Goal: Task Accomplishment & Management: Manage account settings

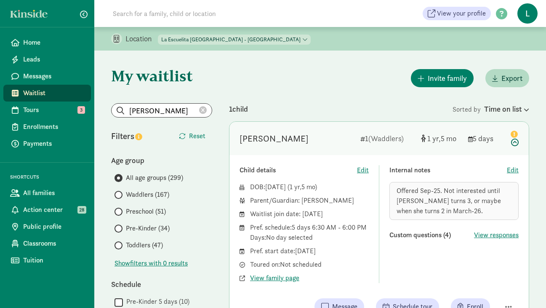
click at [202, 111] on icon at bounding box center [203, 110] width 8 height 8
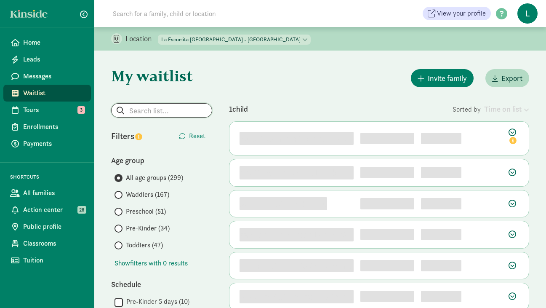
click at [135, 115] on input "search" at bounding box center [162, 110] width 100 height 13
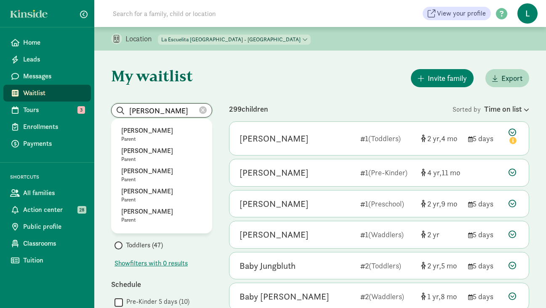
type input "emily"
click at [256, 40] on select "La Escuelita Bilingual School - Columbia City La Escuelita Bilingual School - G…" at bounding box center [234, 40] width 153 height 10
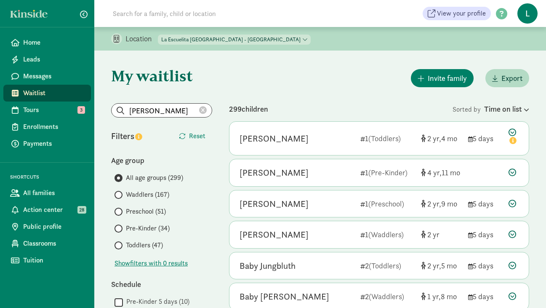
select select "261531"
click at [158, 35] on select "La Escuelita Bilingual School - Columbia City La Escuelita Bilingual School - G…" at bounding box center [234, 40] width 153 height 10
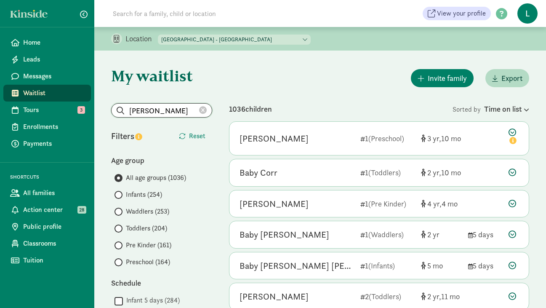
click at [152, 110] on input "emily" at bounding box center [162, 110] width 100 height 13
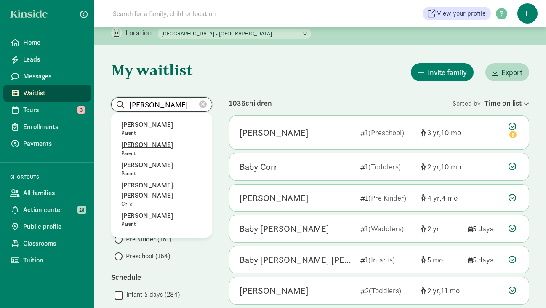
scroll to position [2, 0]
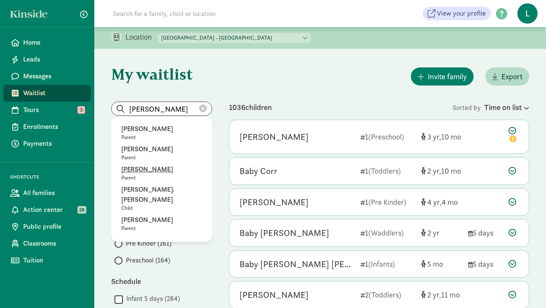
click at [156, 171] on p "Emily Sandoval Zazueta" at bounding box center [161, 169] width 81 height 10
type input "Emily Sandoval Zazueta"
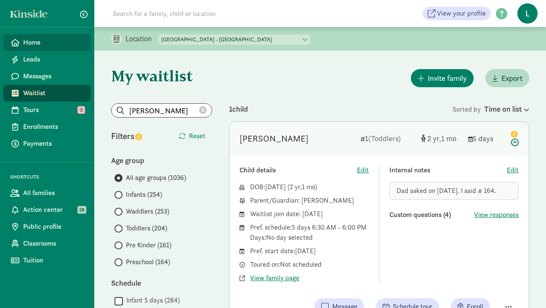
click at [41, 43] on span "Home" at bounding box center [53, 42] width 61 height 10
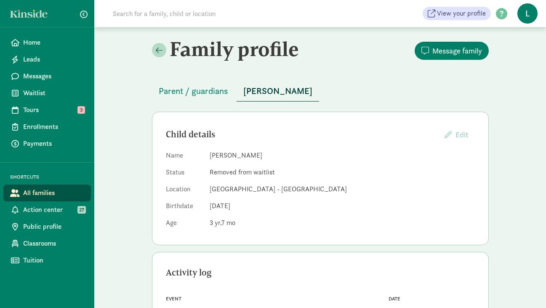
click at [138, 15] on input at bounding box center [226, 13] width 236 height 17
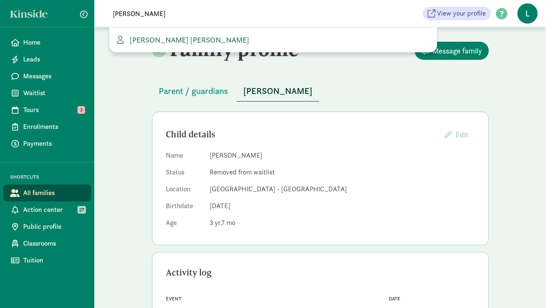
type input "kelly col"
click at [140, 37] on span "Kelly Colas Devin Harrigan" at bounding box center [187, 40] width 123 height 10
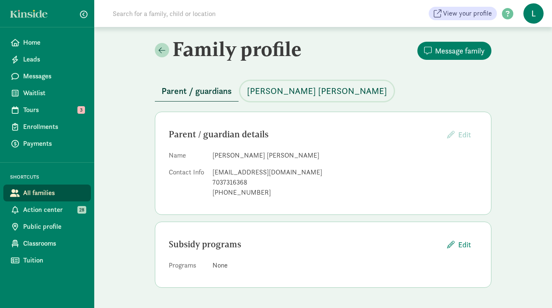
click at [262, 93] on span "Lennon Harrigan" at bounding box center [317, 90] width 140 height 13
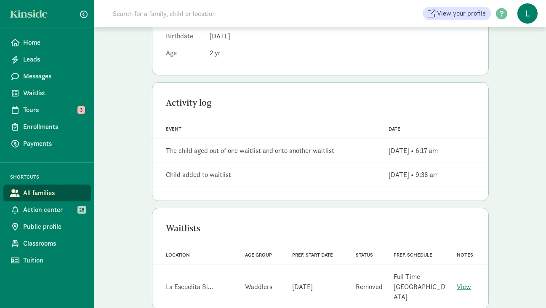
scroll to position [178, 0]
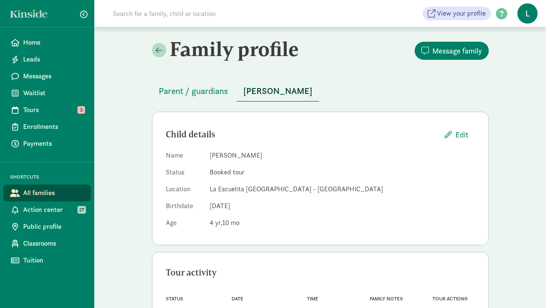
scroll to position [42, 0]
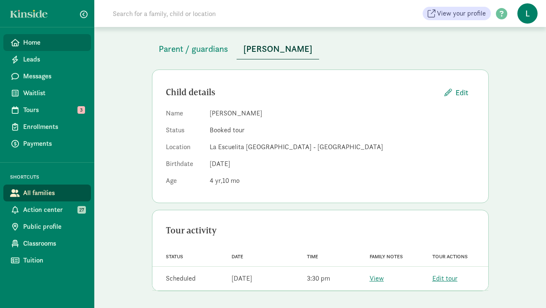
click at [46, 44] on span "Home" at bounding box center [53, 42] width 61 height 10
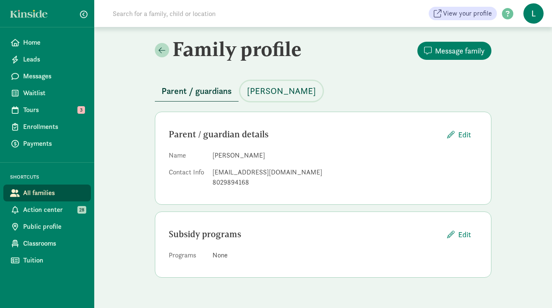
click at [306, 88] on span "[PERSON_NAME]" at bounding box center [281, 90] width 69 height 13
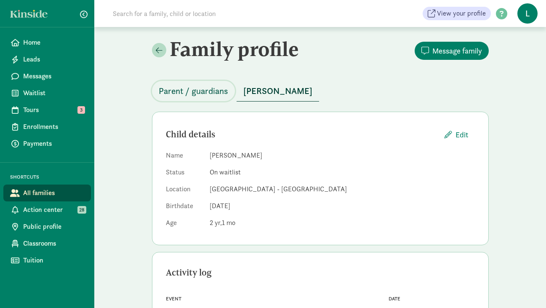
click at [209, 94] on span "Parent / guardians" at bounding box center [193, 90] width 69 height 13
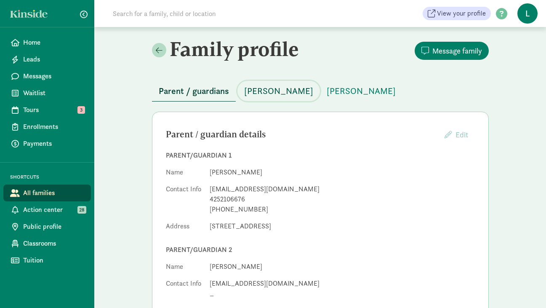
click at [271, 92] on span "[PERSON_NAME]" at bounding box center [278, 90] width 69 height 13
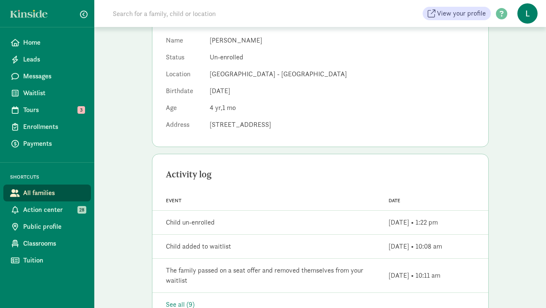
scroll to position [39, 0]
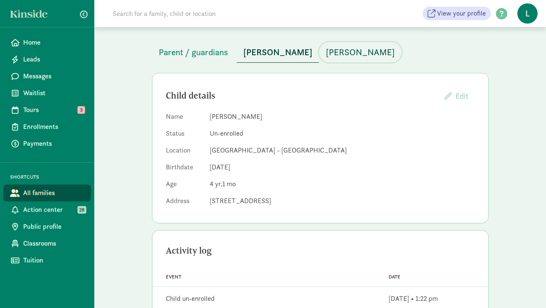
click at [328, 53] on span "[PERSON_NAME]" at bounding box center [360, 51] width 69 height 13
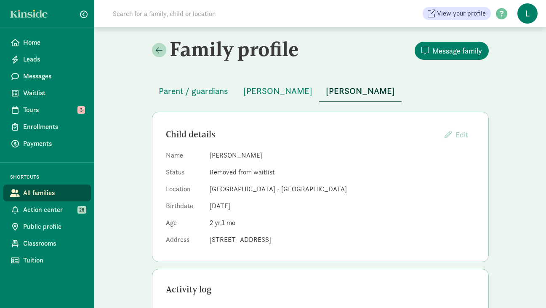
click at [136, 17] on input at bounding box center [226, 13] width 236 height 17
type input "lisamnie"
click at [46, 44] on span "Home" at bounding box center [53, 42] width 61 height 10
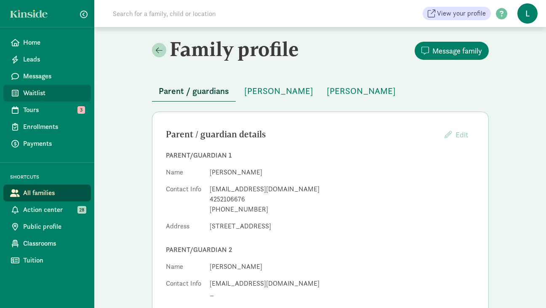
click at [44, 91] on span "Waitlist" at bounding box center [53, 93] width 61 height 10
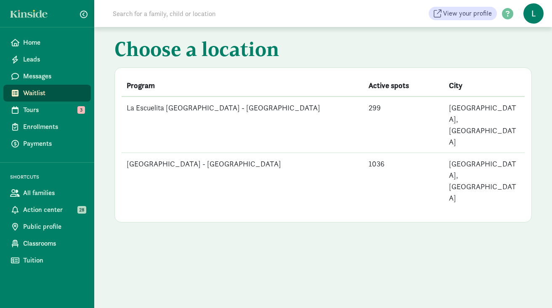
click at [163, 153] on td "[GEOGRAPHIC_DATA] - [GEOGRAPHIC_DATA]" at bounding box center [243, 181] width 242 height 56
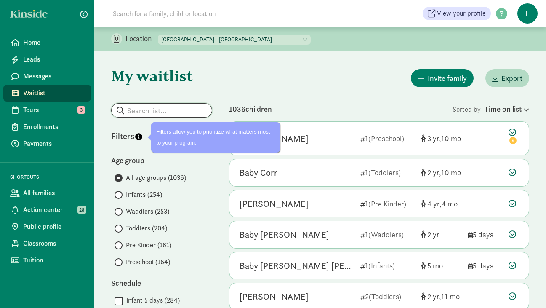
click at [134, 110] on input "search" at bounding box center [162, 110] width 100 height 13
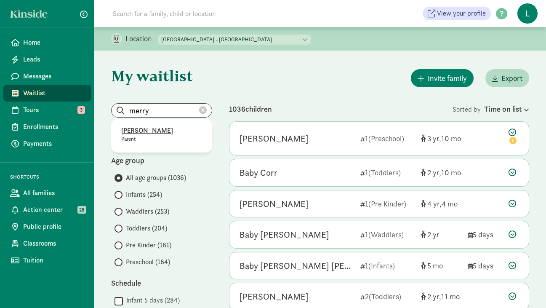
click at [156, 132] on p "Merryl Kauffman" at bounding box center [161, 130] width 81 height 10
type input "Merryl Kauffman"
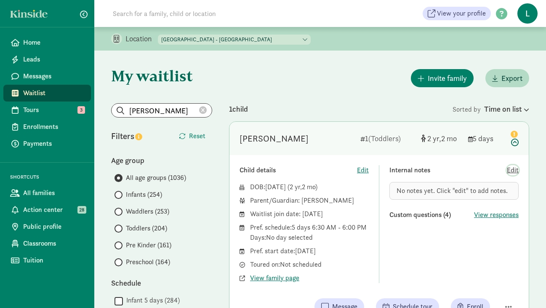
click at [515, 168] on span "Edit" at bounding box center [513, 170] width 12 height 10
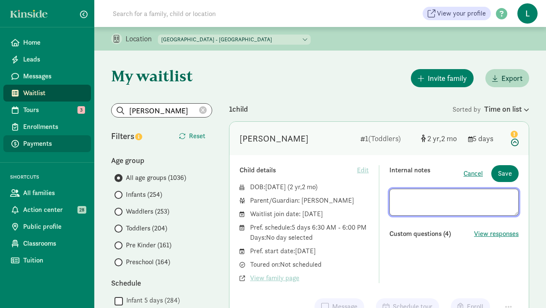
paste textarea "**Asked on 8/13/25"
click at [397, 197] on textarea "**Asked on 8/13/25" at bounding box center [453, 202] width 129 height 27
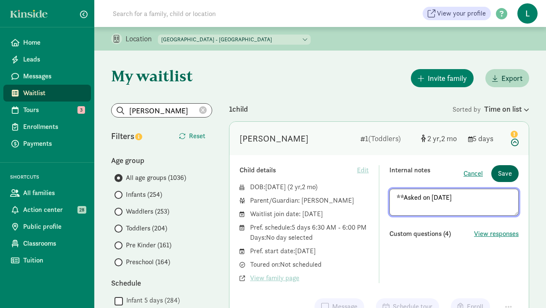
type textarea "**Asked on 8/13/25"
click at [505, 174] on span "Save" at bounding box center [505, 173] width 14 height 10
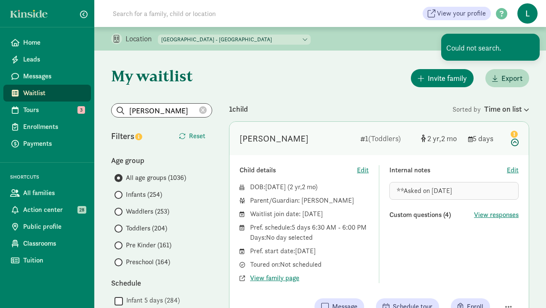
click at [204, 109] on icon at bounding box center [203, 110] width 8 height 8
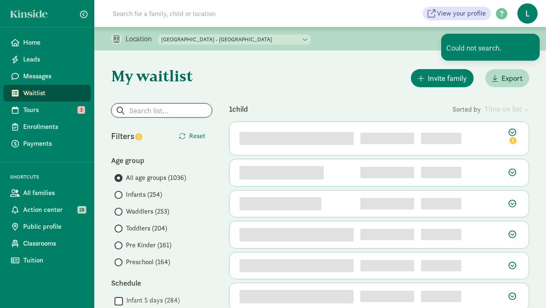
click at [151, 110] on input "search" at bounding box center [162, 110] width 100 height 13
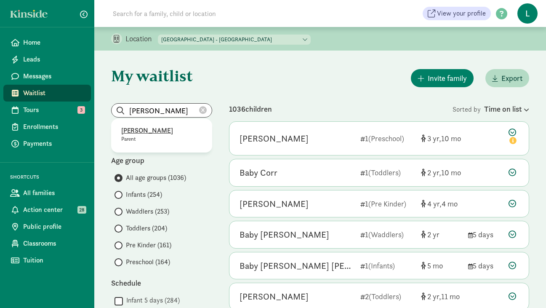
click at [149, 130] on p "[PERSON_NAME]" at bounding box center [161, 130] width 81 height 10
type input "[PERSON_NAME]"
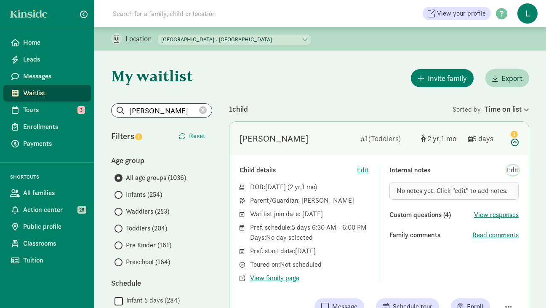
click at [512, 169] on span "Edit" at bounding box center [513, 170] width 12 height 10
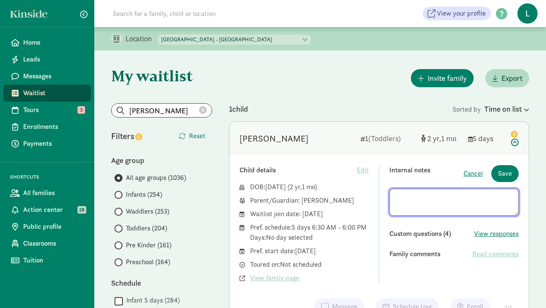
click at [407, 196] on textarea at bounding box center [453, 202] width 129 height 27
type textarea "**Asked on 8/8/25"
click at [507, 172] on span "Save" at bounding box center [505, 173] width 14 height 10
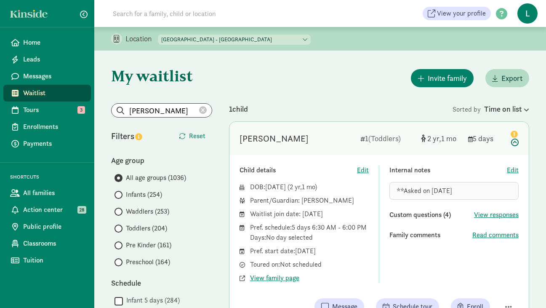
click at [203, 111] on icon at bounding box center [203, 110] width 8 height 8
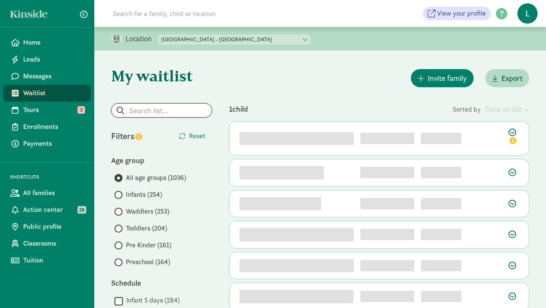
click at [151, 110] on input "search" at bounding box center [162, 110] width 100 height 13
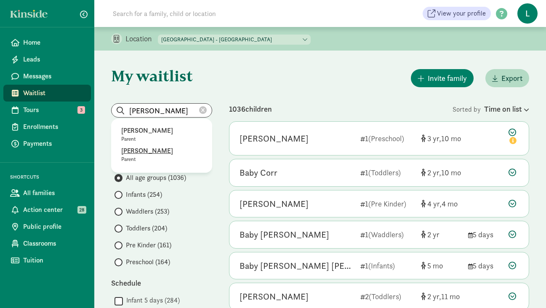
click at [150, 148] on p "Katharine Meier" at bounding box center [161, 151] width 81 height 10
type input "Katharine Meier"
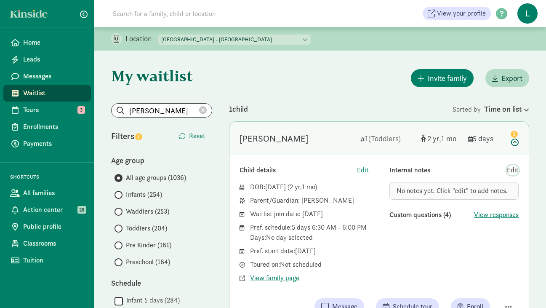
click at [512, 170] on span "Edit" at bounding box center [513, 170] width 12 height 10
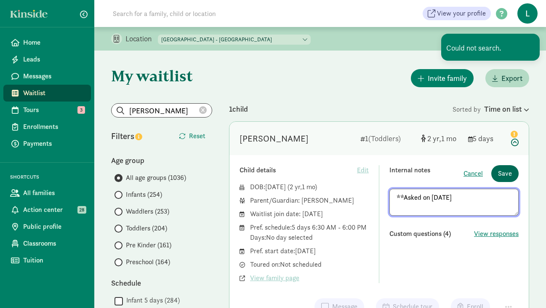
type textarea "**Asked on 8/8/25"
click at [503, 177] on span "Save" at bounding box center [505, 173] width 14 height 10
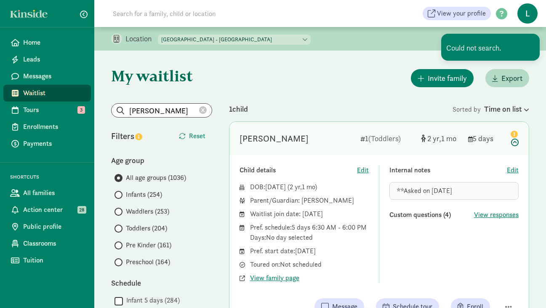
click at [205, 109] on icon at bounding box center [203, 110] width 8 height 8
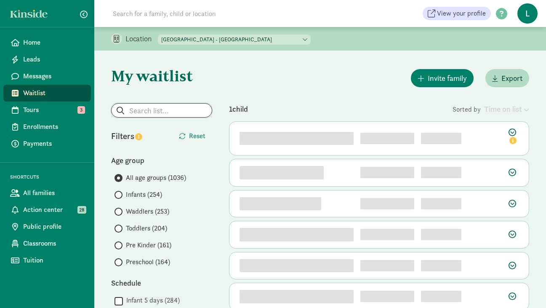
click at [157, 110] on input "search" at bounding box center [162, 110] width 100 height 13
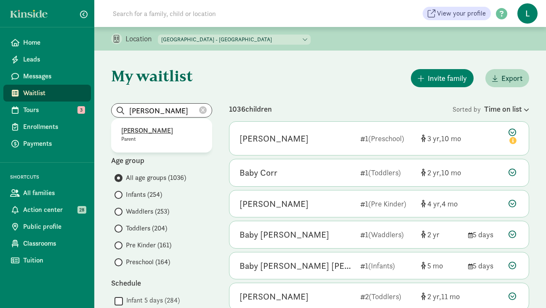
click at [154, 129] on p "Carmen Robertson" at bounding box center [161, 130] width 81 height 10
type input "Carmen Robertson"
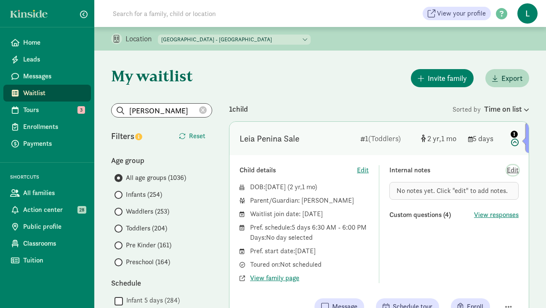
click at [511, 171] on span "Edit" at bounding box center [513, 170] width 12 height 10
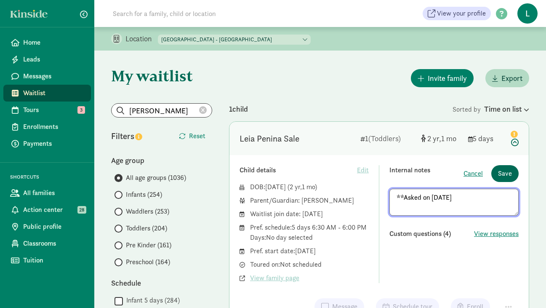
type textarea "**Asked on 8/8/25"
click at [505, 176] on span "Save" at bounding box center [505, 173] width 14 height 10
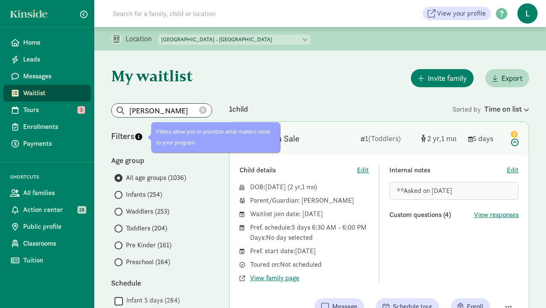
click at [202, 110] on icon at bounding box center [203, 110] width 8 height 8
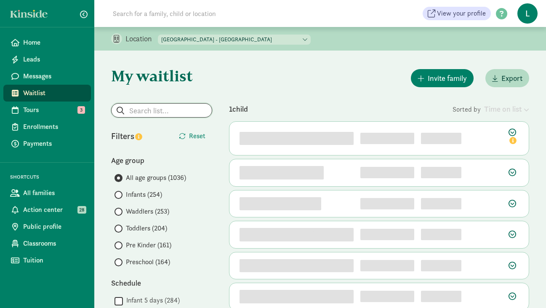
click at [155, 113] on input "search" at bounding box center [162, 110] width 100 height 13
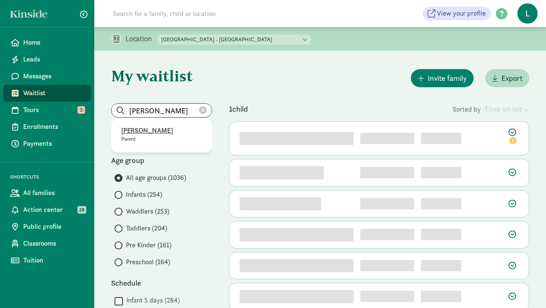
click at [148, 130] on p "Caine Jette" at bounding box center [161, 130] width 81 height 10
type input "Caine Jette"
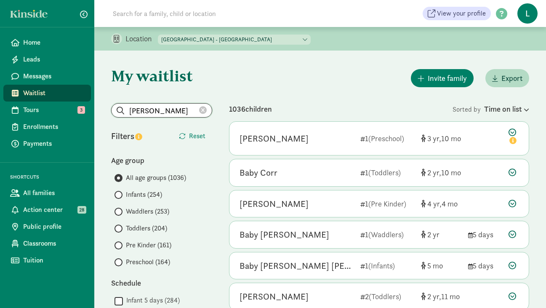
click at [173, 110] on input "Caine Jette" at bounding box center [162, 110] width 100 height 13
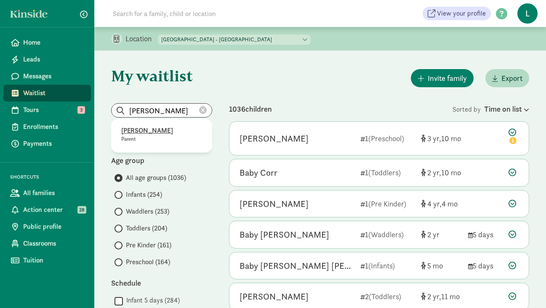
click at [140, 132] on p "Caine Jette" at bounding box center [161, 130] width 81 height 10
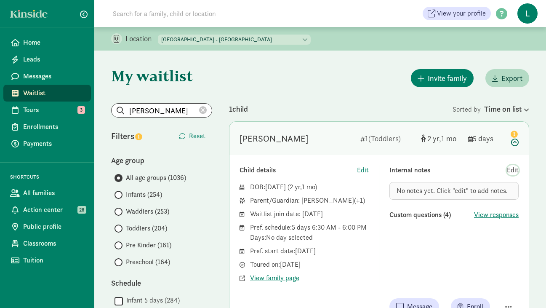
click at [515, 170] on span "Edit" at bounding box center [513, 170] width 12 height 10
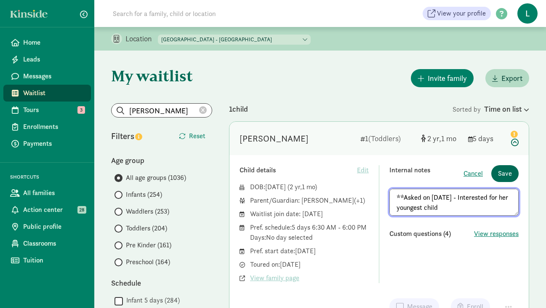
type textarea "**Asked on 8/8/25 - Interested for her youngest child"
click at [499, 174] on span "Save" at bounding box center [505, 173] width 14 height 10
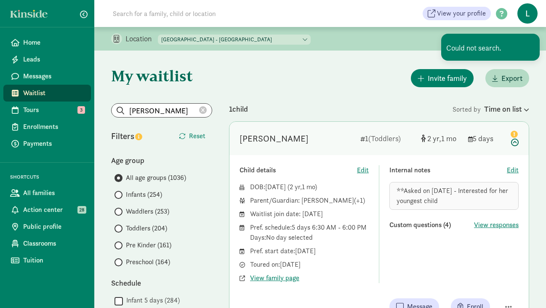
click at [202, 109] on icon at bounding box center [203, 110] width 8 height 8
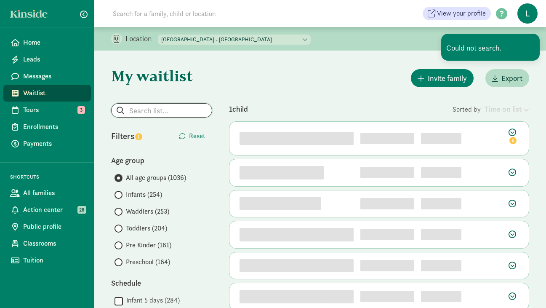
click at [148, 112] on input "search" at bounding box center [162, 110] width 100 height 13
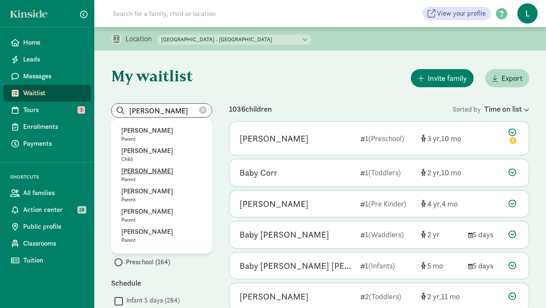
click at [157, 180] on p "Parent" at bounding box center [161, 179] width 81 height 7
type input "NICOLE SIMMONS"
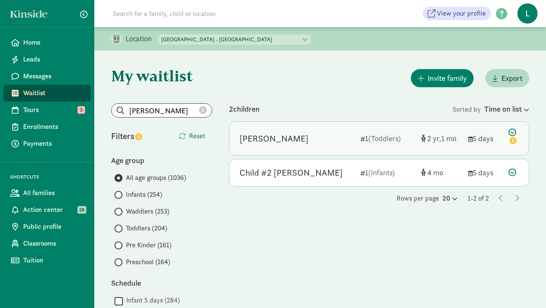
click at [511, 133] on icon at bounding box center [513, 137] width 10 height 18
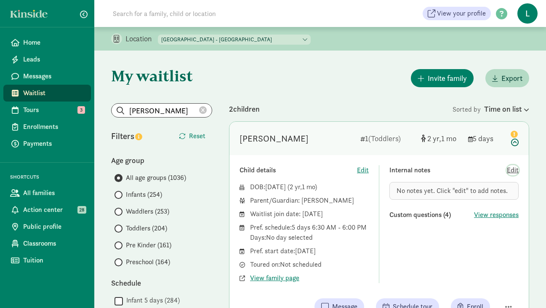
click at [513, 170] on span "Edit" at bounding box center [513, 170] width 12 height 10
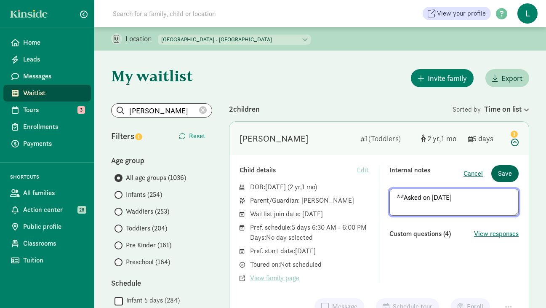
type textarea "**Asked on 8/8/25"
click at [505, 176] on span "Save" at bounding box center [505, 173] width 14 height 10
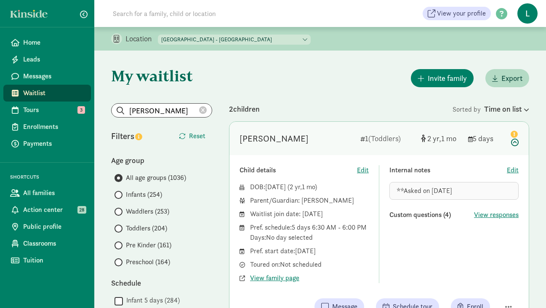
click at [203, 112] on icon at bounding box center [203, 110] width 8 height 8
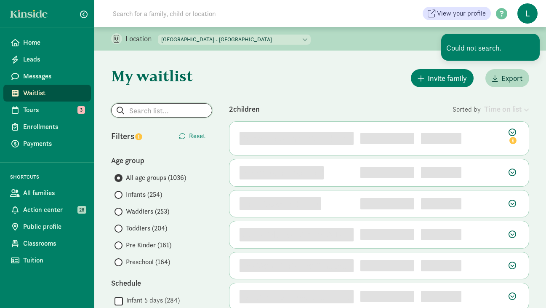
click at [148, 109] on input "search" at bounding box center [162, 110] width 100 height 13
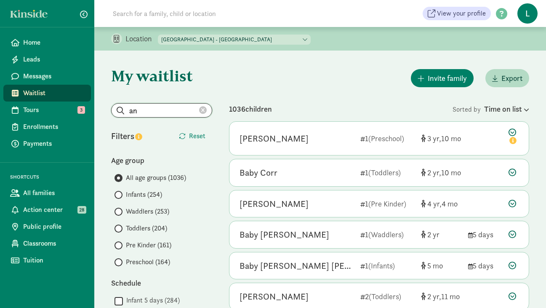
type input "a"
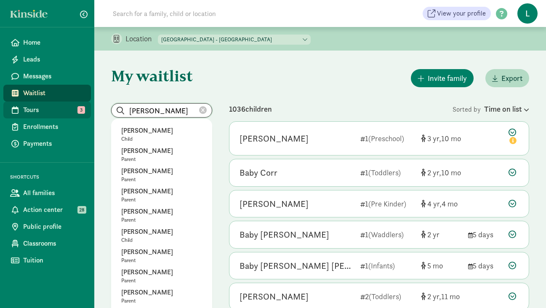
drag, startPoint x: 154, startPoint y: 111, endPoint x: 19, endPoint y: 106, distance: 136.0
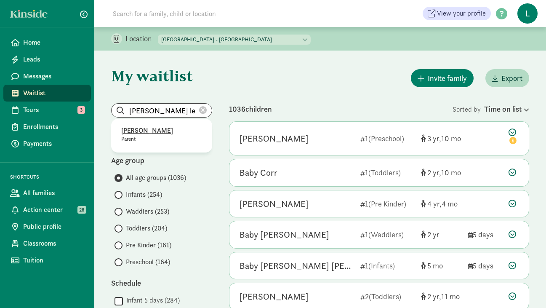
click at [145, 134] on p "Rachel Leftwich" at bounding box center [161, 130] width 81 height 10
type input "Rachel Leftwich"
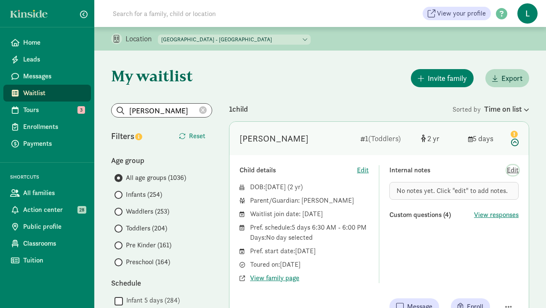
click at [513, 170] on span "Edit" at bounding box center [513, 170] width 12 height 10
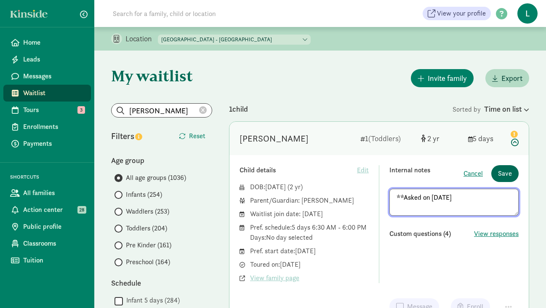
type textarea "**Asked on 8/8/25"
click at [510, 175] on span "Save" at bounding box center [505, 173] width 14 height 10
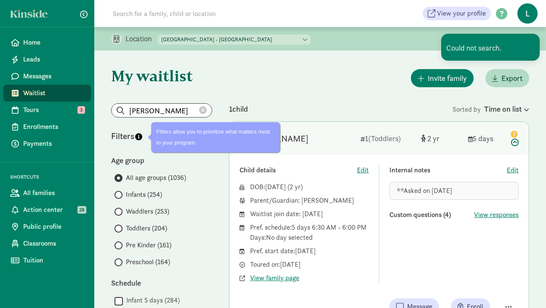
click at [203, 111] on icon at bounding box center [203, 110] width 8 height 8
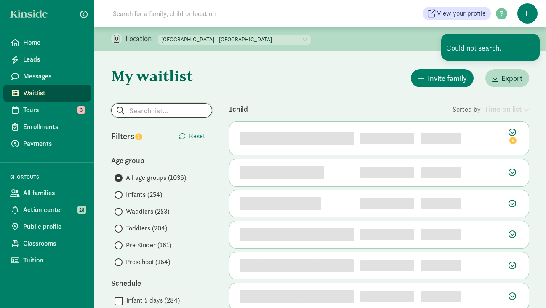
click at [168, 111] on input "search" at bounding box center [162, 110] width 100 height 13
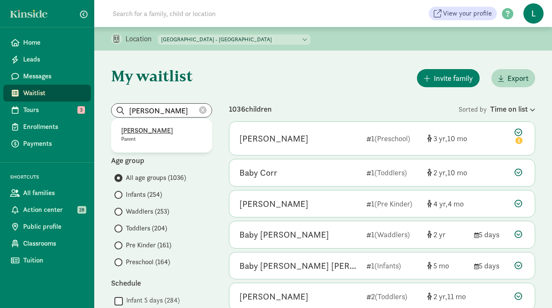
click at [149, 128] on p "Elisa Wirkala" at bounding box center [161, 130] width 81 height 10
type input "Elisa Wirkala"
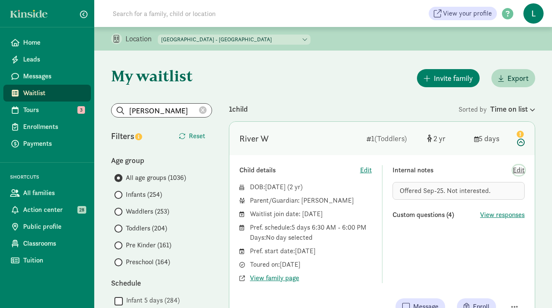
click at [519, 170] on span "Edit" at bounding box center [519, 170] width 12 height 10
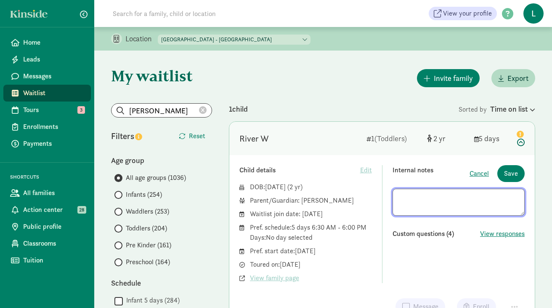
click at [400, 197] on textarea at bounding box center [459, 202] width 133 height 27
type textarea "**Asked on 8/8/25 - Offered Sep-25. Not interested."
click at [511, 174] on span "Save" at bounding box center [511, 173] width 14 height 10
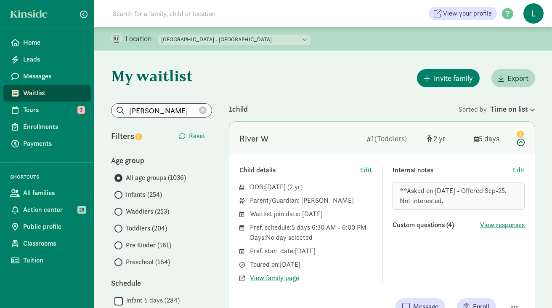
click at [203, 110] on icon at bounding box center [203, 110] width 8 height 8
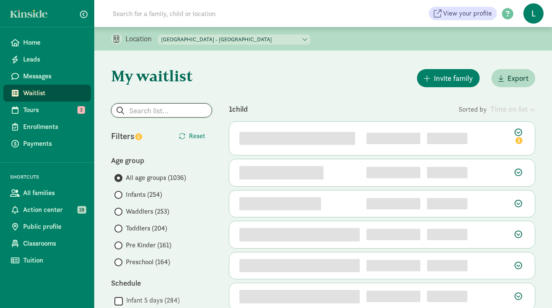
click at [154, 110] on input "search" at bounding box center [162, 110] width 100 height 13
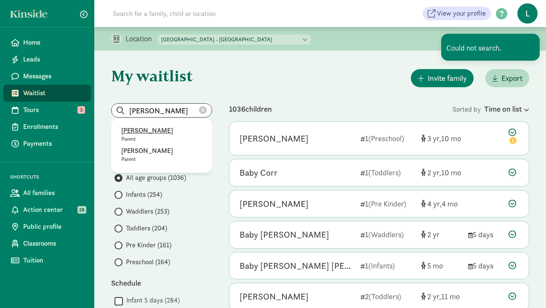
click at [150, 129] on p "Alexandra Styhl" at bounding box center [161, 130] width 81 height 10
type input "Alexandra Styhl"
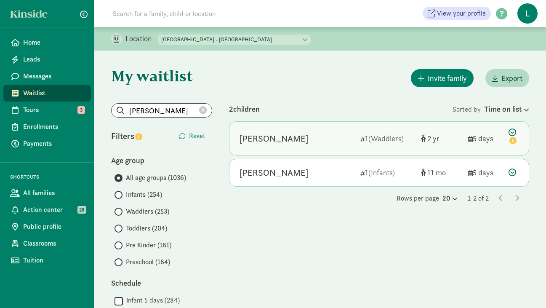
click at [509, 130] on icon at bounding box center [513, 137] width 10 height 18
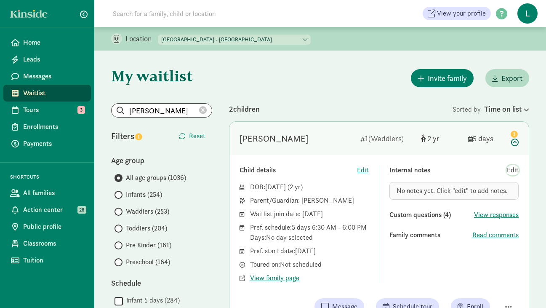
click at [512, 169] on span "Edit" at bounding box center [513, 170] width 12 height 10
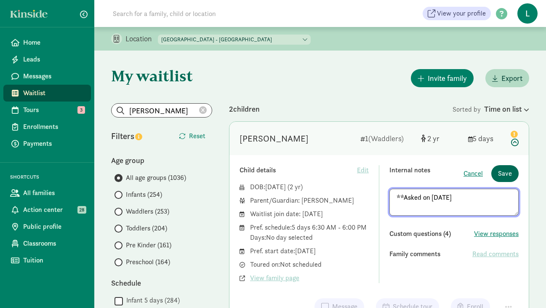
type textarea "**Asked on 8/8/25"
click at [508, 175] on span "Save" at bounding box center [505, 173] width 14 height 10
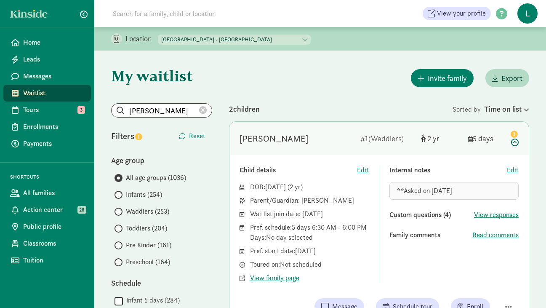
click at [204, 111] on icon at bounding box center [203, 110] width 8 height 8
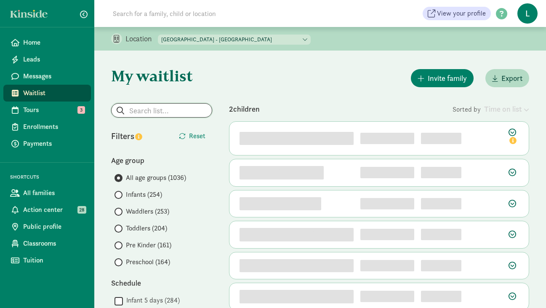
click at [178, 112] on input "search" at bounding box center [162, 110] width 100 height 13
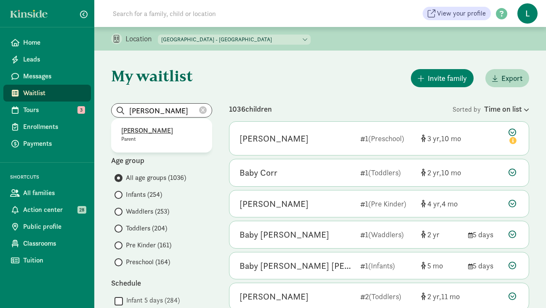
click at [157, 130] on p "Andrea Lottarini" at bounding box center [161, 130] width 81 height 10
type input "Andrea Lottarini"
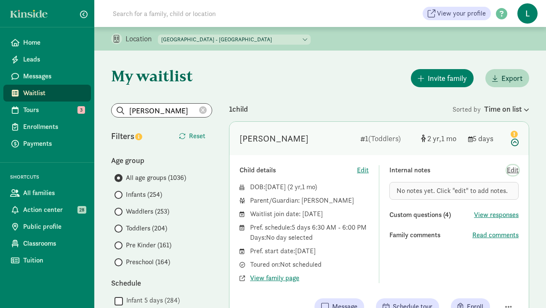
click at [511, 171] on span "Edit" at bounding box center [513, 170] width 12 height 10
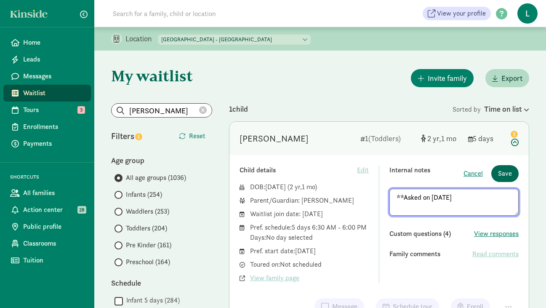
type textarea "**Asked on 8/8/25"
click at [505, 175] on span "Save" at bounding box center [505, 173] width 14 height 10
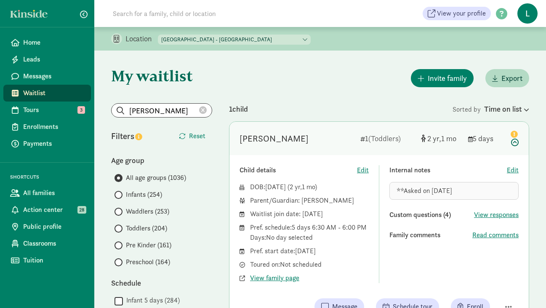
click at [203, 111] on icon at bounding box center [203, 110] width 8 height 8
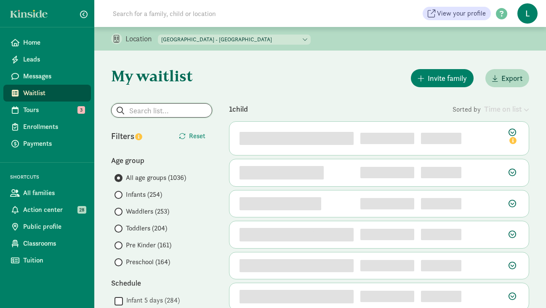
click at [145, 112] on input "search" at bounding box center [162, 110] width 100 height 13
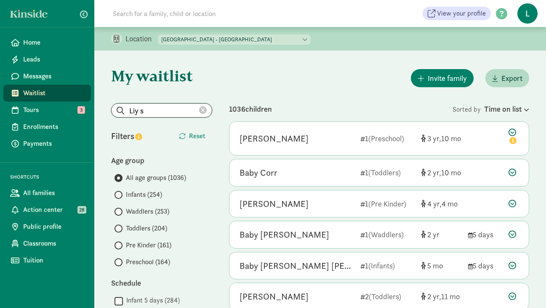
drag, startPoint x: 146, startPoint y: 110, endPoint x: 103, endPoint y: 110, distance: 42.5
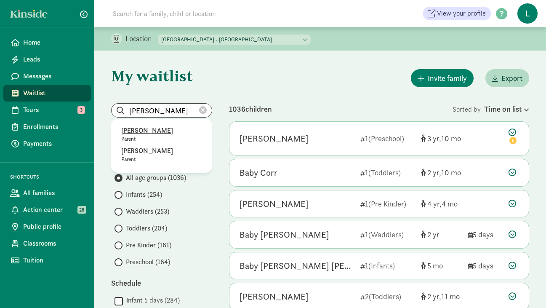
click at [136, 136] on p "Parent" at bounding box center [161, 139] width 81 height 7
type input "Lily Stokely"
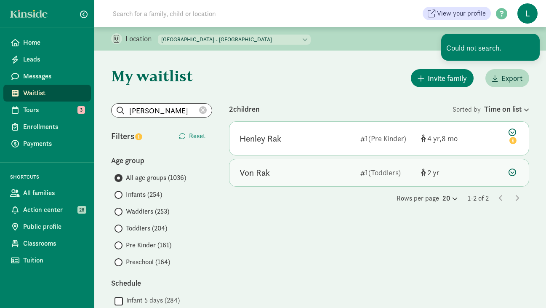
click at [511, 172] on icon at bounding box center [512, 172] width 8 height 8
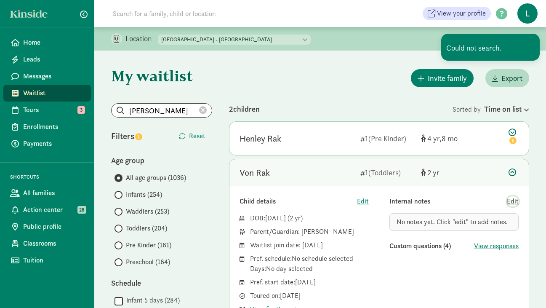
click at [514, 201] on span "Edit" at bounding box center [513, 201] width 12 height 10
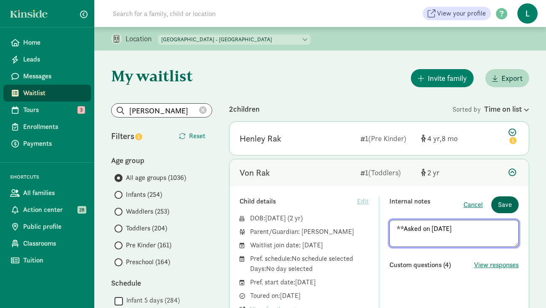
type textarea "**Asked on 8/15/25"
click at [505, 203] on span "Save" at bounding box center [505, 205] width 14 height 10
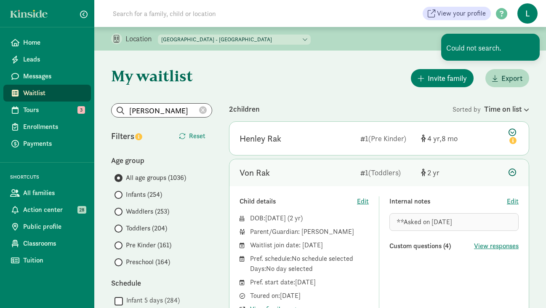
click at [203, 111] on icon at bounding box center [203, 110] width 8 height 8
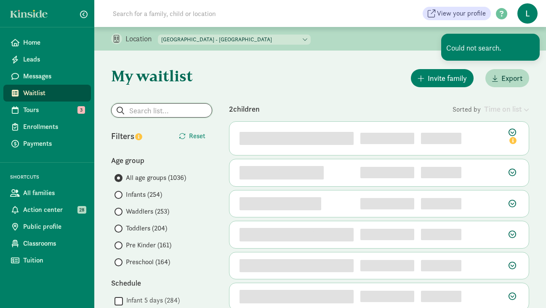
click at [162, 111] on input "search" at bounding box center [162, 110] width 100 height 13
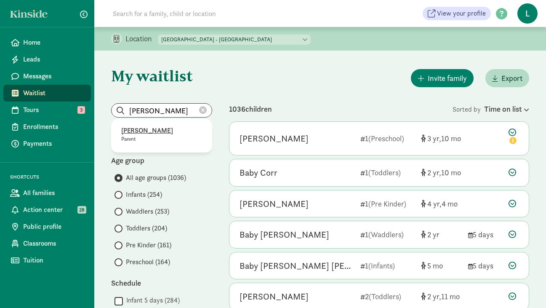
click at [165, 128] on p "Kelly Russo-Shepherd" at bounding box center [161, 130] width 81 height 10
type input "Kelly Russo-Shepherd"
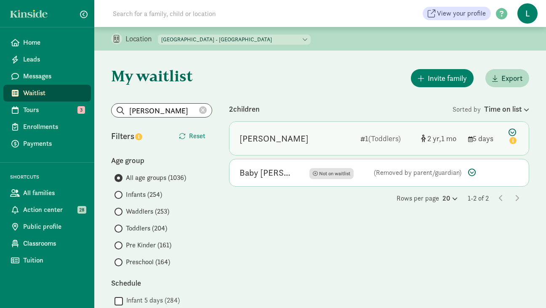
click at [512, 130] on icon at bounding box center [513, 137] width 10 height 18
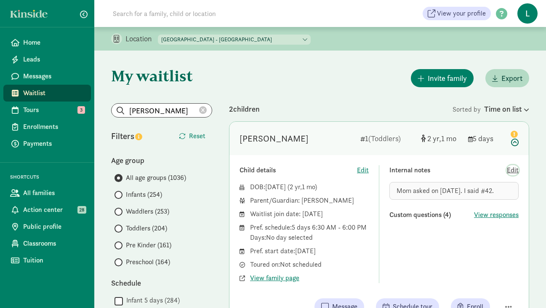
click at [513, 171] on span "Edit" at bounding box center [513, 170] width 12 height 10
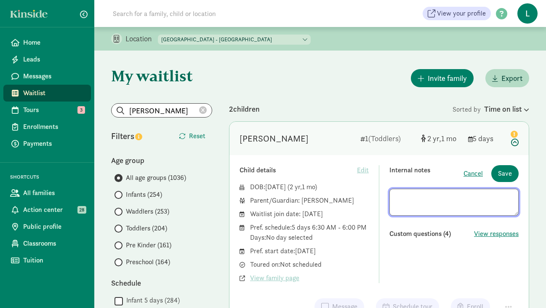
click at [396, 199] on textarea at bounding box center [453, 202] width 129 height 27
type textarea "**Asked on 8/15/25 - Mom asked on 9/4/24. I said #42."
click at [503, 172] on span "Save" at bounding box center [505, 173] width 14 height 10
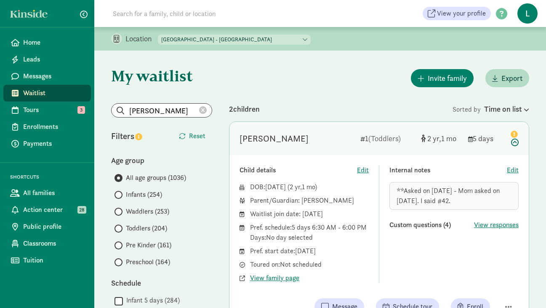
click at [204, 108] on icon at bounding box center [203, 110] width 8 height 8
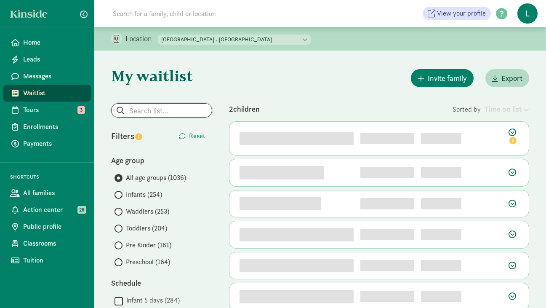
click at [154, 114] on input "search" at bounding box center [162, 110] width 100 height 13
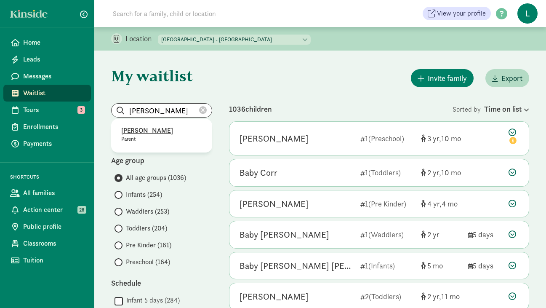
click at [150, 133] on p "Andrew Shields" at bounding box center [161, 130] width 81 height 10
type input "Andrew Shields"
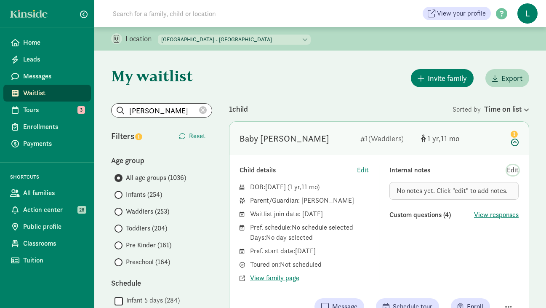
click at [512, 170] on span "Edit" at bounding box center [513, 170] width 12 height 10
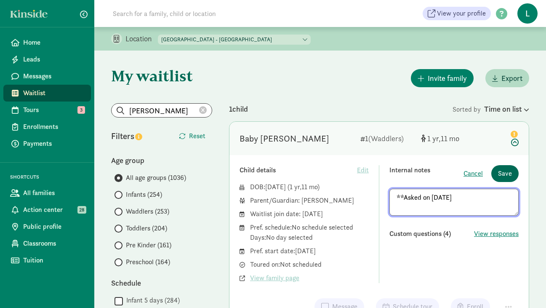
type textarea "**Asked on 8/15/25"
click at [501, 174] on span "Save" at bounding box center [505, 173] width 14 height 10
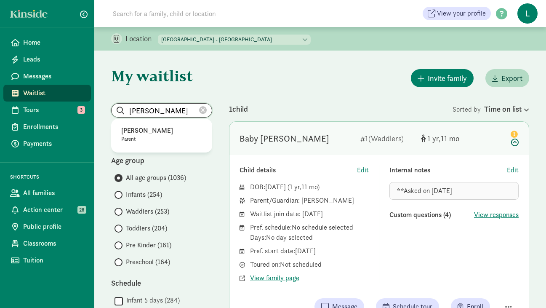
click at [179, 112] on input "Andrew Shields" at bounding box center [162, 110] width 100 height 13
drag, startPoint x: 181, startPoint y: 112, endPoint x: 64, endPoint y: 112, distance: 117.4
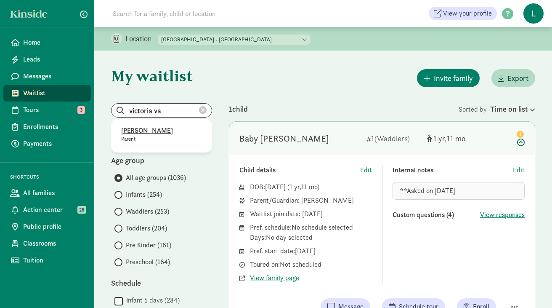
click at [154, 128] on p "Victoria Vannet" at bounding box center [161, 130] width 81 height 10
type input "Victoria Vannet"
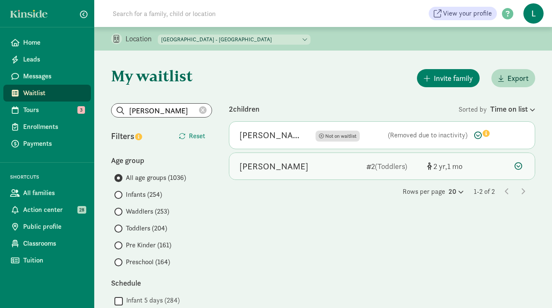
click at [518, 165] on icon at bounding box center [519, 166] width 8 height 8
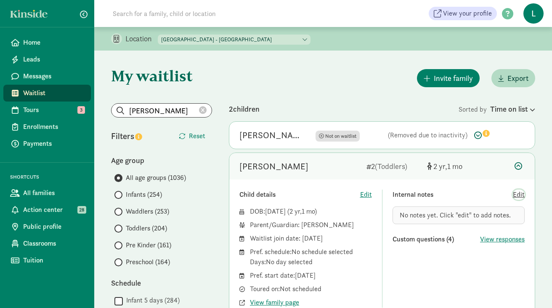
click at [521, 193] on span "Edit" at bounding box center [519, 194] width 12 height 10
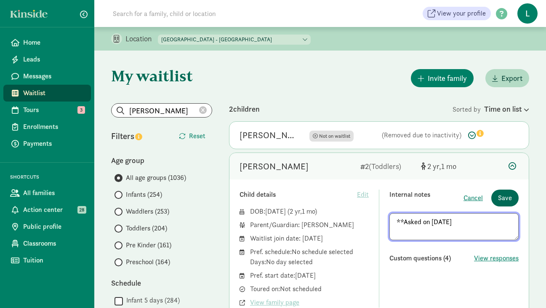
type textarea "**Asked on 8/15/25"
click at [508, 194] on span "Save" at bounding box center [505, 198] width 14 height 10
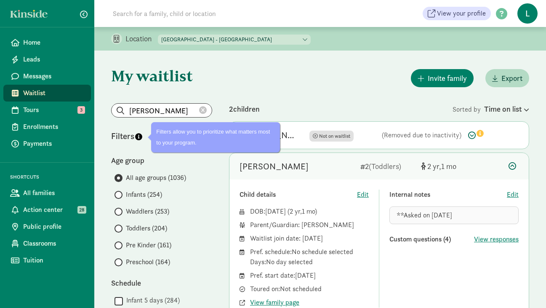
click at [204, 109] on icon at bounding box center [203, 110] width 8 height 8
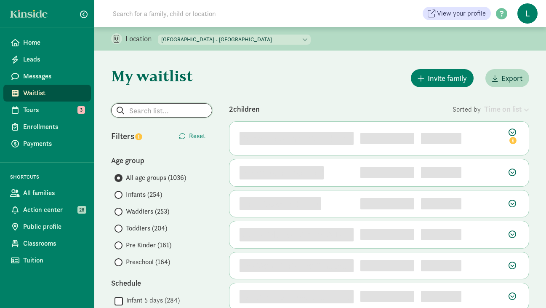
click at [150, 112] on input "search" at bounding box center [162, 110] width 100 height 13
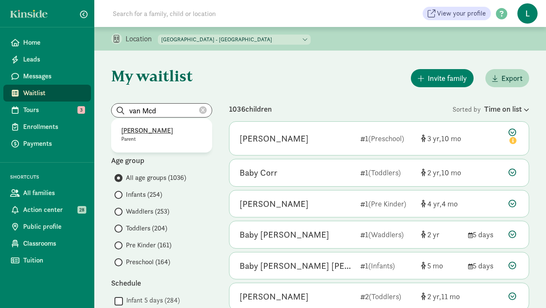
click at [143, 134] on p "Van McDonald" at bounding box center [161, 130] width 81 height 10
type input "Van McDonald"
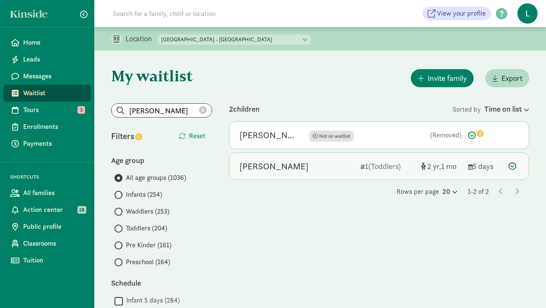
click at [511, 161] on div at bounding box center [513, 165] width 10 height 11
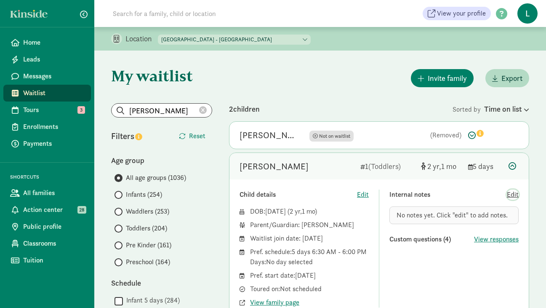
click at [510, 193] on span "Edit" at bounding box center [513, 194] width 12 height 10
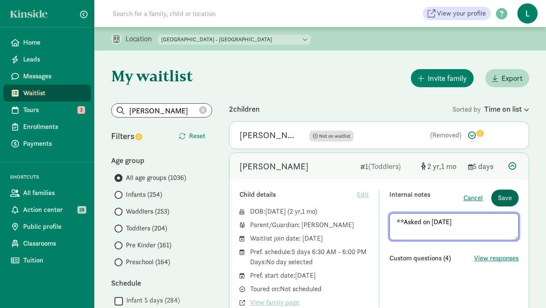
type textarea "**Asked on 8/15/25"
click at [501, 199] on span "Save" at bounding box center [505, 198] width 14 height 10
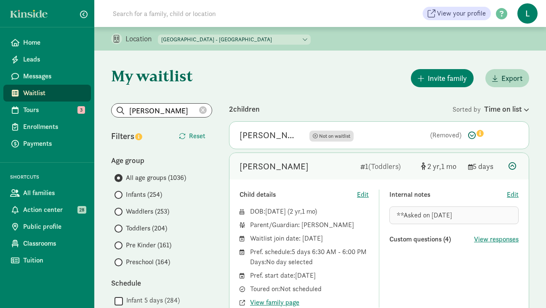
click at [201, 112] on icon at bounding box center [203, 110] width 8 height 8
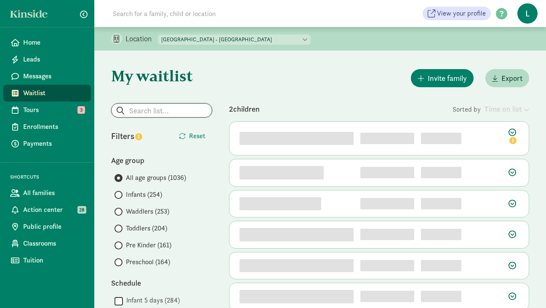
click at [148, 105] on input "search" at bounding box center [162, 110] width 100 height 13
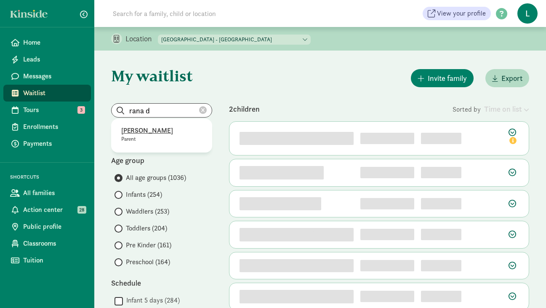
click at [147, 131] on p "Rana Doehne" at bounding box center [161, 130] width 81 height 10
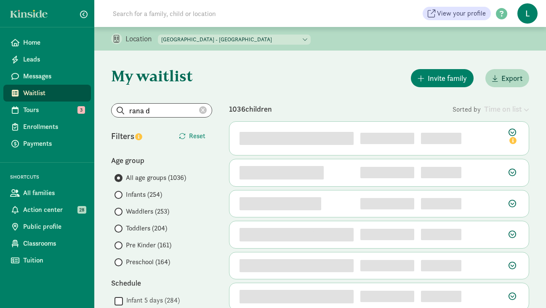
type input "Rana Doehne"
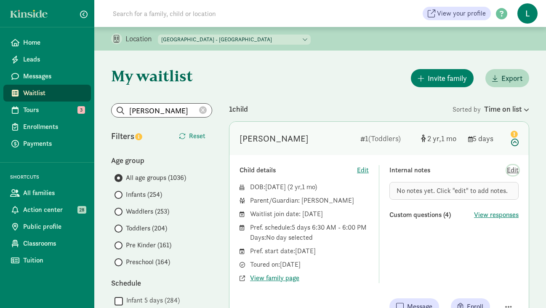
click at [518, 170] on span "Edit" at bounding box center [513, 170] width 12 height 10
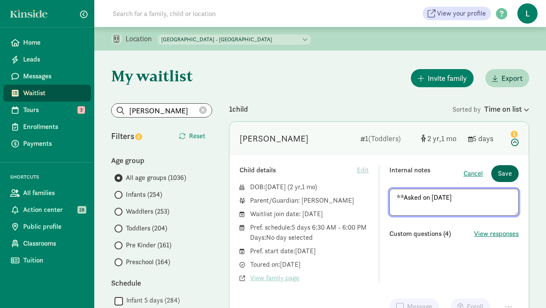
type textarea "**Asked on 8/15/25"
click at [502, 171] on span "Save" at bounding box center [505, 173] width 14 height 10
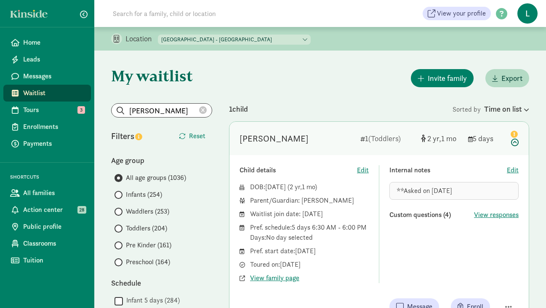
click at [202, 109] on icon at bounding box center [203, 110] width 8 height 8
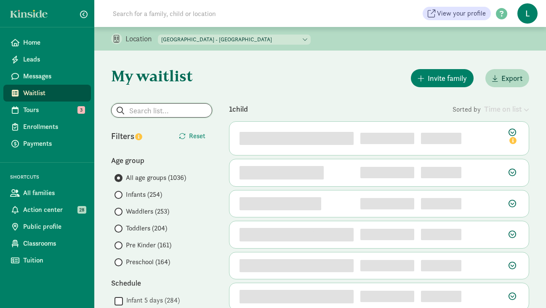
click at [162, 112] on input "search" at bounding box center [162, 110] width 100 height 13
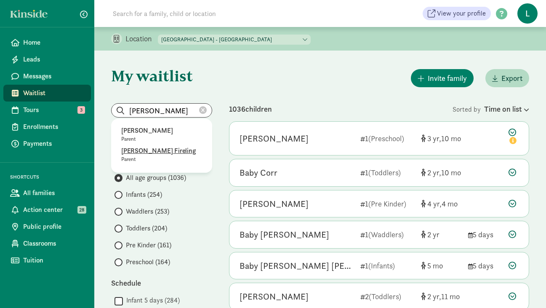
click at [152, 149] on p "Sondra Fireling" at bounding box center [161, 151] width 81 height 10
type input "Sondra Fireling"
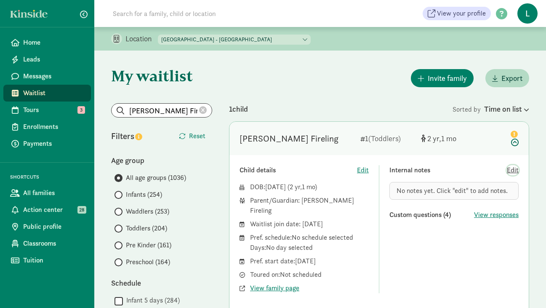
click at [516, 169] on span "Edit" at bounding box center [513, 170] width 12 height 10
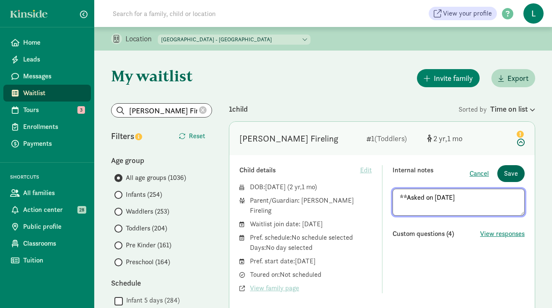
type textarea "**Asked on 8/15/25"
click at [511, 173] on span "Save" at bounding box center [511, 173] width 14 height 10
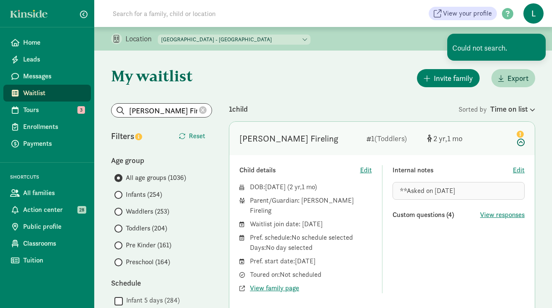
click at [204, 108] on icon at bounding box center [203, 110] width 8 height 8
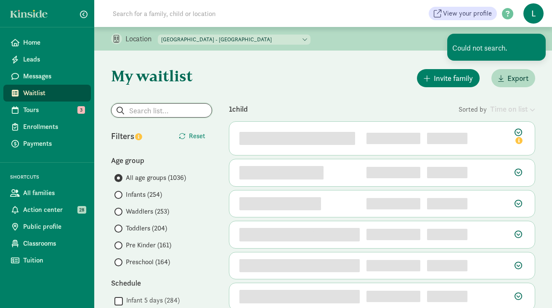
click at [163, 114] on input "search" at bounding box center [162, 110] width 100 height 13
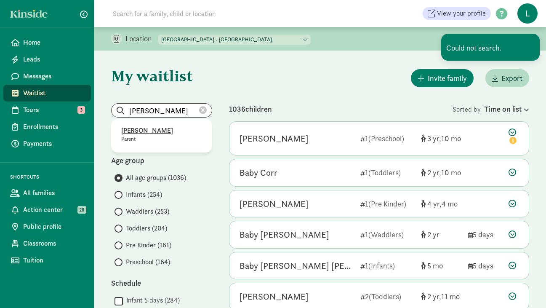
click at [168, 130] on p "Elizabeth Padgett" at bounding box center [161, 130] width 81 height 10
type input "Elizabeth Padgett"
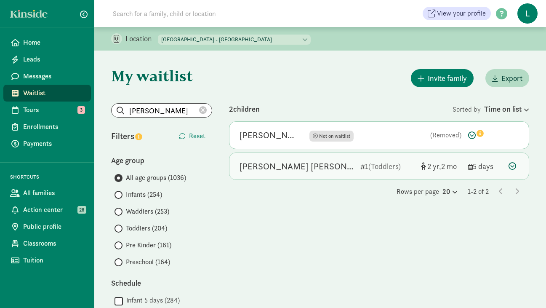
click at [510, 162] on icon at bounding box center [512, 166] width 8 height 8
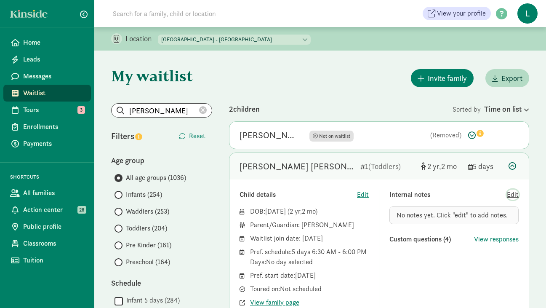
click at [513, 196] on span "Edit" at bounding box center [513, 194] width 12 height 10
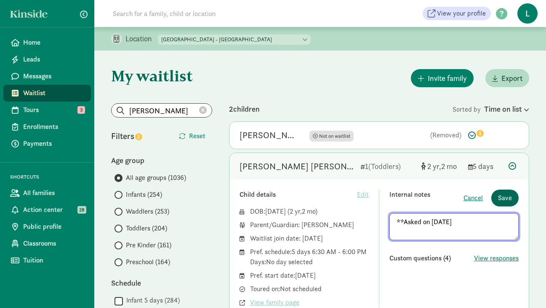
type textarea "**Asked on 8/15/25"
click at [510, 195] on span "Save" at bounding box center [505, 198] width 14 height 10
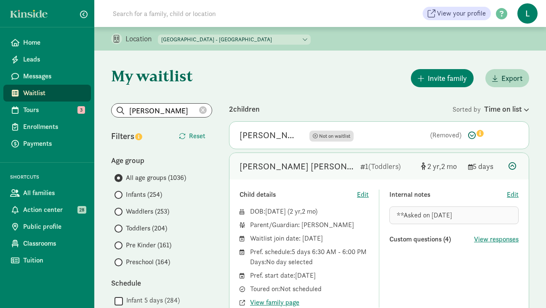
click at [200, 110] on icon at bounding box center [203, 110] width 8 height 8
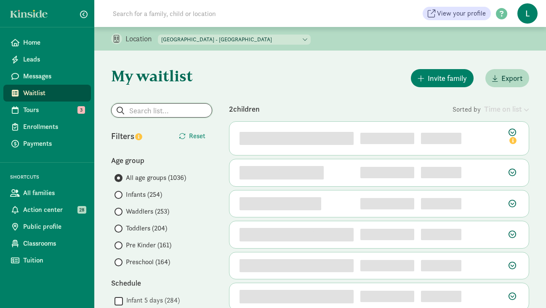
click at [155, 111] on input "search" at bounding box center [162, 110] width 100 height 13
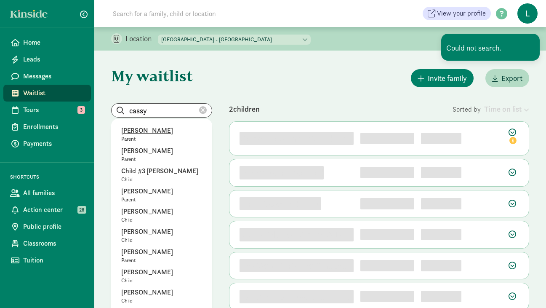
click at [150, 134] on p "Cassy McKee" at bounding box center [161, 130] width 81 height 10
type input "Cassy McKee"
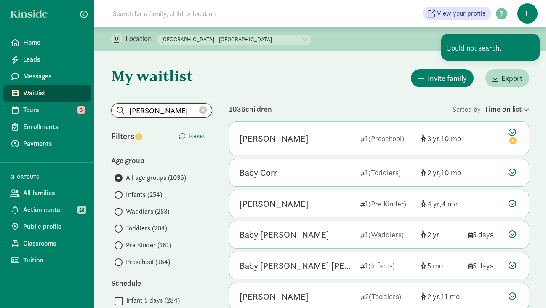
click at [182, 111] on input "Cassy McKee" at bounding box center [162, 110] width 100 height 13
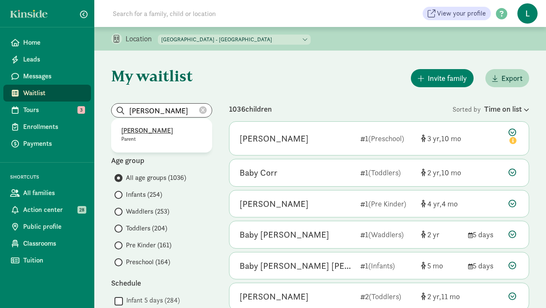
click at [149, 128] on p "Cassy McKee" at bounding box center [161, 130] width 81 height 10
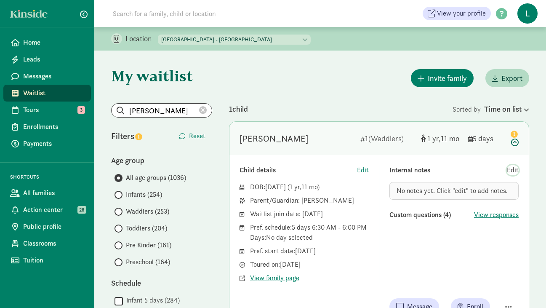
click at [514, 170] on span "Edit" at bounding box center [513, 170] width 12 height 10
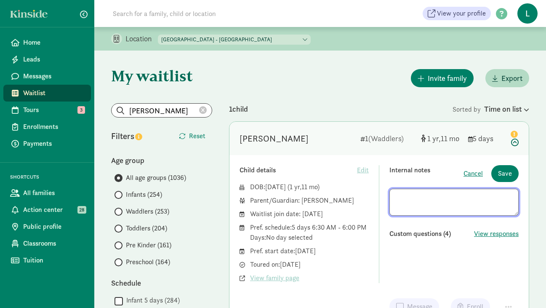
click at [413, 198] on textarea at bounding box center [453, 202] width 129 height 27
type textarea "**Asked on 8/15/25"
click at [505, 170] on span "Save" at bounding box center [505, 173] width 14 height 10
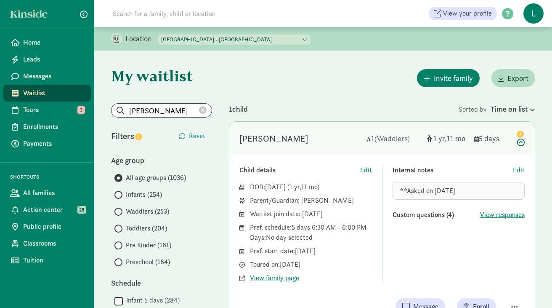
click at [204, 109] on icon at bounding box center [203, 110] width 8 height 8
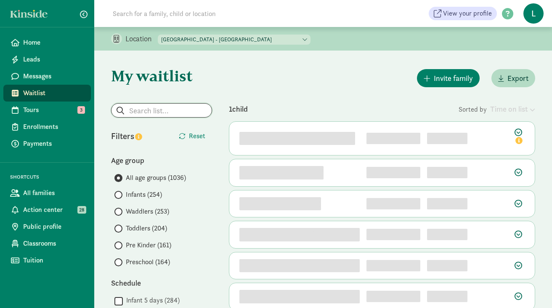
click at [170, 109] on input "search" at bounding box center [162, 110] width 100 height 13
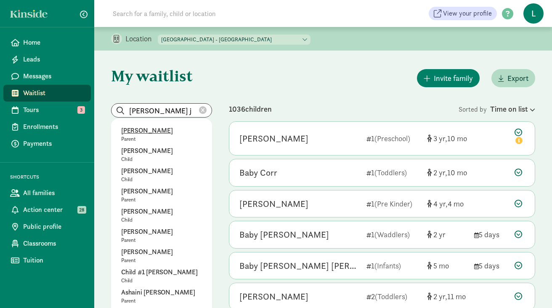
click at [147, 133] on p "Alexa Kirkland" at bounding box center [161, 130] width 81 height 10
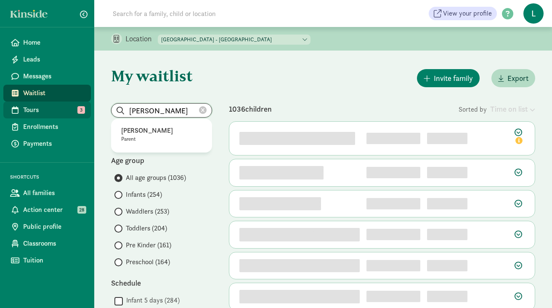
drag, startPoint x: 182, startPoint y: 109, endPoint x: 42, endPoint y: 109, distance: 140.2
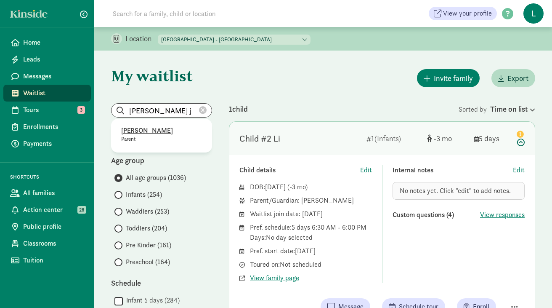
click at [131, 131] on p "KINDRA JONSON" at bounding box center [161, 130] width 81 height 10
type input "KINDRA JONSON"
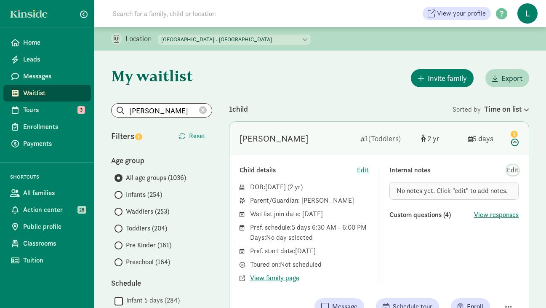
click at [510, 170] on span "Edit" at bounding box center [513, 170] width 12 height 10
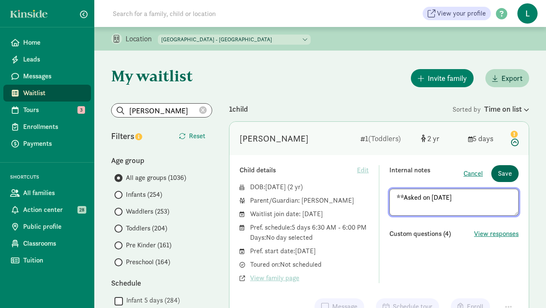
type textarea "**Asked on 8/15/25"
click at [497, 171] on button "Save" at bounding box center [504, 173] width 27 height 17
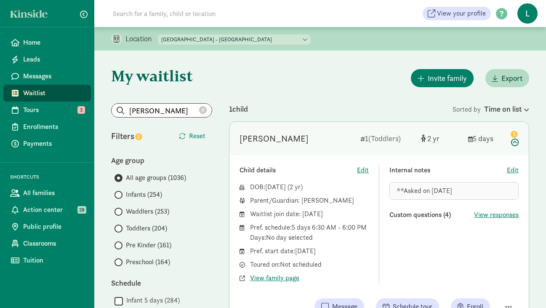
click at [200, 112] on icon at bounding box center [203, 110] width 8 height 8
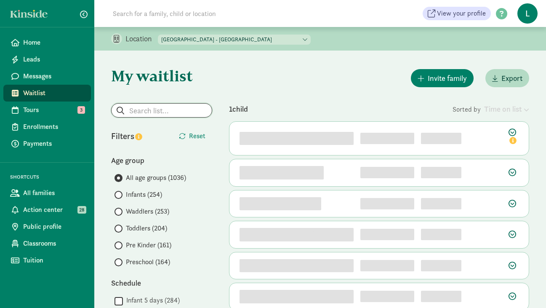
click at [177, 114] on input "search" at bounding box center [162, 110] width 100 height 13
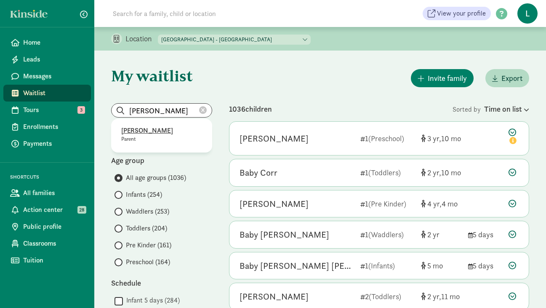
click at [149, 128] on p "Tara Cooke" at bounding box center [161, 130] width 81 height 10
type input "Tara Cooke"
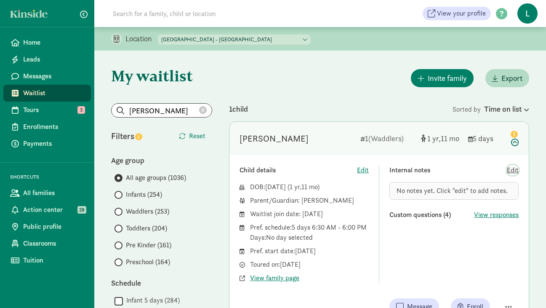
click at [515, 169] on span "Edit" at bounding box center [513, 170] width 12 height 10
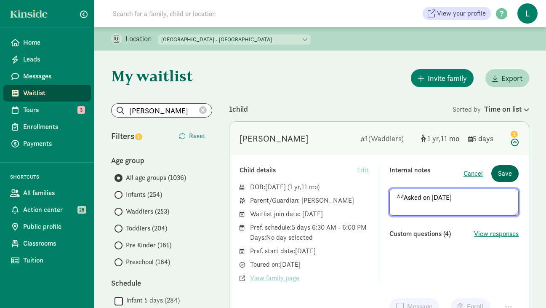
type textarea "**Asked on 8/15/25"
click at [503, 172] on button "Save" at bounding box center [504, 173] width 27 height 17
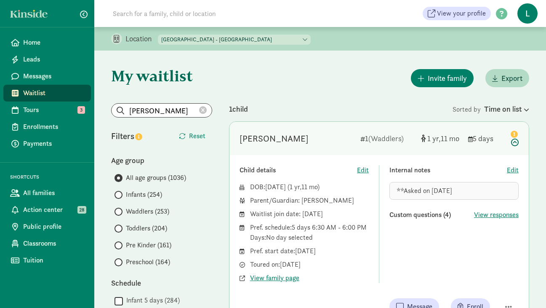
click at [200, 109] on icon at bounding box center [203, 110] width 8 height 8
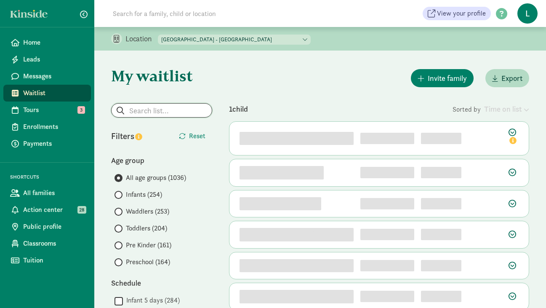
click at [145, 109] on input "search" at bounding box center [162, 110] width 100 height 13
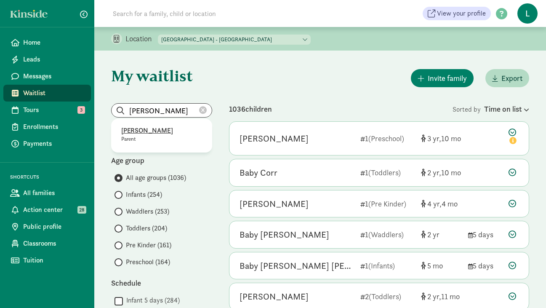
click at [136, 130] on p "Corinne Shubin" at bounding box center [161, 130] width 81 height 10
type input "Corinne Shubin"
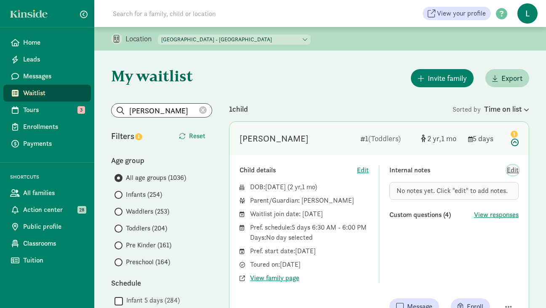
click at [510, 170] on span "Edit" at bounding box center [513, 170] width 12 height 10
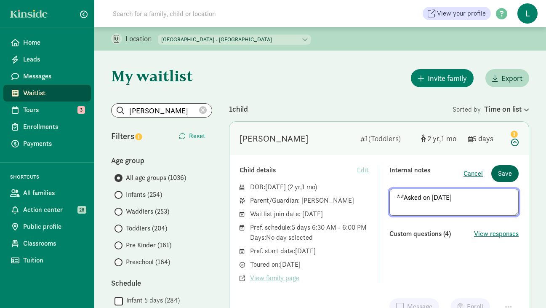
type textarea "**Asked on 8/15/25"
click at [506, 175] on span "Save" at bounding box center [505, 173] width 14 height 10
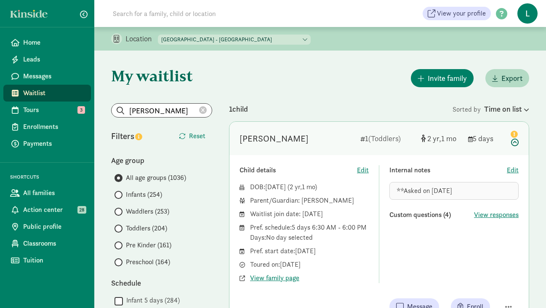
click at [202, 110] on icon at bounding box center [203, 110] width 8 height 8
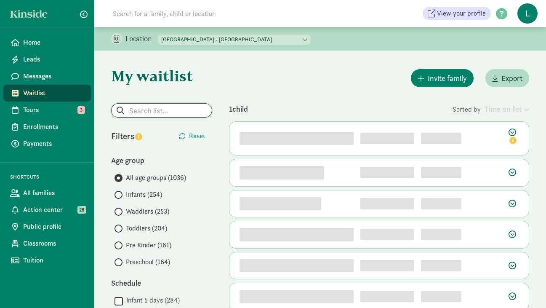
click at [160, 109] on input "search" at bounding box center [162, 110] width 100 height 13
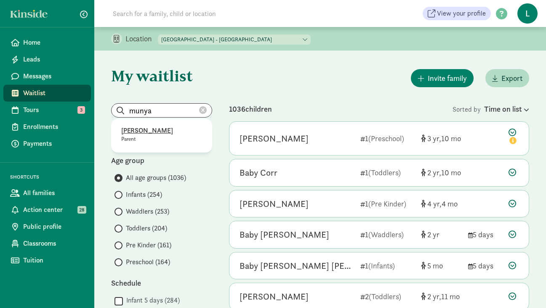
click at [154, 130] on p "Munya Souaiaia" at bounding box center [161, 130] width 81 height 10
type input "Munya Souaiaia"
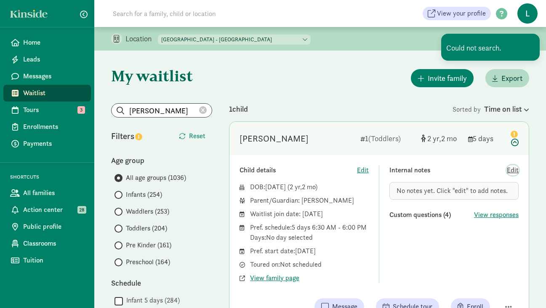
click at [511, 170] on span "Edit" at bounding box center [513, 170] width 12 height 10
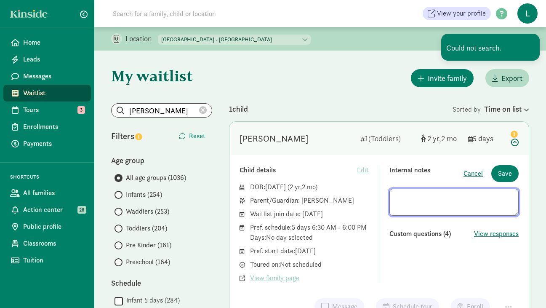
click at [410, 194] on textarea at bounding box center [453, 202] width 129 height 27
type textarea "**Asked on 8/15/25"
click at [504, 173] on span "Save" at bounding box center [505, 173] width 14 height 10
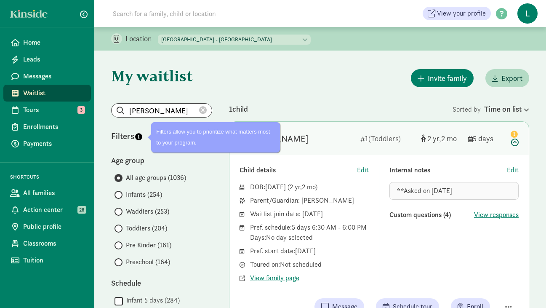
click at [204, 108] on icon at bounding box center [203, 110] width 8 height 8
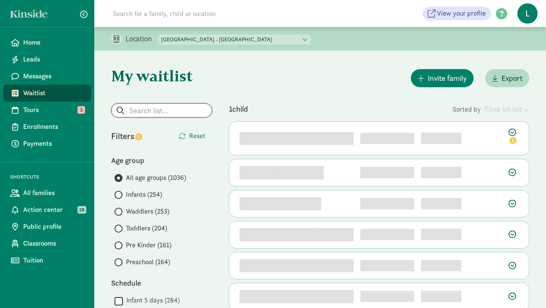
click at [158, 108] on input "search" at bounding box center [162, 110] width 100 height 13
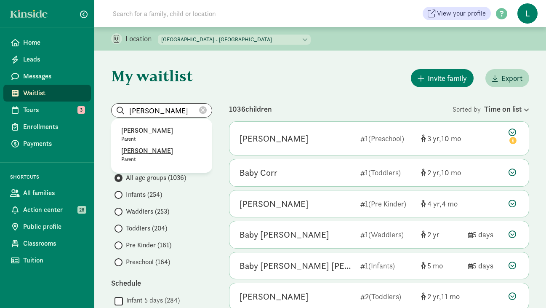
click at [140, 152] on p "Mitchell Burbick" at bounding box center [161, 151] width 81 height 10
type input "Mitchell Burbick"
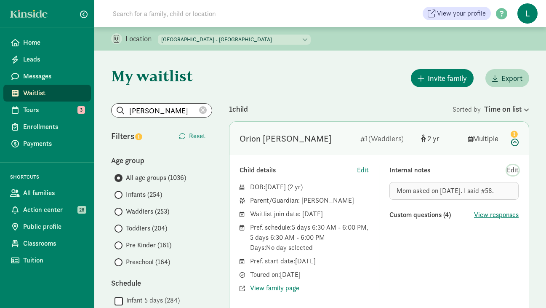
click at [513, 168] on span "Edit" at bounding box center [513, 170] width 12 height 10
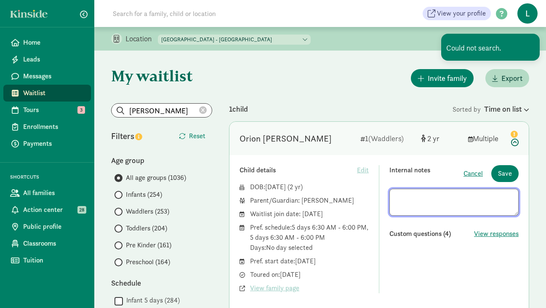
click at [397, 197] on textarea at bounding box center [453, 202] width 129 height 27
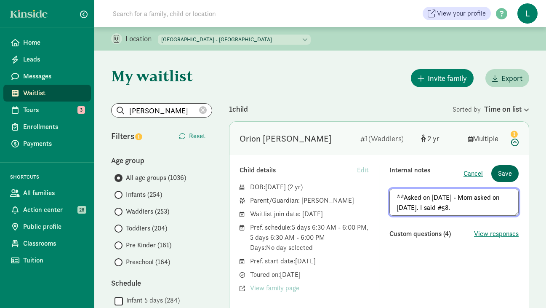
type textarea "**Asked on 8/15/25 - Mom asked on 10/2/24. I said #58."
click at [506, 173] on span "Save" at bounding box center [505, 173] width 14 height 10
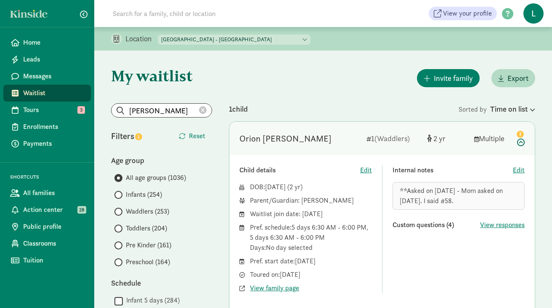
click at [201, 109] on icon at bounding box center [203, 110] width 8 height 8
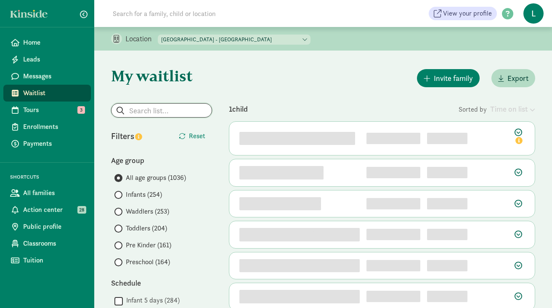
click at [138, 109] on input "search" at bounding box center [162, 110] width 100 height 13
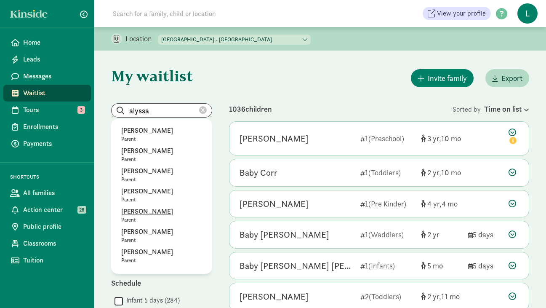
click at [143, 207] on p "Alyssa Hmaidan" at bounding box center [161, 211] width 81 height 10
type input "Alyssa Hmaidan"
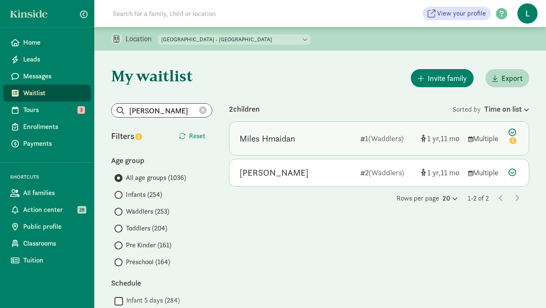
click at [512, 130] on icon at bounding box center [513, 137] width 10 height 18
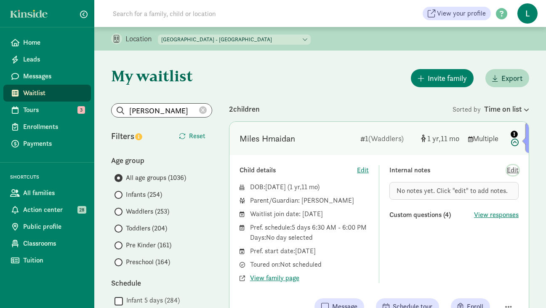
click at [513, 175] on span "Edit" at bounding box center [513, 170] width 12 height 10
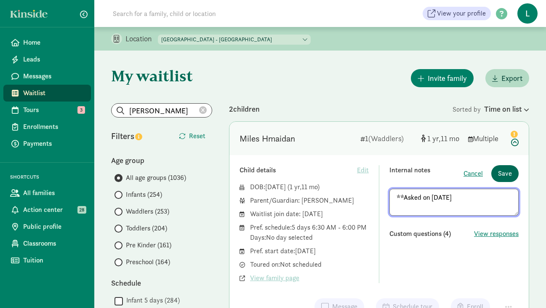
type textarea "**Asked on 8/15/25"
click at [502, 170] on span "Save" at bounding box center [505, 173] width 14 height 10
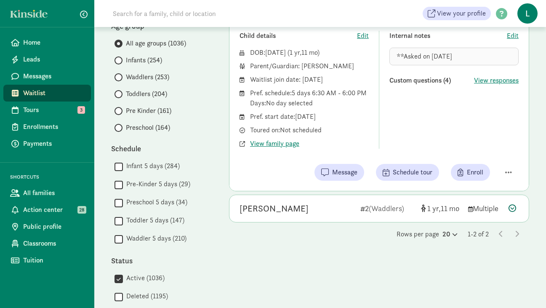
scroll to position [139, 0]
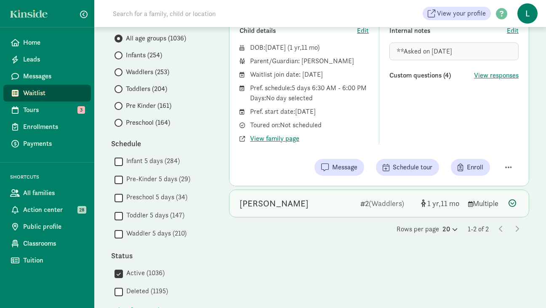
click at [512, 202] on icon at bounding box center [512, 203] width 8 height 8
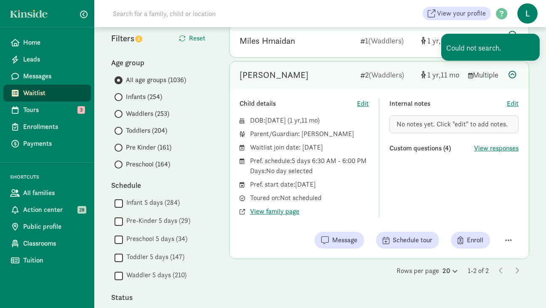
scroll to position [97, 0]
click at [521, 104] on div "Child details Edit DOB: Aug 22, 2023 ( 1 11 ) Parent/Guardian: Alyssa Hmaidan W…" at bounding box center [378, 174] width 299 height 170
click at [520, 104] on div "Child details Edit DOB: Aug 22, 2023 ( 1 11 ) Parent/Guardian: Alyssa Hmaidan W…" at bounding box center [378, 174] width 299 height 170
click at [515, 104] on span "Edit" at bounding box center [513, 104] width 12 height 10
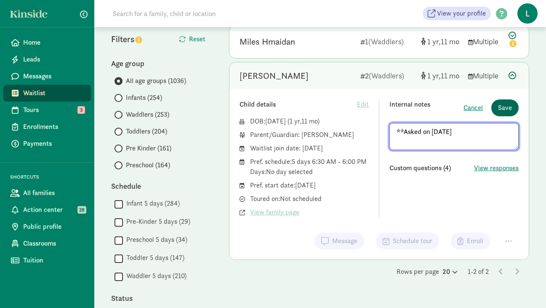
type textarea "**Asked on 8/15/25"
click at [497, 108] on button "Save" at bounding box center [504, 107] width 27 height 17
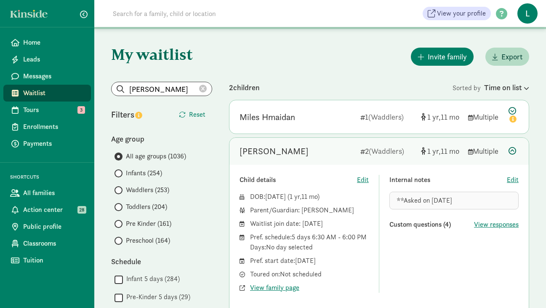
scroll to position [0, 0]
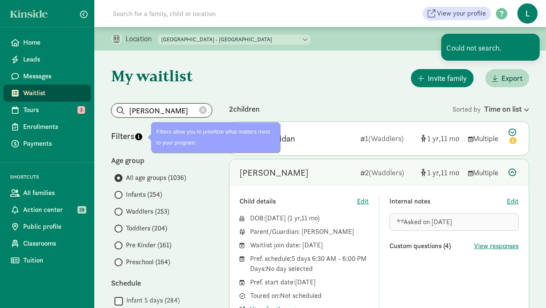
click at [202, 114] on input "Alyssa Hmaidan" at bounding box center [162, 110] width 100 height 13
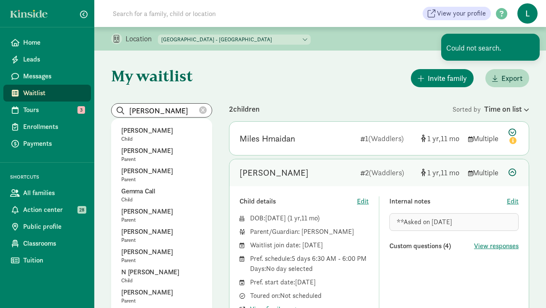
click at [204, 108] on icon at bounding box center [203, 110] width 8 height 8
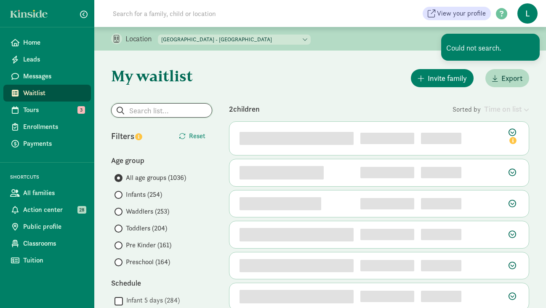
click at [145, 113] on input "search" at bounding box center [162, 110] width 100 height 13
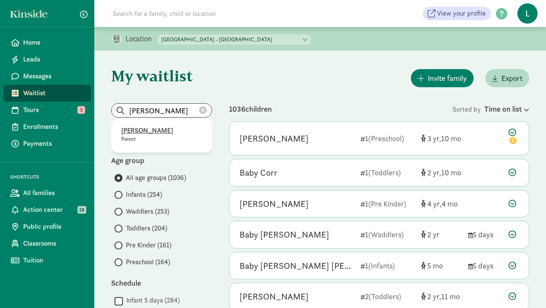
click at [157, 130] on p "Katherine Joseph" at bounding box center [161, 130] width 81 height 10
type input "Katherine Joseph"
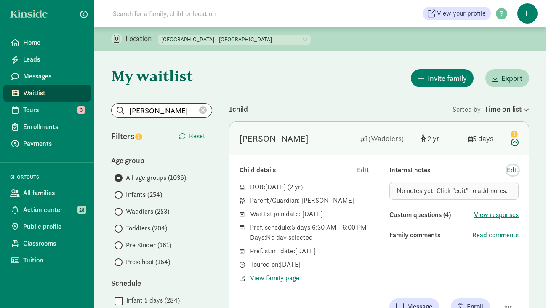
click at [513, 170] on span "Edit" at bounding box center [513, 170] width 12 height 10
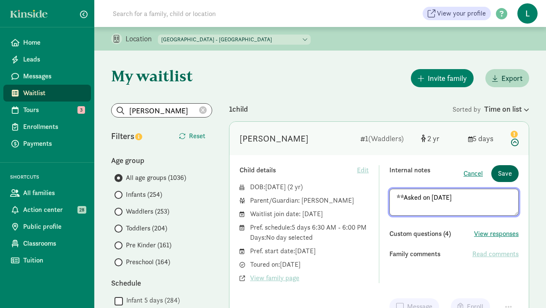
type textarea "**Asked on 8/15/25"
click at [499, 174] on span "Save" at bounding box center [505, 173] width 14 height 10
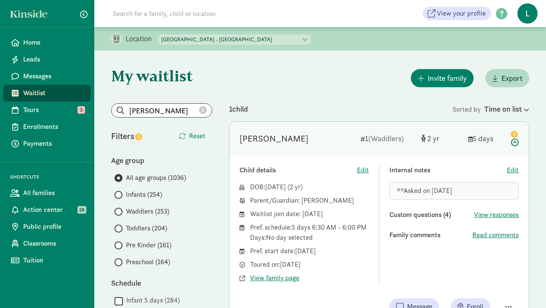
click at [201, 109] on icon at bounding box center [203, 110] width 8 height 8
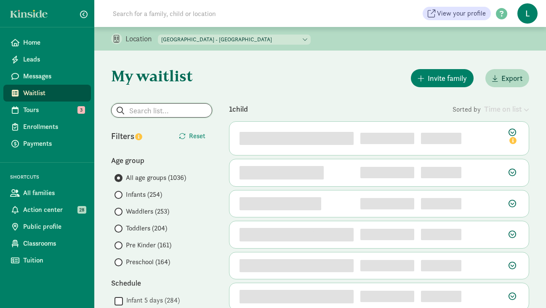
click at [165, 110] on input "search" at bounding box center [162, 110] width 100 height 13
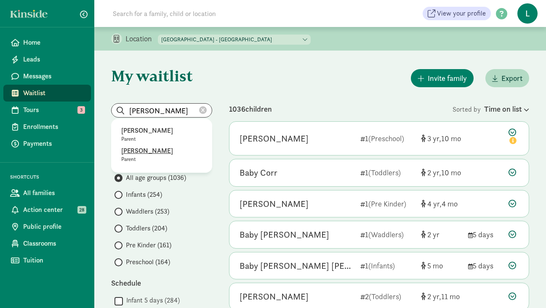
click at [144, 148] on p "Nadia Novotny" at bounding box center [161, 151] width 81 height 10
type input "Nadia Novotny"
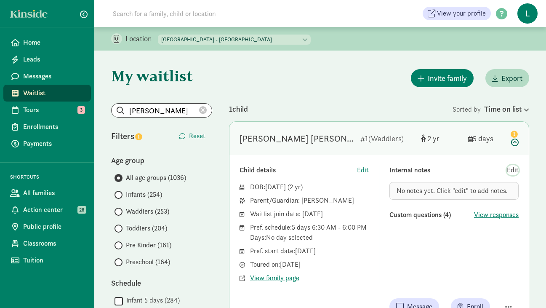
click at [514, 170] on span "Edit" at bounding box center [513, 170] width 12 height 10
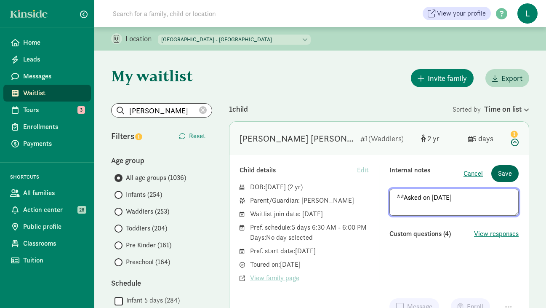
type textarea "**Asked on 8/15/25"
click at [504, 172] on span "Save" at bounding box center [505, 173] width 14 height 10
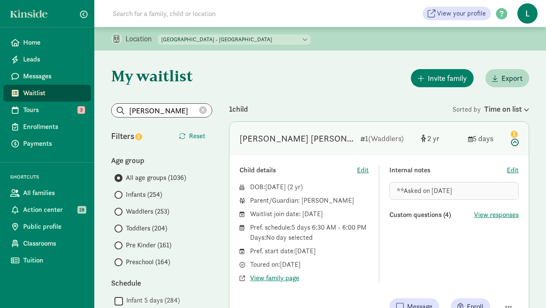
click at [202, 109] on icon at bounding box center [203, 110] width 8 height 8
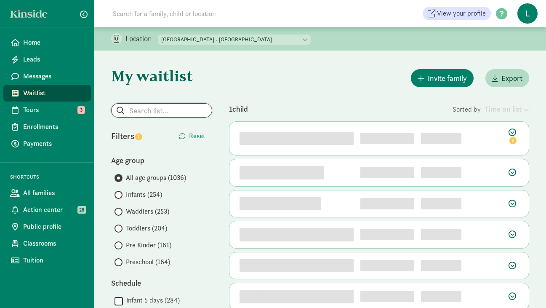
click at [159, 112] on input "search" at bounding box center [162, 110] width 100 height 13
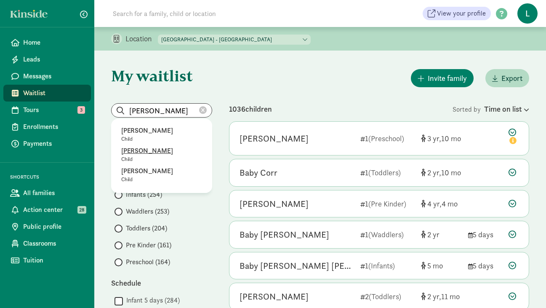
click at [166, 149] on p "Simon Dumanian" at bounding box center [161, 151] width 81 height 10
type input "Simon Dumanian"
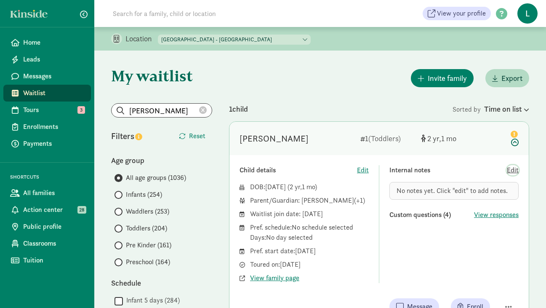
click at [514, 170] on span "Edit" at bounding box center [513, 170] width 12 height 10
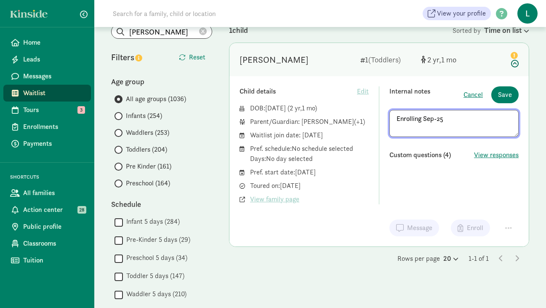
scroll to position [90, 0]
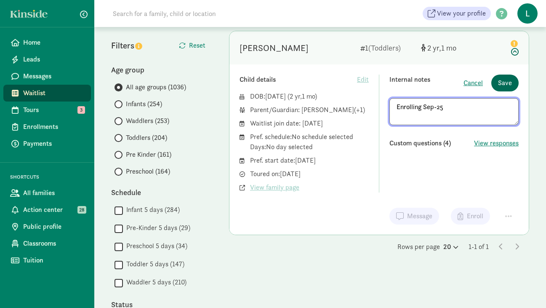
type textarea "Enrolling Sep-25"
click at [505, 82] on span "Save" at bounding box center [505, 83] width 14 height 10
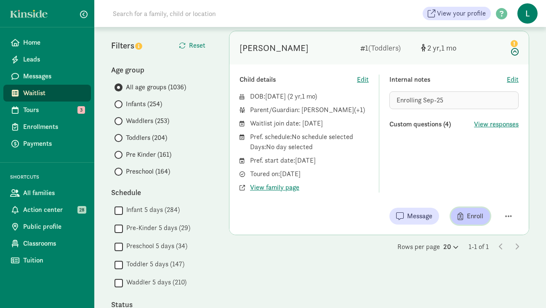
click at [473, 215] on span "Enroll" at bounding box center [475, 216] width 16 height 10
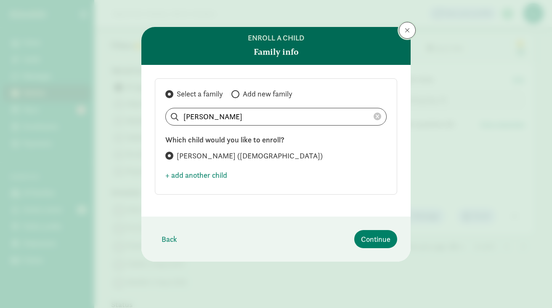
click at [403, 33] on button at bounding box center [407, 30] width 17 height 17
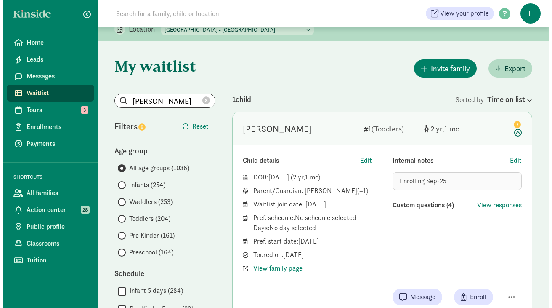
scroll to position [0, 0]
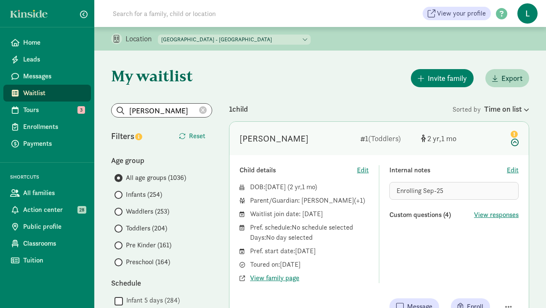
click at [204, 109] on icon at bounding box center [203, 110] width 8 height 8
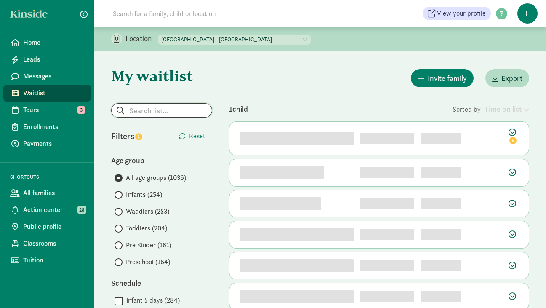
click at [173, 108] on input "search" at bounding box center [162, 110] width 100 height 13
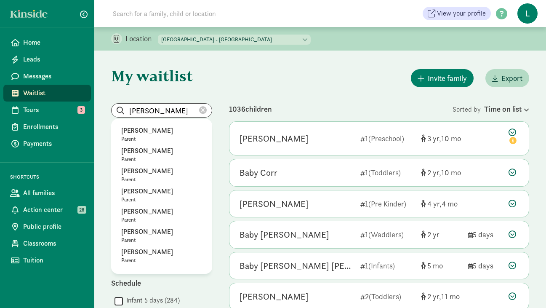
click at [146, 193] on p "Christina lin" at bounding box center [161, 191] width 81 height 10
type input "Christina lin"
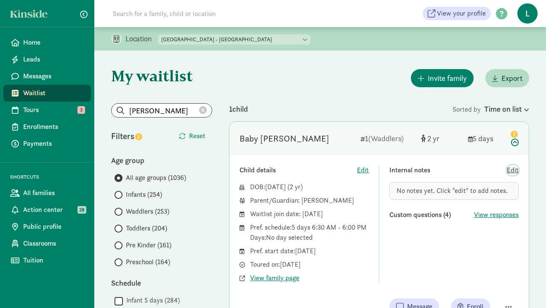
click at [513, 171] on span "Edit" at bounding box center [513, 170] width 12 height 10
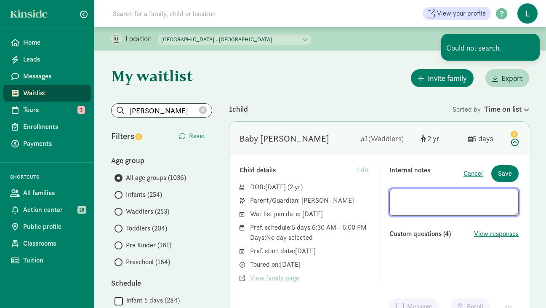
paste textarea "**Asked on 8/15/25"
click at [444, 199] on textarea "**Asked on 8/15/25" at bounding box center [453, 202] width 129 height 27
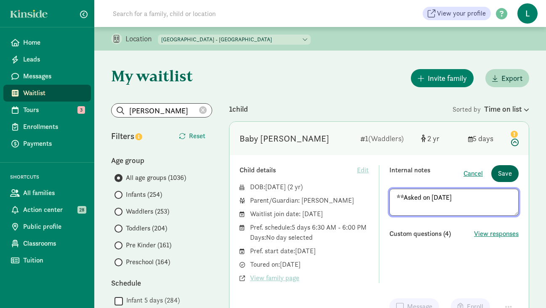
type textarea "**Asked on 8/18/25"
click at [509, 172] on span "Save" at bounding box center [505, 173] width 14 height 10
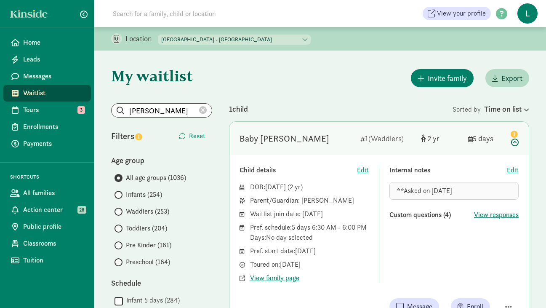
drag, startPoint x: 457, startPoint y: 189, endPoint x: 395, endPoint y: 190, distance: 61.9
click at [395, 190] on div "**Asked on 8/18/25" at bounding box center [453, 191] width 129 height 18
copy span "**Asked on 8/18/25"
click at [201, 110] on icon at bounding box center [203, 110] width 8 height 8
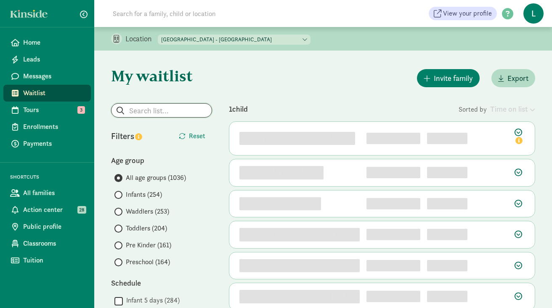
click at [159, 112] on input "search" at bounding box center [162, 110] width 100 height 13
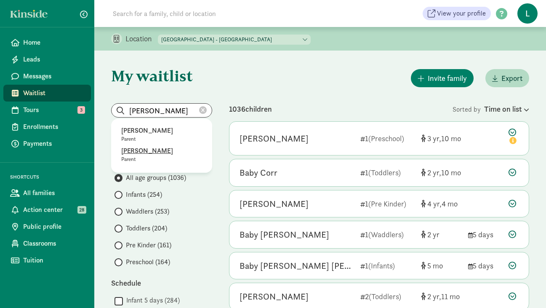
click at [151, 152] on p "Karen White" at bounding box center [161, 151] width 81 height 10
type input "Karen White"
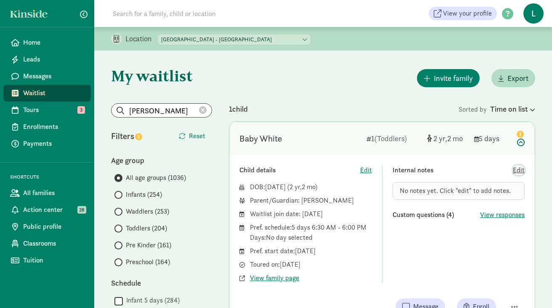
click at [517, 171] on span "Edit" at bounding box center [519, 170] width 12 height 10
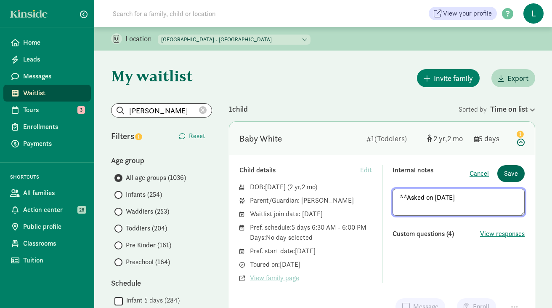
type textarea "**Asked on 8/18/25"
click at [510, 171] on span "Save" at bounding box center [511, 173] width 14 height 10
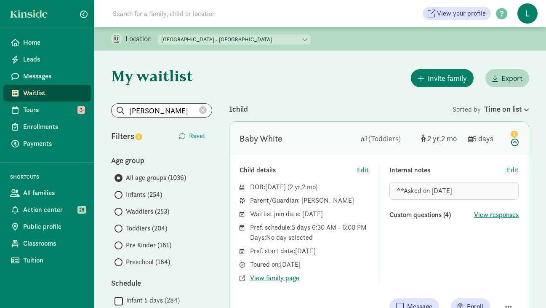
click at [204, 109] on icon at bounding box center [203, 110] width 8 height 8
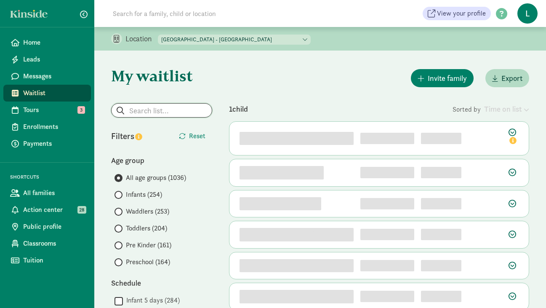
click at [170, 109] on input "search" at bounding box center [162, 110] width 100 height 13
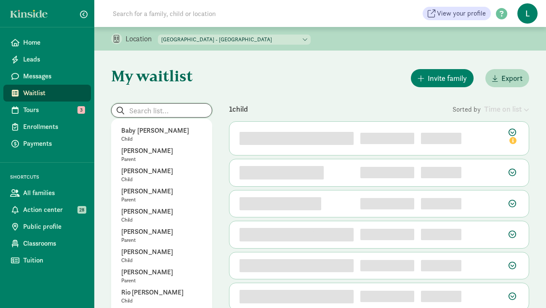
type input "v"
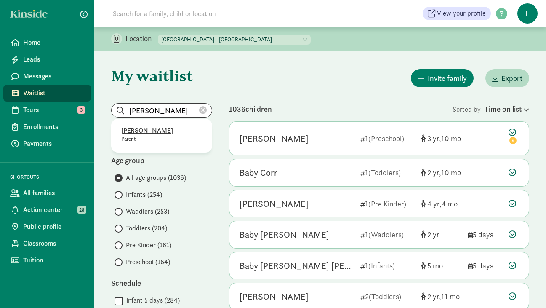
click at [158, 130] on p "Claire McLellan" at bounding box center [161, 130] width 81 height 10
type input "Claire McLellan"
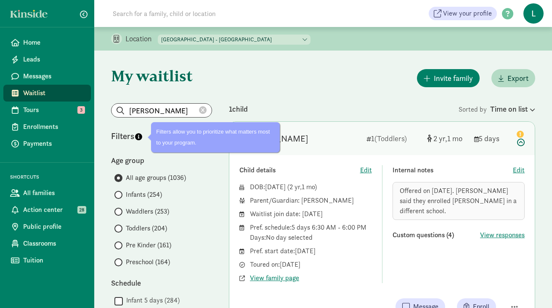
click at [202, 108] on icon at bounding box center [203, 110] width 8 height 8
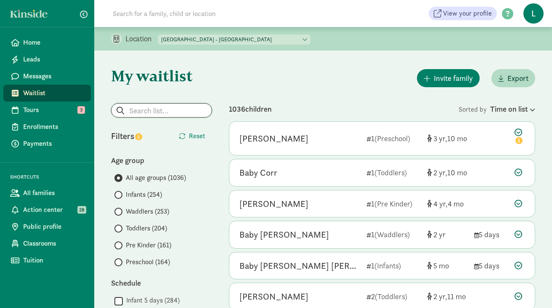
click at [134, 110] on input "search" at bounding box center [162, 110] width 100 height 13
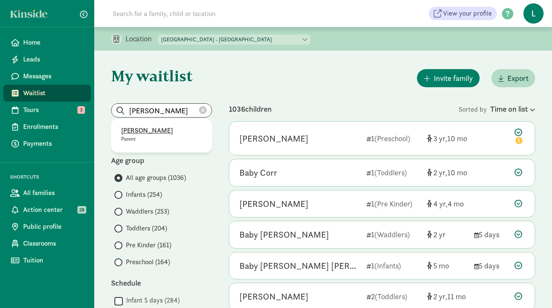
click at [136, 131] on p "Amy Jarvis" at bounding box center [161, 130] width 81 height 10
type input "Amy Jarvis"
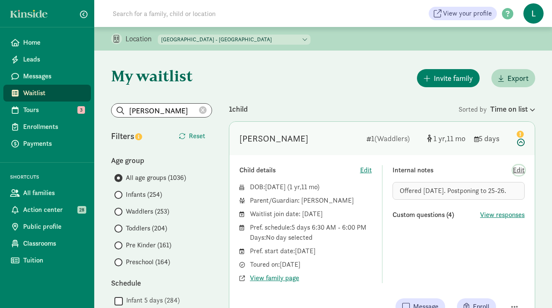
click at [519, 170] on span "Edit" at bounding box center [519, 170] width 12 height 10
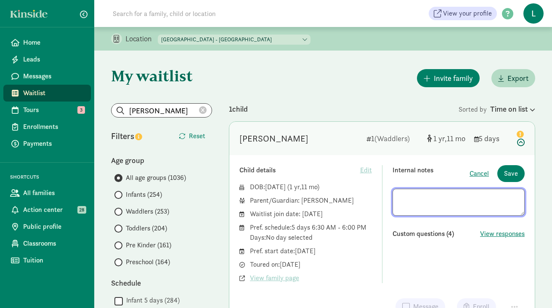
click at [399, 199] on textarea at bounding box center [459, 202] width 133 height 27
type textarea "**Asked on 8/18/25 - Offered 8/10/24. Postponing to 25-26."
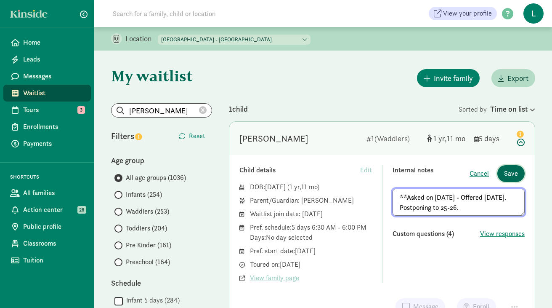
click at [509, 178] on span "Save" at bounding box center [511, 173] width 14 height 10
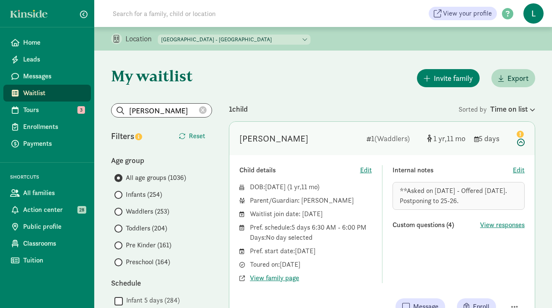
click at [202, 111] on icon at bounding box center [203, 110] width 8 height 8
click at [202, 111] on input "Amy Jarvis" at bounding box center [162, 110] width 100 height 13
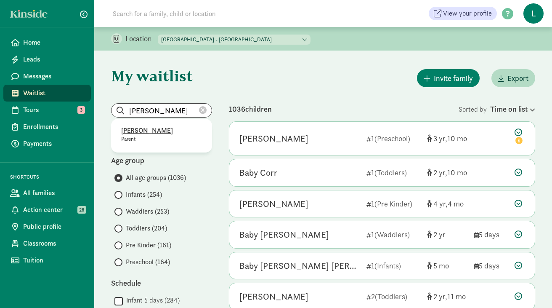
click at [155, 129] on p "Lori Gosselin" at bounding box center [161, 130] width 81 height 10
type input "Lori Gosselin"
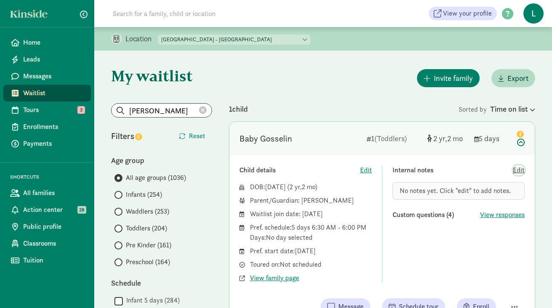
click at [518, 168] on span "Edit" at bounding box center [519, 170] width 12 height 10
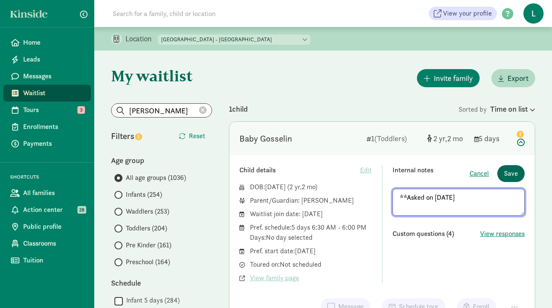
type textarea "**Asked on 8/18/25"
click at [515, 172] on span "Save" at bounding box center [511, 173] width 14 height 10
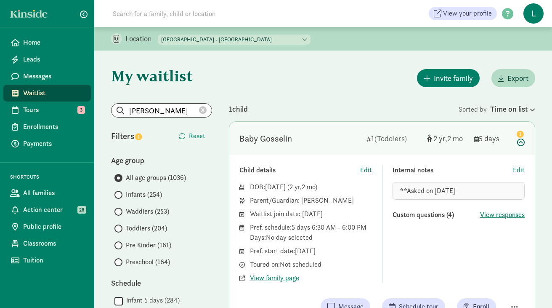
click at [202, 110] on icon at bounding box center [203, 110] width 8 height 8
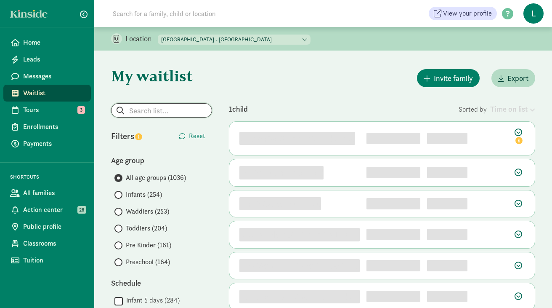
click at [152, 112] on input "search" at bounding box center [162, 110] width 100 height 13
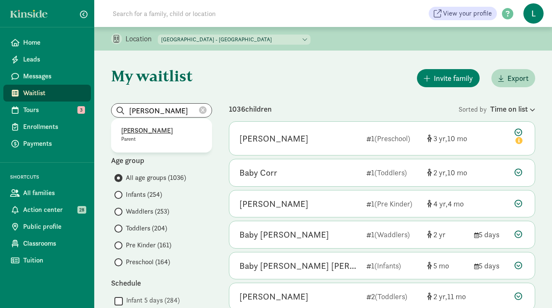
click at [153, 130] on p "Melissa Spahr" at bounding box center [161, 130] width 81 height 10
type input "Melissa Spahr"
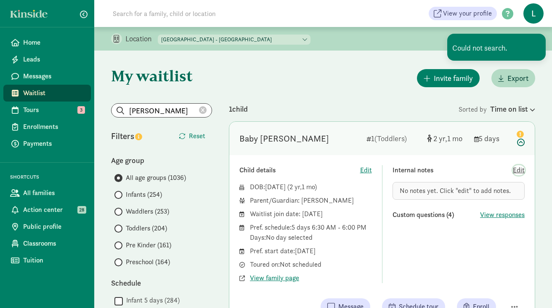
click at [519, 168] on span "Edit" at bounding box center [519, 170] width 12 height 10
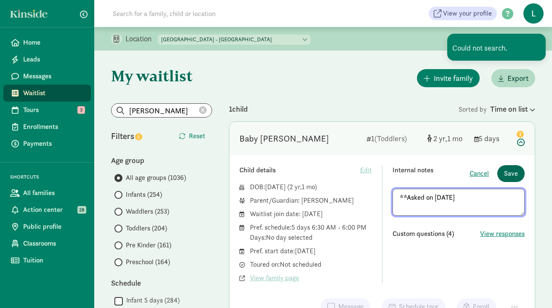
type textarea "**Asked on 8/18/25"
click at [507, 174] on span "Save" at bounding box center [511, 173] width 14 height 10
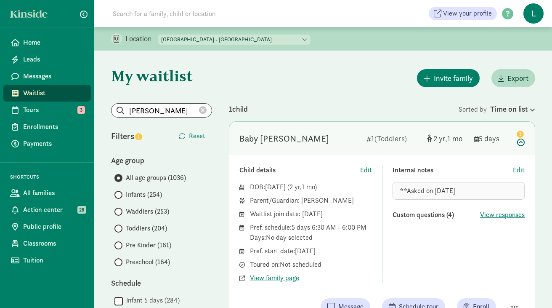
click at [202, 111] on icon at bounding box center [203, 110] width 8 height 8
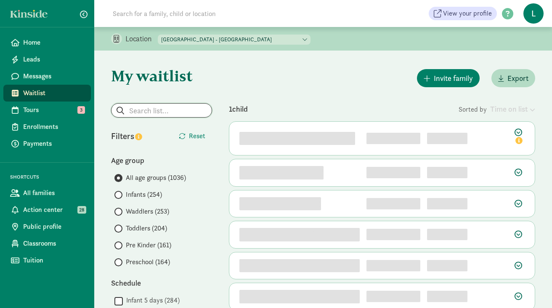
click at [148, 109] on input "search" at bounding box center [162, 110] width 100 height 13
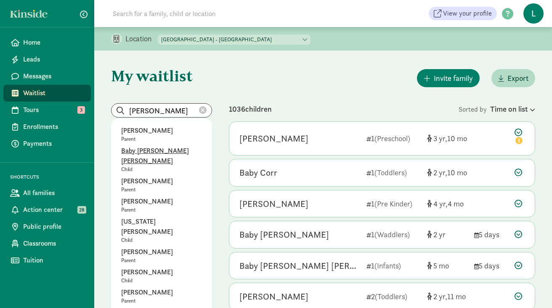
click at [154, 149] on p "Baby Saldaña Schulman" at bounding box center [161, 156] width 81 height 20
type input "Baby Saldaña Schulman"
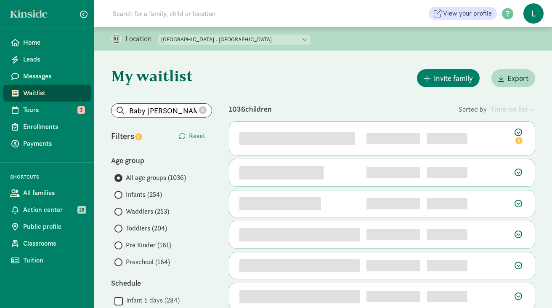
click at [202, 108] on icon at bounding box center [203, 110] width 8 height 8
click at [152, 110] on input "search" at bounding box center [162, 110] width 100 height 13
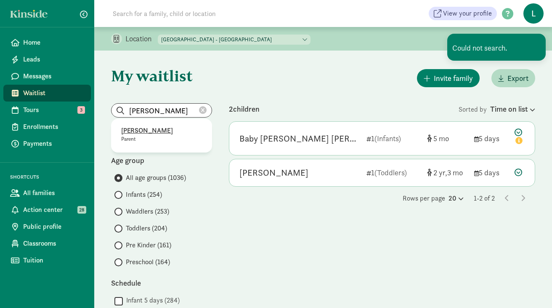
click at [152, 132] on p "Danielle Maughan" at bounding box center [161, 130] width 81 height 10
type input "Danielle Maughan"
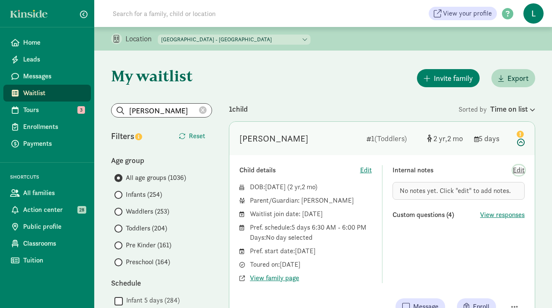
click at [519, 170] on span "Edit" at bounding box center [519, 170] width 12 height 10
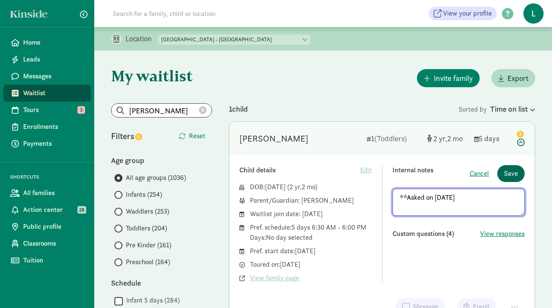
type textarea "**Asked on 8/18/25"
click at [515, 175] on span "Save" at bounding box center [511, 173] width 14 height 10
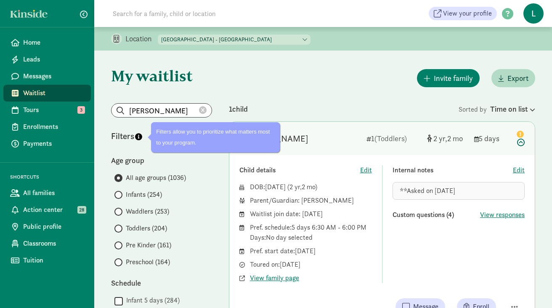
click at [201, 109] on icon at bounding box center [203, 110] width 8 height 8
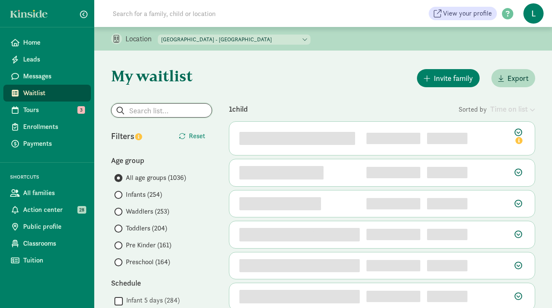
click at [144, 108] on input "search" at bounding box center [162, 110] width 100 height 13
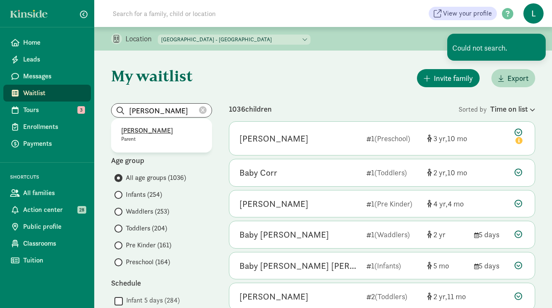
click at [144, 128] on p "Beth Studer" at bounding box center [161, 130] width 81 height 10
type input "Beth Studer"
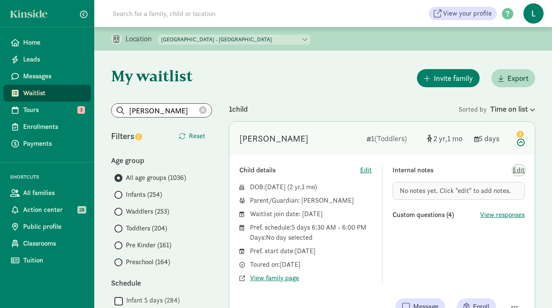
click at [521, 171] on span "Edit" at bounding box center [519, 170] width 12 height 10
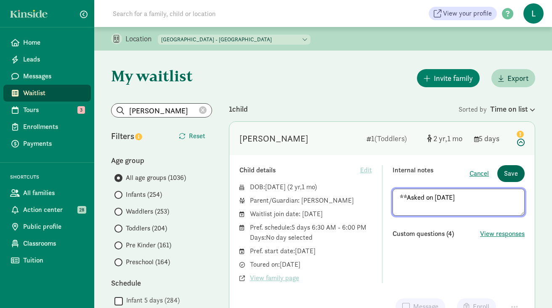
type textarea "**Asked on 8/18/25"
click at [513, 170] on span "Save" at bounding box center [511, 173] width 14 height 10
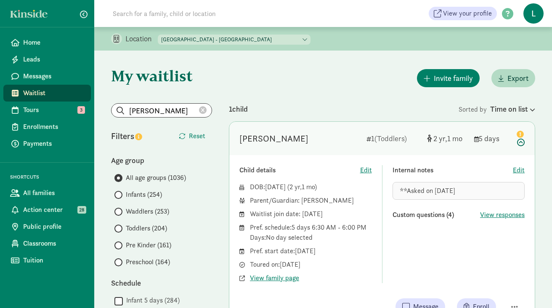
click at [203, 109] on icon at bounding box center [203, 110] width 8 height 8
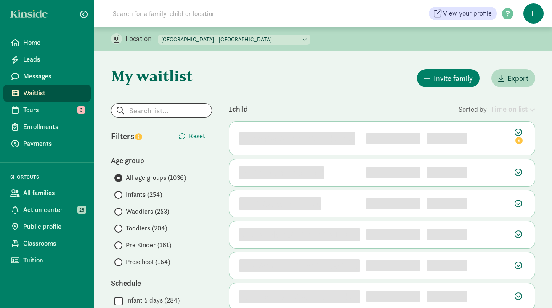
click at [145, 112] on input "search" at bounding box center [162, 110] width 100 height 13
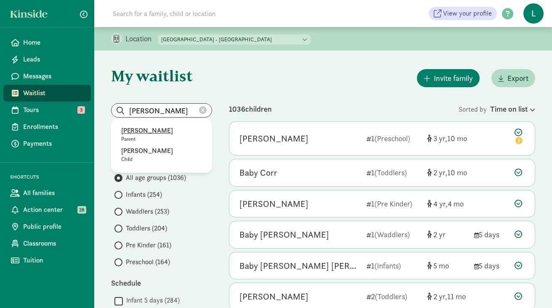
click at [151, 131] on p "Matthew Clevenger" at bounding box center [161, 130] width 81 height 10
type input "Matthew Clevenger"
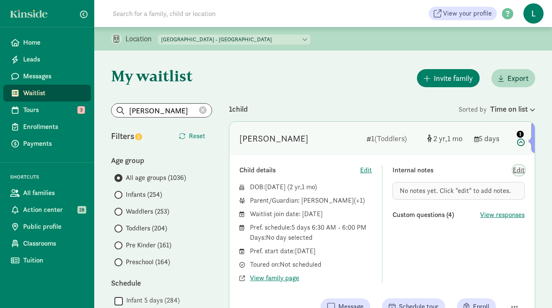
click at [519, 166] on span "Edit" at bounding box center [519, 170] width 12 height 10
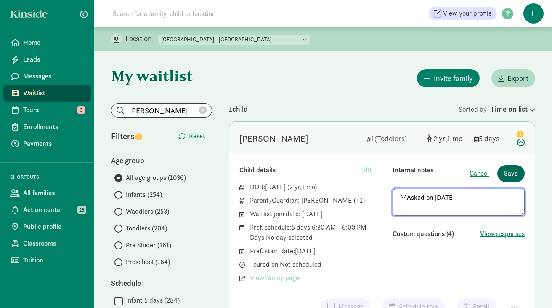
type textarea "**Asked on 8/18/25"
click at [507, 176] on span "Save" at bounding box center [511, 173] width 14 height 10
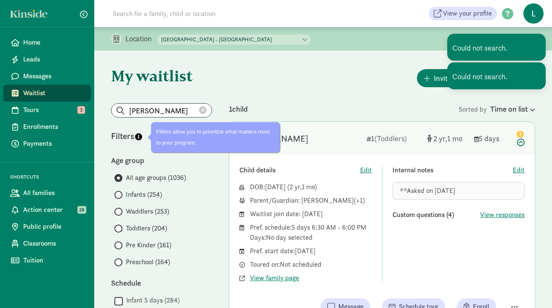
click at [203, 111] on icon at bounding box center [203, 110] width 8 height 8
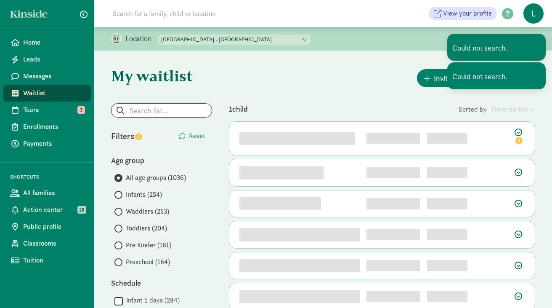
click at [163, 110] on input "search" at bounding box center [162, 110] width 100 height 13
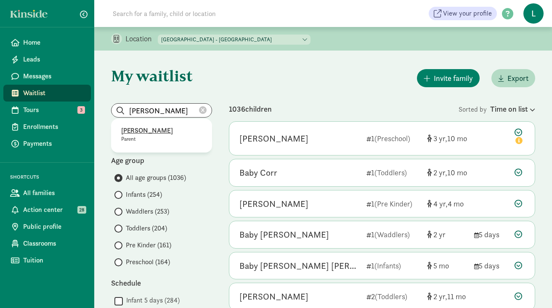
click at [144, 133] on p "Kelly Wilkinson" at bounding box center [161, 130] width 81 height 10
type input "Kelly Wilkinson"
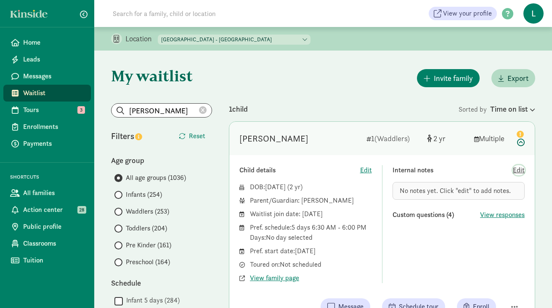
click at [517, 170] on span "Edit" at bounding box center [519, 170] width 12 height 10
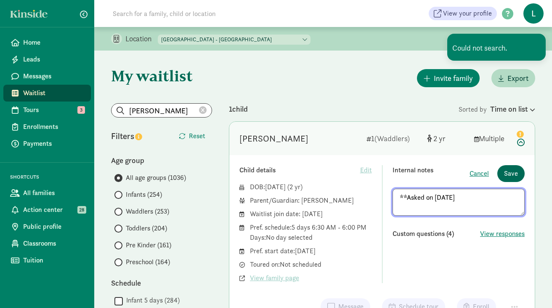
type textarea "**Asked on 8/18/25"
click at [504, 172] on span "Save" at bounding box center [511, 173] width 14 height 10
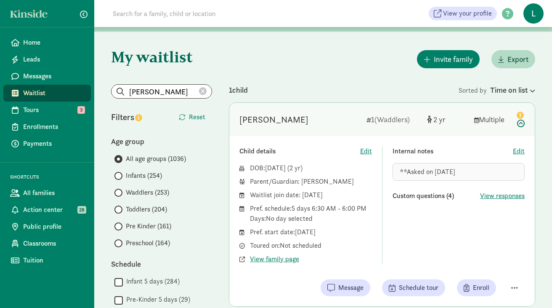
scroll to position [17, 0]
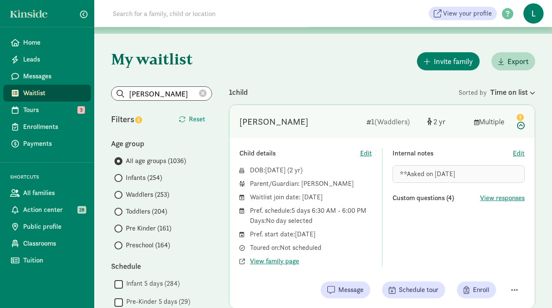
click at [201, 93] on icon at bounding box center [203, 94] width 8 height 8
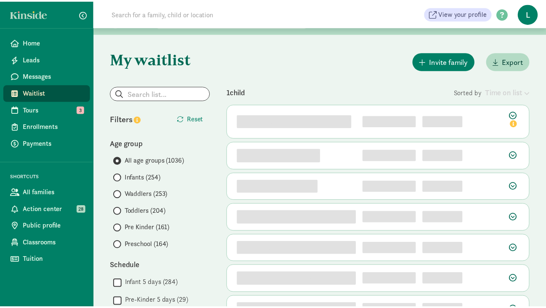
scroll to position [0, 0]
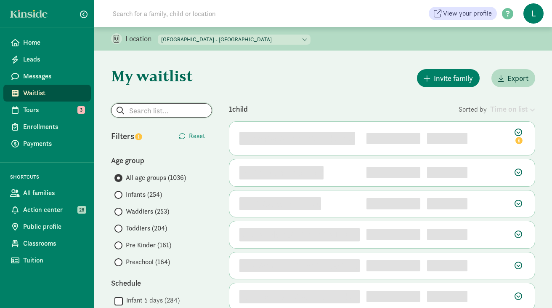
click at [137, 113] on input "search" at bounding box center [162, 110] width 100 height 13
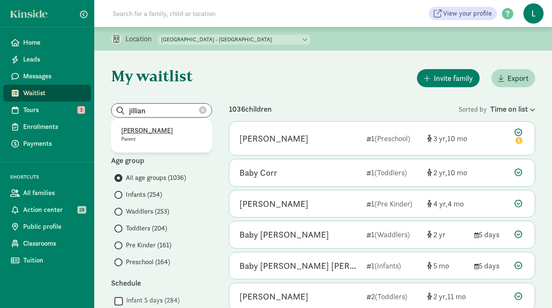
click at [153, 131] on p "Jillian Douglas" at bounding box center [161, 130] width 81 height 10
type input "Jillian Douglas"
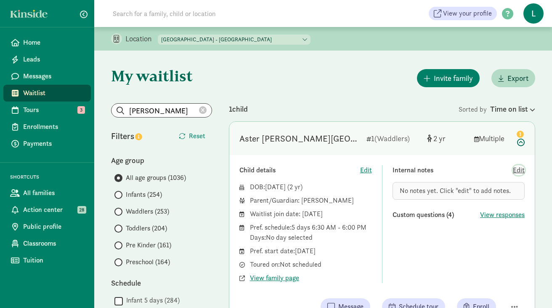
click at [515, 172] on span "Edit" at bounding box center [519, 170] width 12 height 10
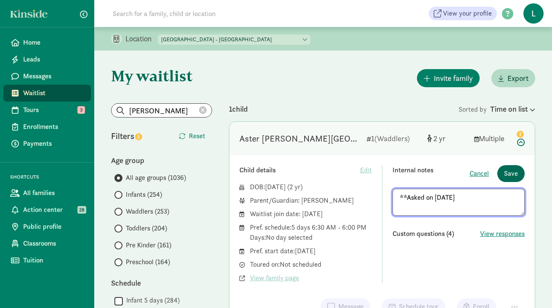
type textarea "**Asked on 8/18/25"
click at [517, 170] on span "Save" at bounding box center [511, 173] width 14 height 10
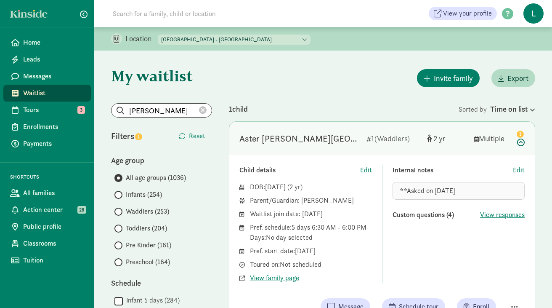
click at [202, 111] on icon at bounding box center [203, 110] width 8 height 8
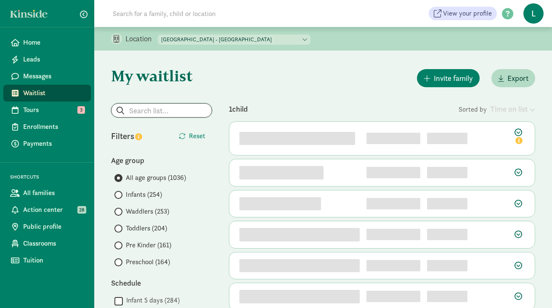
click at [150, 108] on input "search" at bounding box center [162, 110] width 100 height 13
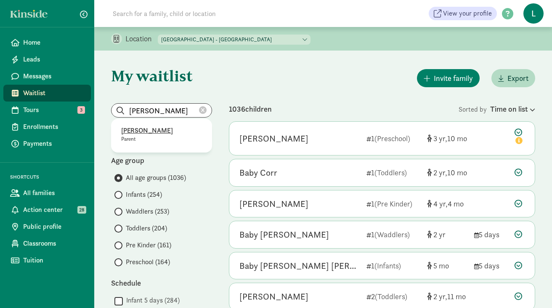
click at [156, 131] on p "Michael Saldarriaga" at bounding box center [161, 130] width 81 height 10
type input "Michael Saldarriaga"
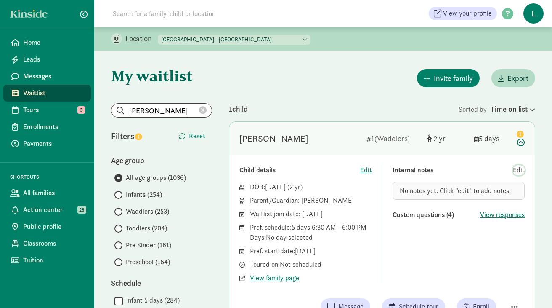
click at [524, 169] on span "Edit" at bounding box center [519, 170] width 12 height 10
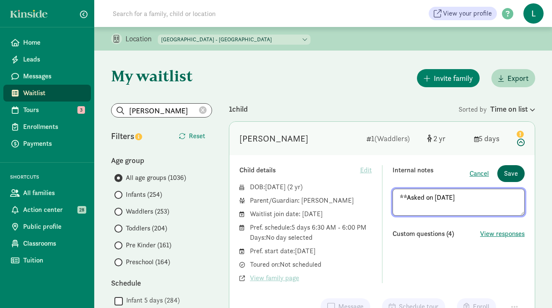
type textarea "**Asked on 8/18/25"
click at [510, 173] on span "Save" at bounding box center [511, 173] width 14 height 10
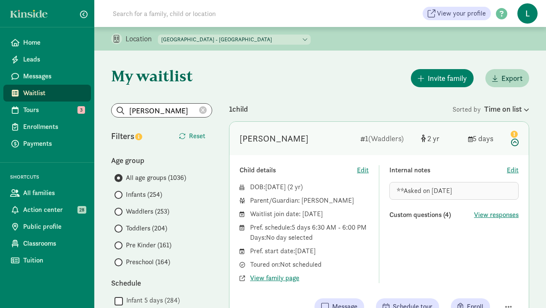
click at [202, 113] on icon at bounding box center [203, 110] width 8 height 8
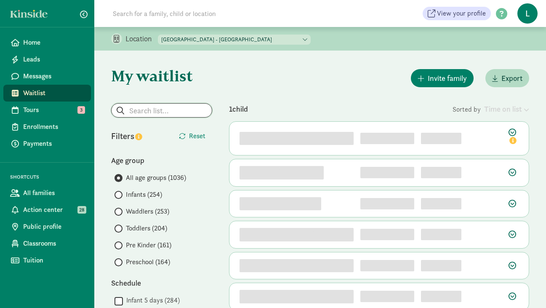
click at [140, 110] on input "search" at bounding box center [162, 110] width 100 height 13
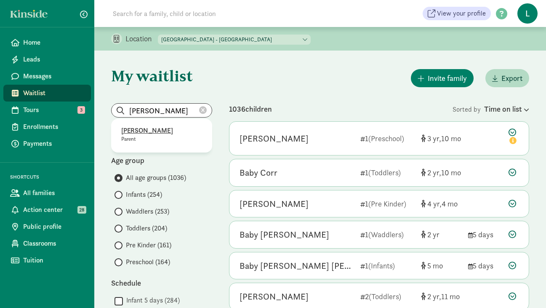
click at [133, 135] on p "Kelly Wilkinson" at bounding box center [161, 130] width 81 height 10
type input "Kelly Wilkinson"
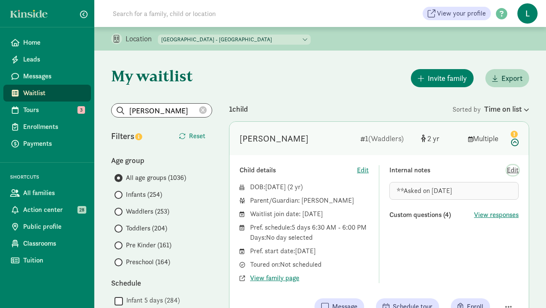
click at [515, 170] on span "Edit" at bounding box center [513, 170] width 12 height 10
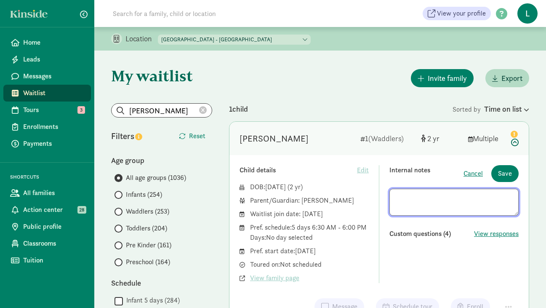
drag, startPoint x: 470, startPoint y: 197, endPoint x: 347, endPoint y: 197, distance: 122.5
click at [348, 197] on div "Child details Edit DOB: Aug 10, 2023 ( 2 ) Parent/Guardian: Kelly Wilkinson Wai…" at bounding box center [378, 224] width 279 height 118
paste textarea "kellywilkinson425@gmail.com"
drag, startPoint x: 484, startPoint y: 196, endPoint x: 314, endPoint y: 197, distance: 170.9
click at [314, 197] on div "Child details Edit DOB: Aug 10, 2023 ( 2 ) Parent/Guardian: Kelly Wilkinson Wai…" at bounding box center [378, 224] width 279 height 118
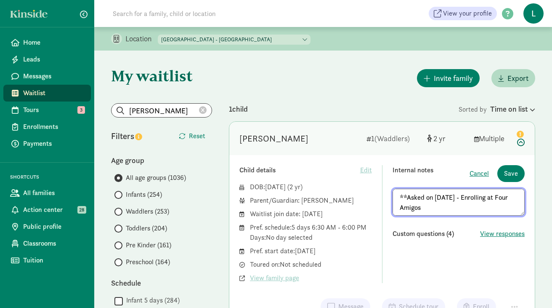
drag, startPoint x: 428, startPoint y: 207, endPoint x: 385, endPoint y: 200, distance: 43.5
click at [385, 200] on div "Child details Edit DOB: Aug 10, 2023 ( 2 ) Parent/Guardian: Kelly Wilkinson Wai…" at bounding box center [381, 224] width 285 height 118
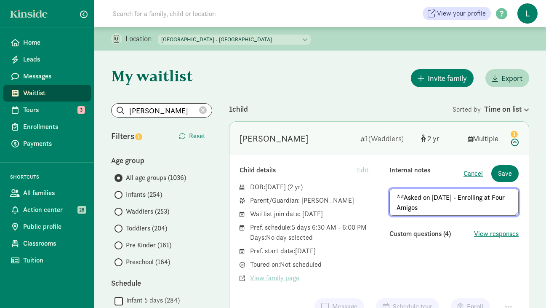
type textarea "**Asked on 3/31/25 - Enrolling at Four Amigos"
click at [439, 207] on textarea "**Asked on 3/31/25 - Enrolling at Four Amigos" at bounding box center [453, 202] width 129 height 27
drag, startPoint x: 439, startPoint y: 207, endPoint x: 392, endPoint y: 198, distance: 48.1
click at [392, 197] on textarea "**Asked on 3/31/25 - Enrolling at Four Amigos" at bounding box center [453, 202] width 129 height 27
click at [501, 171] on span "Save" at bounding box center [505, 173] width 14 height 10
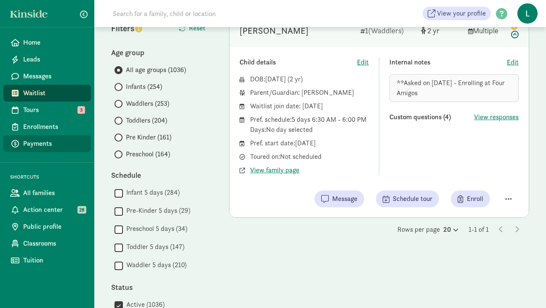
scroll to position [130, 0]
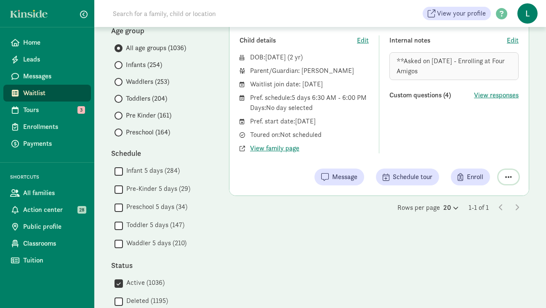
click at [506, 177] on span "button" at bounding box center [508, 177] width 7 height 8
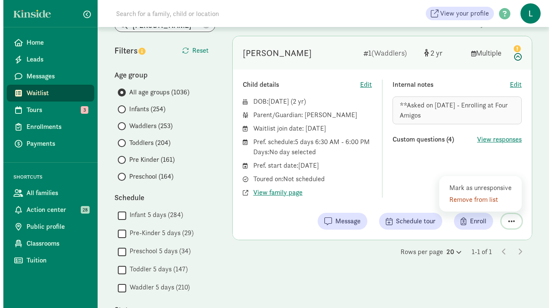
scroll to position [85, 0]
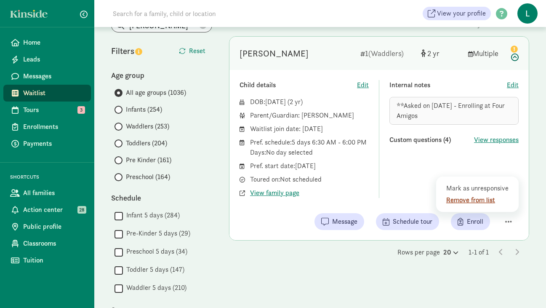
click at [471, 202] on div "Remove from list" at bounding box center [478, 200] width 65 height 10
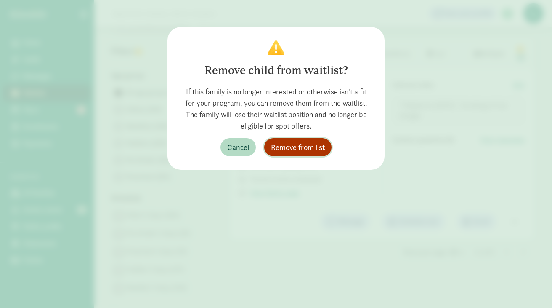
click at [282, 145] on span "Remove from list" at bounding box center [298, 146] width 54 height 11
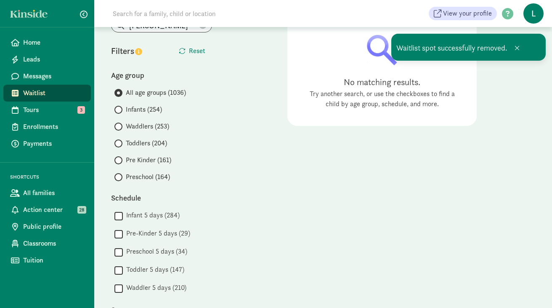
click at [518, 45] on span at bounding box center [517, 48] width 5 height 7
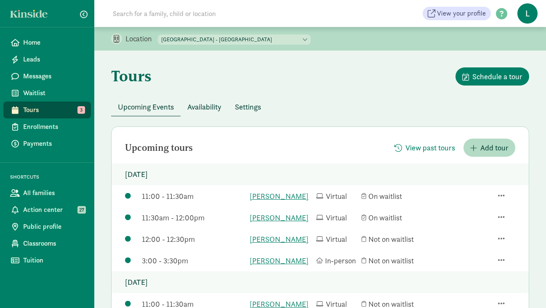
scroll to position [132, 0]
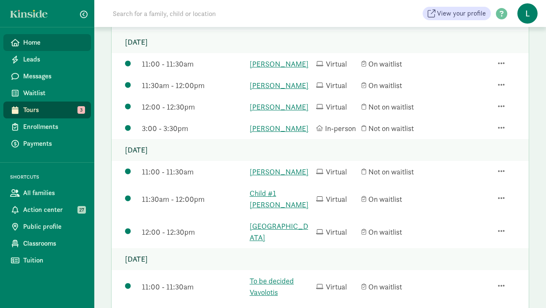
click at [43, 47] on link "Home" at bounding box center [47, 42] width 88 height 17
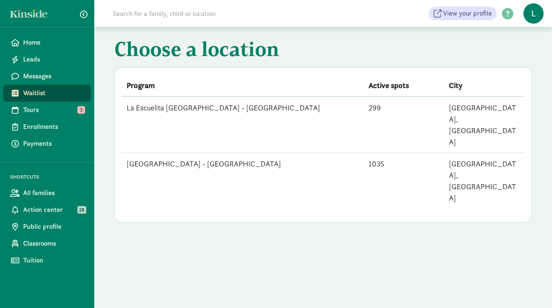
click at [227, 104] on td "La Escuelita [GEOGRAPHIC_DATA] - [GEOGRAPHIC_DATA]" at bounding box center [243, 124] width 242 height 56
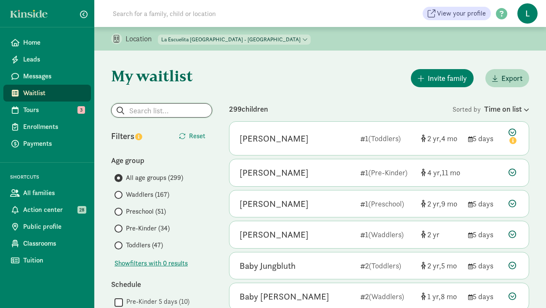
click at [152, 110] on input "search" at bounding box center [162, 110] width 100 height 13
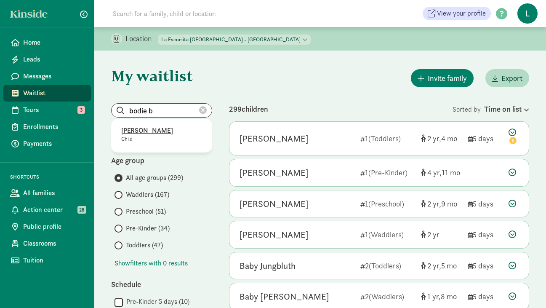
click at [134, 130] on p "[PERSON_NAME]" at bounding box center [161, 130] width 81 height 10
type input "[PERSON_NAME]"
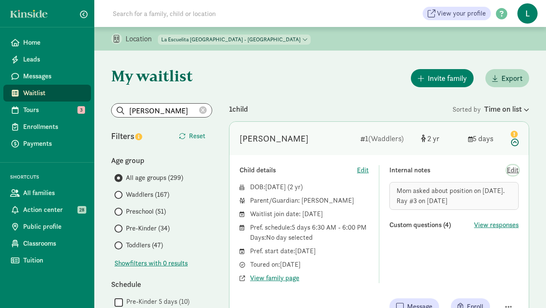
click at [511, 173] on span "Edit" at bounding box center [513, 170] width 12 height 10
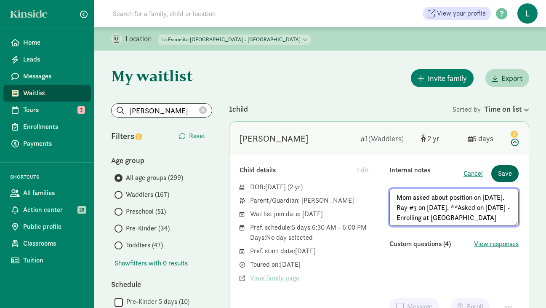
type textarea "Mom asked about position on 5/8/24. Ray #3 on 12/6/23. **Asked on 3/31/25 - Enr…"
click at [505, 174] on span "Save" at bounding box center [505, 173] width 14 height 10
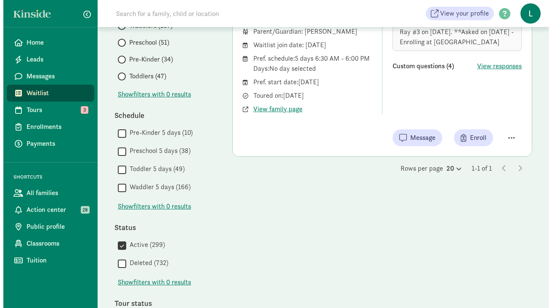
scroll to position [185, 0]
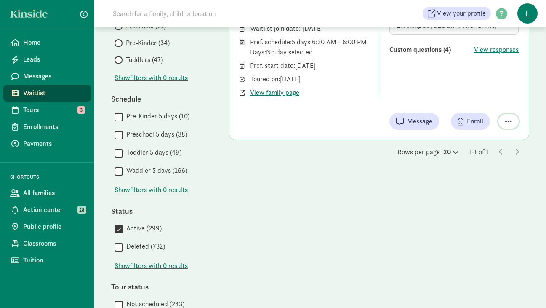
click at [511, 122] on span "button" at bounding box center [508, 121] width 7 height 8
click at [483, 102] on div "Remove from list" at bounding box center [478, 100] width 65 height 10
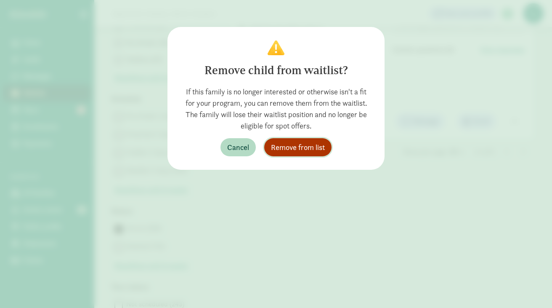
click at [293, 142] on span "Remove from list" at bounding box center [298, 146] width 54 height 11
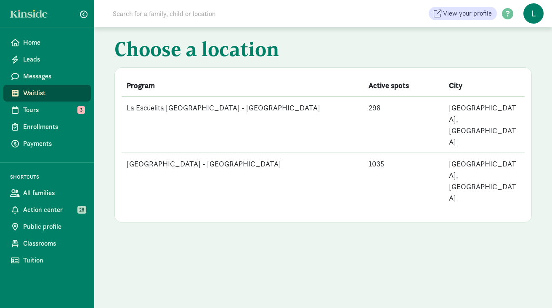
click at [226, 153] on td "La Escuelita Bilingual School - Green Lake" at bounding box center [243, 181] width 242 height 56
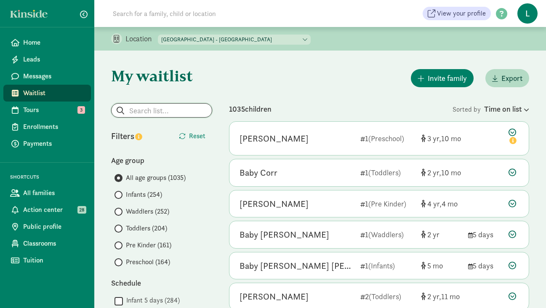
click at [147, 114] on input "search" at bounding box center [162, 110] width 100 height 13
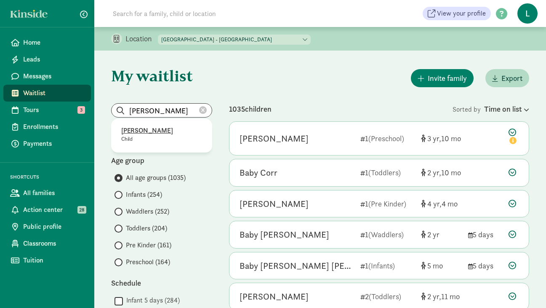
click at [154, 134] on p "Evelyn Williams" at bounding box center [161, 130] width 81 height 10
type input "Kevin Wilson"
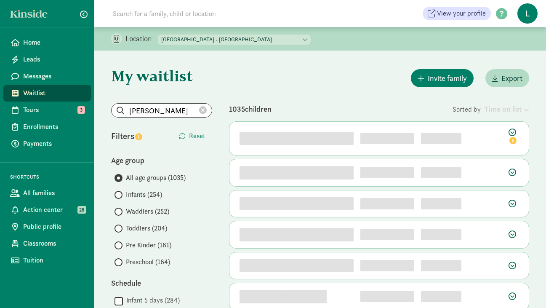
click at [203, 109] on icon at bounding box center [203, 110] width 8 height 8
click at [161, 109] on input "search" at bounding box center [162, 110] width 100 height 13
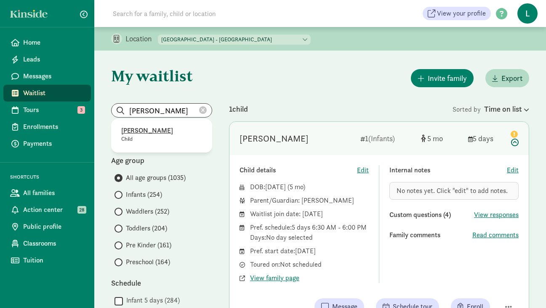
click at [151, 136] on p "Child" at bounding box center [161, 139] width 81 height 7
type input "Evelyn Williams"
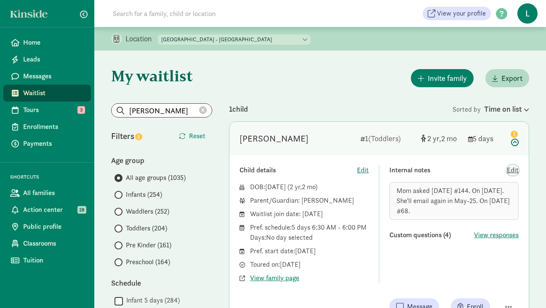
click at [513, 171] on span "Edit" at bounding box center [513, 170] width 12 height 10
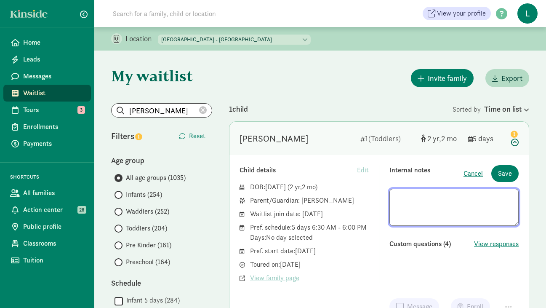
click at [397, 197] on textarea at bounding box center [453, 207] width 129 height 37
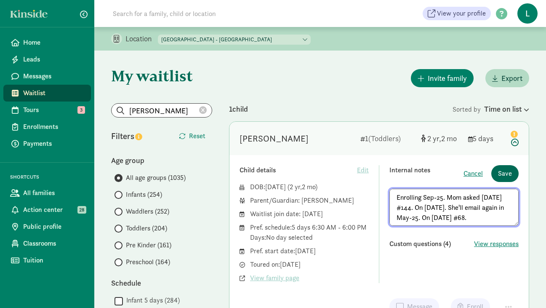
type textarea "Enrolling Sep-25. Mom asked 2/13/24 #144. On 6/10/24. She'll email again in May…"
click at [505, 173] on span "Save" at bounding box center [505, 173] width 14 height 10
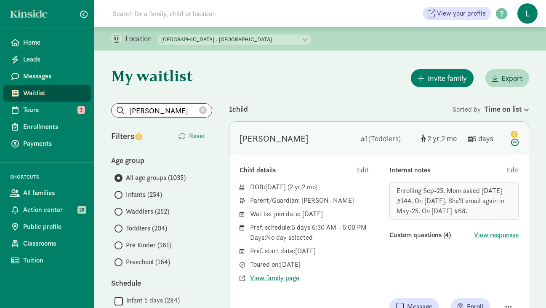
click at [202, 108] on icon at bounding box center [203, 110] width 8 height 8
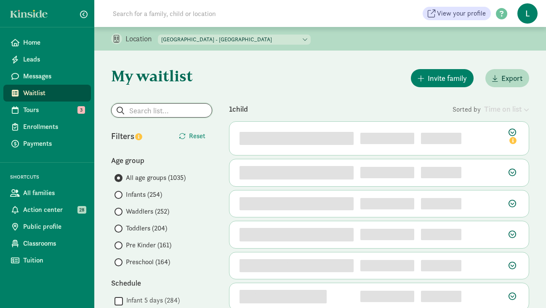
click at [160, 109] on input "search" at bounding box center [162, 110] width 100 height 13
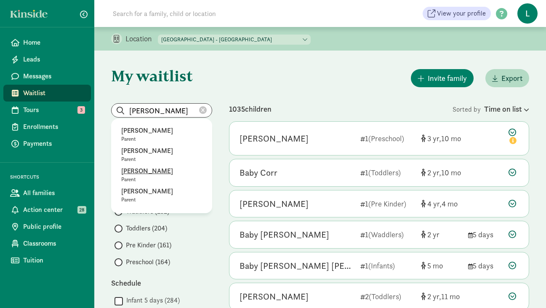
click at [148, 174] on p "Rachel Borsini" at bounding box center [161, 171] width 81 height 10
type input "Rachel Borsini"
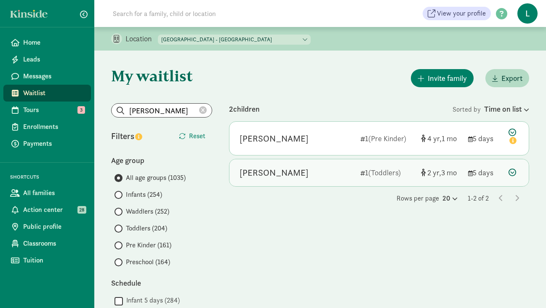
click at [512, 170] on icon at bounding box center [512, 172] width 8 height 8
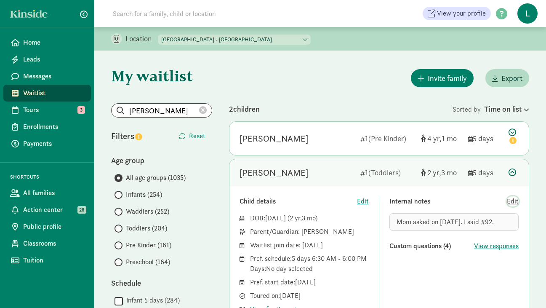
click at [514, 202] on span "Edit" at bounding box center [513, 201] width 12 height 10
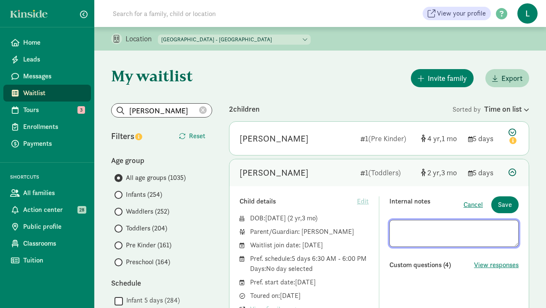
click at [396, 229] on textarea at bounding box center [453, 233] width 129 height 27
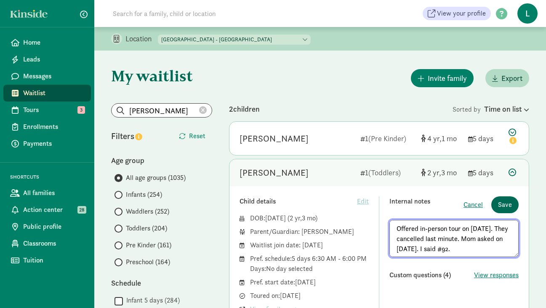
type textarea "Offered in-person tour on 10/17/24. They cancelled last minute. Mom asked on 10…"
click at [506, 202] on span "Save" at bounding box center [505, 205] width 14 height 10
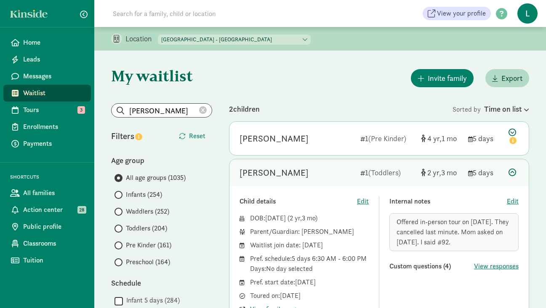
click at [204, 109] on icon at bounding box center [203, 110] width 8 height 8
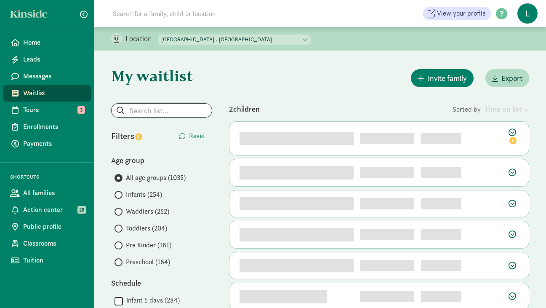
click at [158, 108] on input "search" at bounding box center [162, 110] width 100 height 13
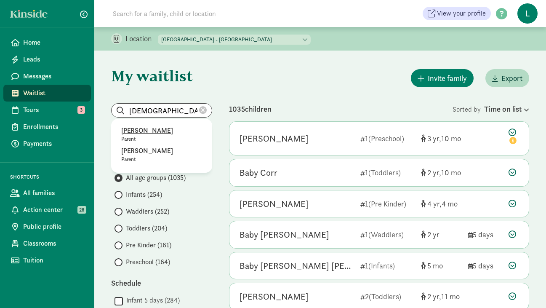
click at [156, 129] on p "Shari Sjogren" at bounding box center [161, 130] width 81 height 10
type input "Shari Sjogren"
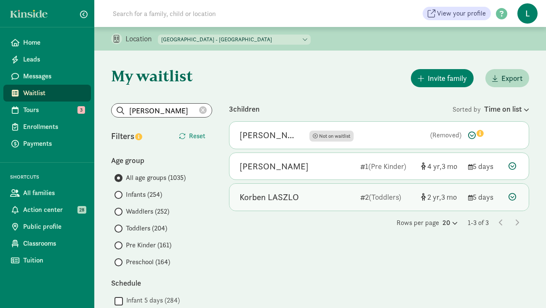
click at [511, 197] on icon at bounding box center [512, 197] width 8 height 8
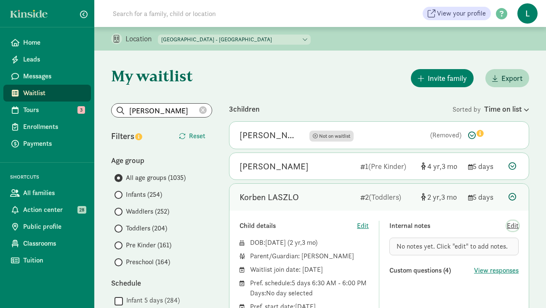
click at [515, 225] on span "Edit" at bounding box center [513, 226] width 12 height 10
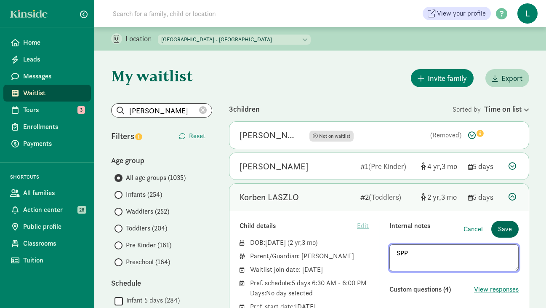
type textarea "SPP"
click at [507, 231] on span "Save" at bounding box center [505, 229] width 14 height 10
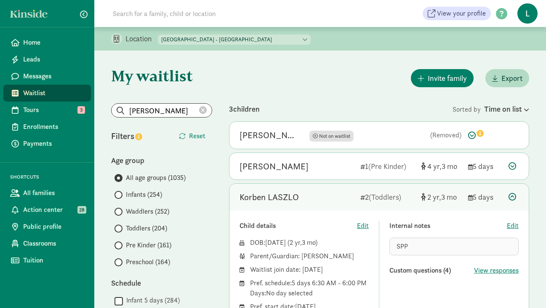
click at [203, 111] on icon at bounding box center [203, 110] width 8 height 8
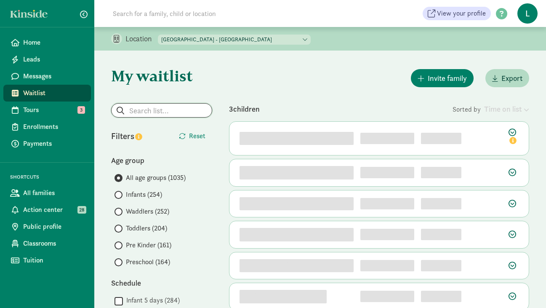
click at [179, 112] on input "search" at bounding box center [162, 110] width 100 height 13
type input "k"
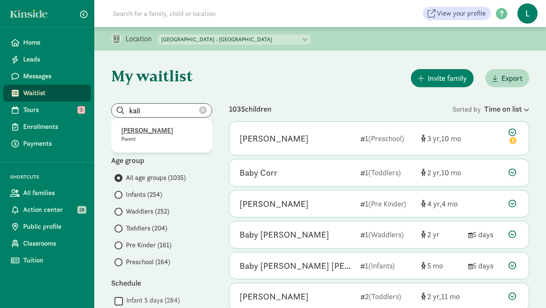
click at [146, 131] on p "Kali Curtis" at bounding box center [161, 130] width 81 height 10
type input "Kali Curtis"
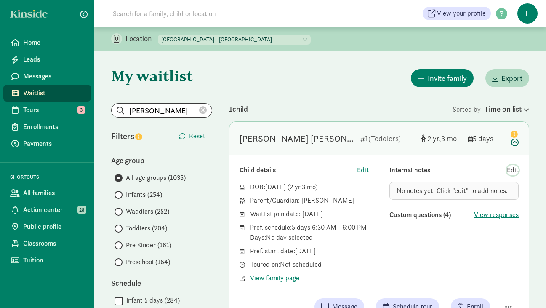
click at [515, 169] on span "Edit" at bounding box center [513, 170] width 12 height 10
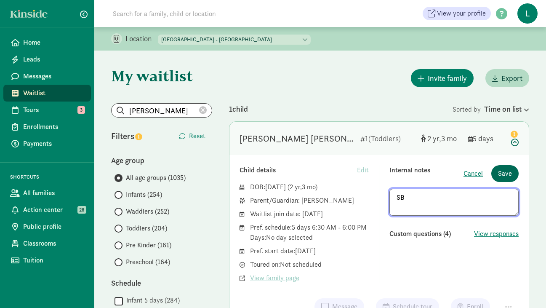
type textarea "SB"
click at [506, 171] on span "Save" at bounding box center [505, 173] width 14 height 10
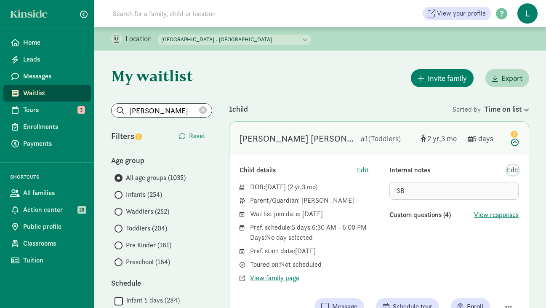
click at [511, 170] on span "Edit" at bounding box center [513, 170] width 12 height 10
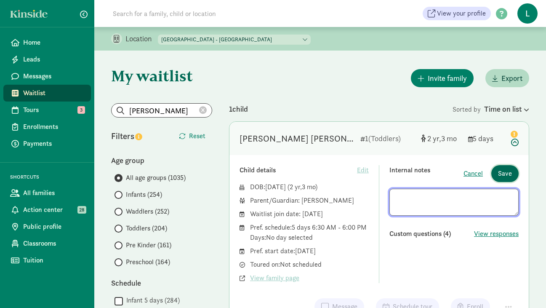
click at [508, 170] on span "Save" at bounding box center [505, 173] width 14 height 10
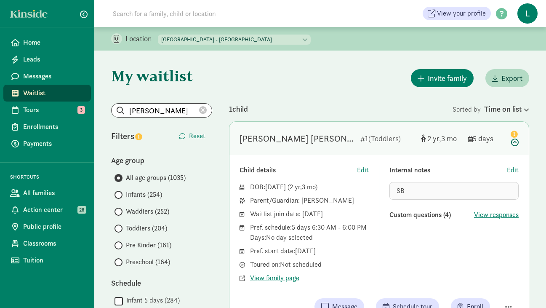
click at [204, 110] on icon at bounding box center [203, 110] width 8 height 8
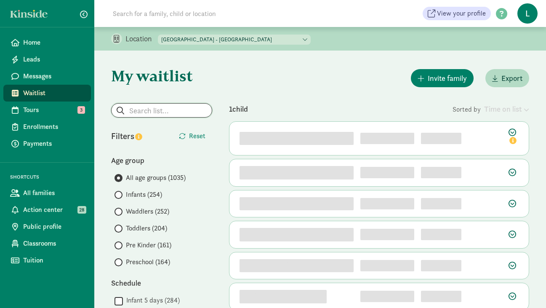
click at [172, 109] on input "search" at bounding box center [162, 110] width 100 height 13
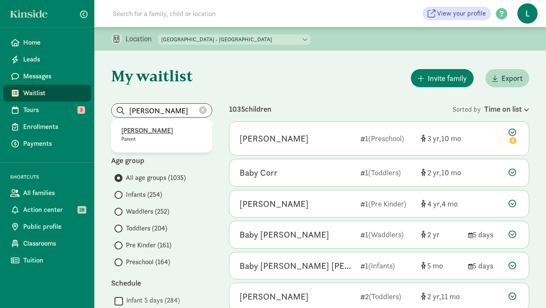
click at [155, 130] on p "Kirsten Wickstrom" at bounding box center [161, 130] width 81 height 10
type input "Kirsten Wickstrom"
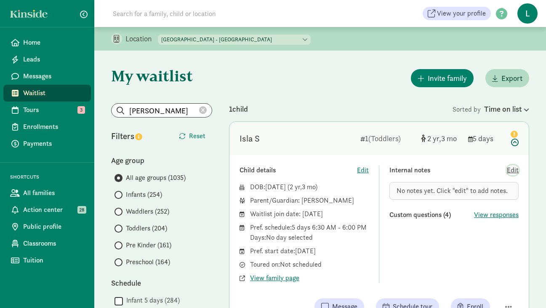
click at [512, 170] on span "Edit" at bounding box center [513, 170] width 12 height 10
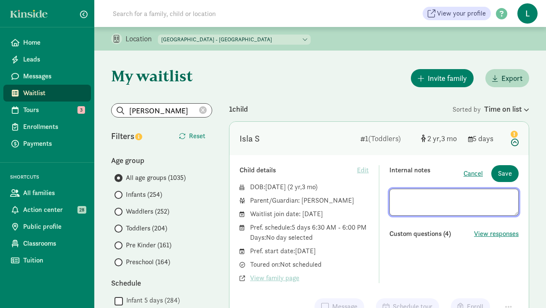
type textarea "alcock.jc@gmail.com"
drag, startPoint x: 460, startPoint y: 197, endPoint x: 328, endPoint y: 194, distance: 131.8
click at [328, 194] on div "Child details Edit DOB: Apr 30, 2023 ( 2 3 ) Parent/Guardian: Kirsten Wickstrom…" at bounding box center [378, 224] width 279 height 118
paste textarea "**Asked on 8/18/25"
type textarea "**Asked on 8/18/25"
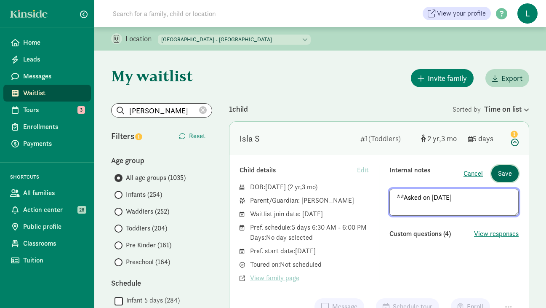
click at [505, 178] on span "Save" at bounding box center [505, 173] width 14 height 10
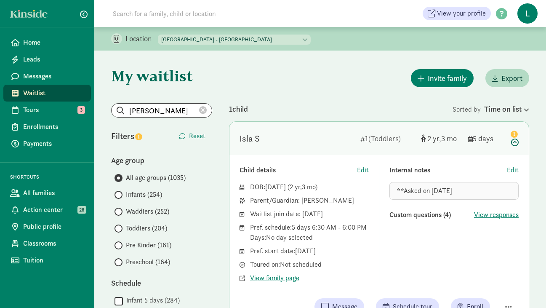
click at [204, 110] on icon at bounding box center [203, 110] width 8 height 8
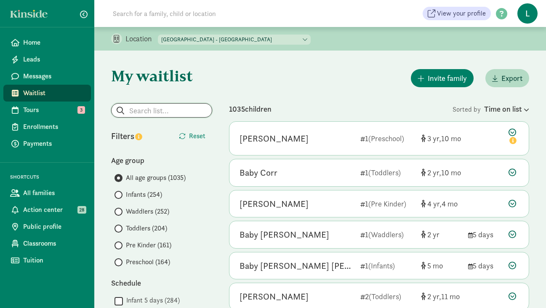
click at [164, 114] on input "search" at bounding box center [162, 110] width 100 height 13
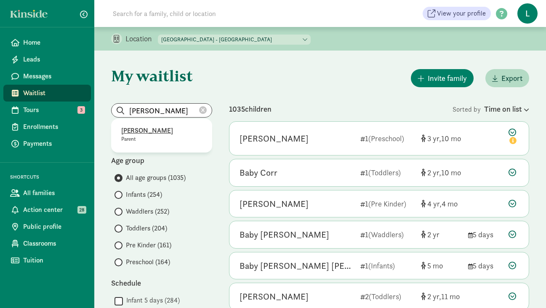
click at [161, 128] on p "Daniel Blanco-Melo" at bounding box center [161, 130] width 81 height 10
type input "Danielle Sander"
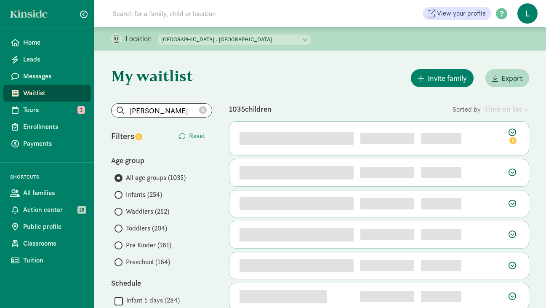
click at [202, 108] on icon at bounding box center [203, 110] width 8 height 8
click at [179, 108] on input "search" at bounding box center [162, 110] width 100 height 13
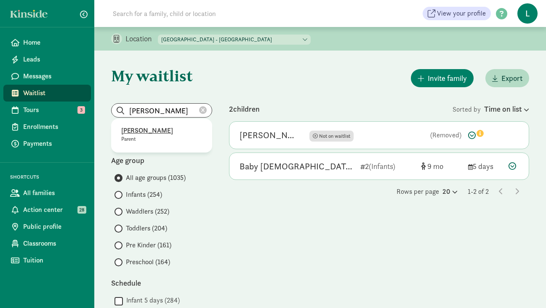
click at [173, 131] on p "Daniel Blanco-Melo" at bounding box center [161, 130] width 81 height 10
type input "Daniel Blanco-Melo"
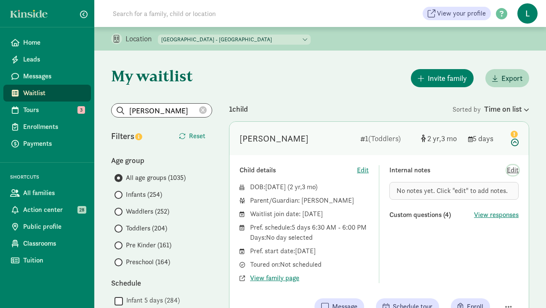
click at [513, 172] on span "Edit" at bounding box center [513, 170] width 12 height 10
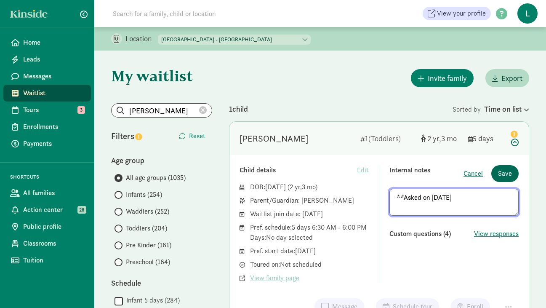
type textarea "**Asked on 8/18/25"
click at [504, 176] on span "Save" at bounding box center [505, 173] width 14 height 10
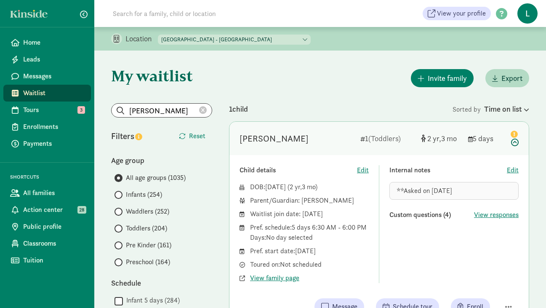
click at [205, 109] on icon at bounding box center [203, 110] width 8 height 8
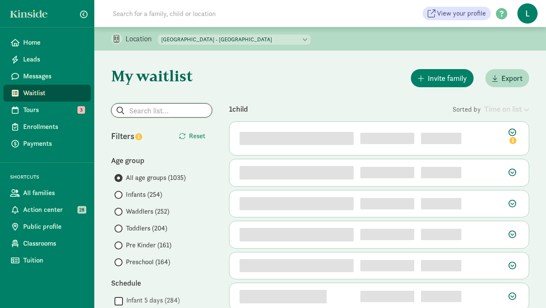
click at [174, 112] on input "search" at bounding box center [162, 110] width 100 height 13
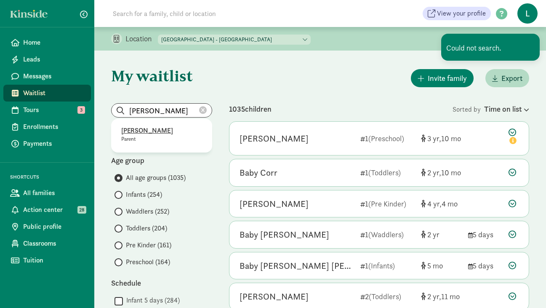
click at [156, 127] on p "Jeffrey Alcock" at bounding box center [161, 130] width 81 height 10
type input "Jeffrey Alcock"
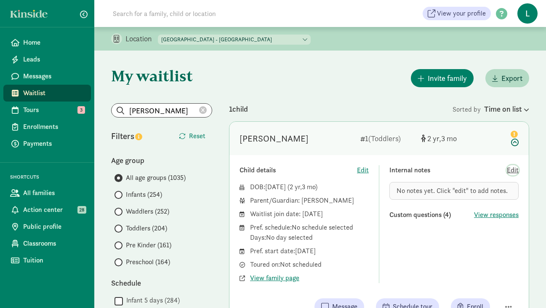
click at [511, 172] on span "Edit" at bounding box center [513, 170] width 12 height 10
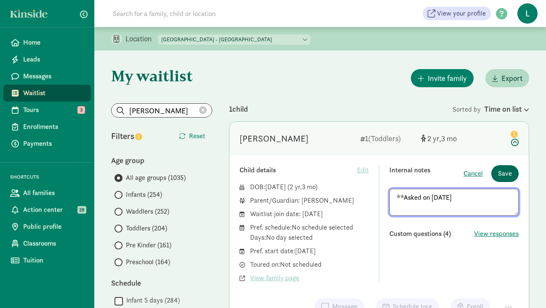
type textarea "**Asked on 8/18/25"
click at [503, 174] on span "Save" at bounding box center [505, 173] width 14 height 10
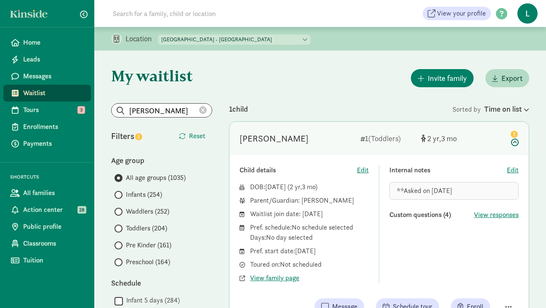
click at [204, 110] on icon at bounding box center [203, 110] width 8 height 8
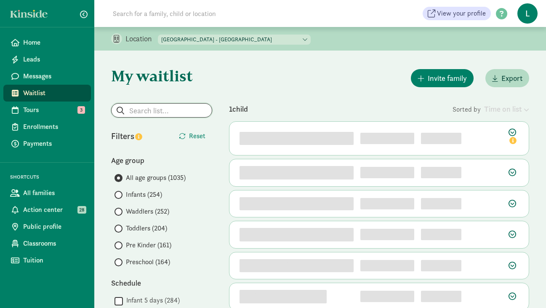
click at [139, 109] on input "search" at bounding box center [162, 110] width 100 height 13
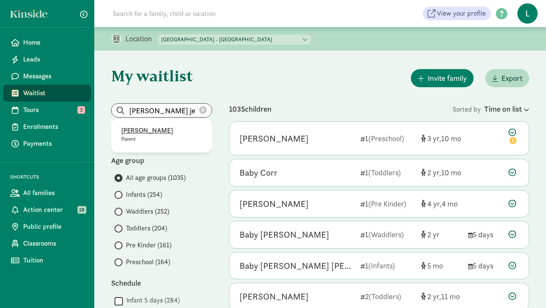
click at [144, 131] on p "Sara Jeffery" at bounding box center [161, 130] width 81 height 10
type input "Sara Jeffery"
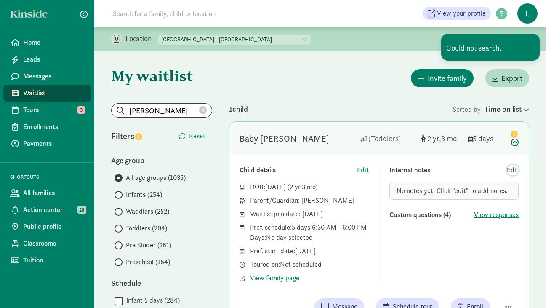
click at [514, 170] on span "Edit" at bounding box center [513, 170] width 12 height 10
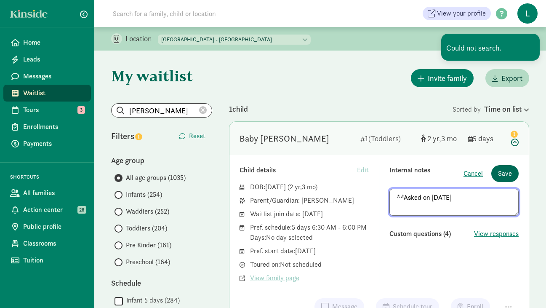
type textarea "**Asked on 8/18/25"
click at [510, 169] on span "Save" at bounding box center [505, 173] width 14 height 10
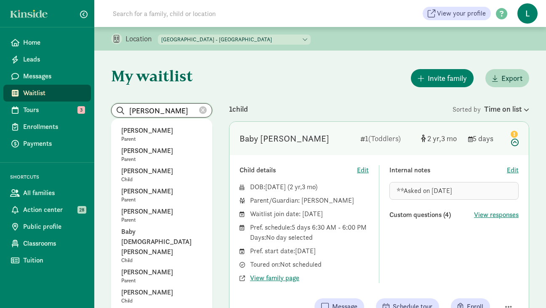
click at [198, 109] on input "Sara Jeffery" at bounding box center [162, 110] width 100 height 13
click at [203, 109] on icon at bounding box center [203, 110] width 8 height 8
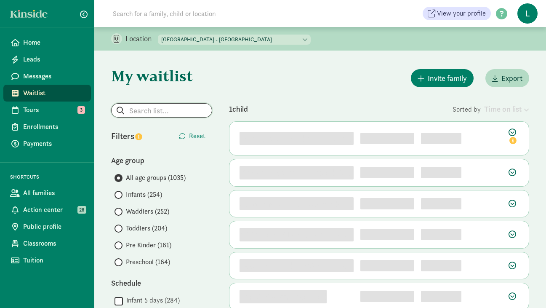
click at [160, 114] on input "search" at bounding box center [162, 110] width 100 height 13
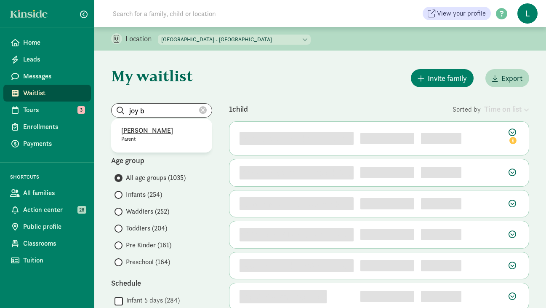
click at [144, 132] on p "Joy Burmeister" at bounding box center [161, 130] width 81 height 10
type input "Joy Burmeister"
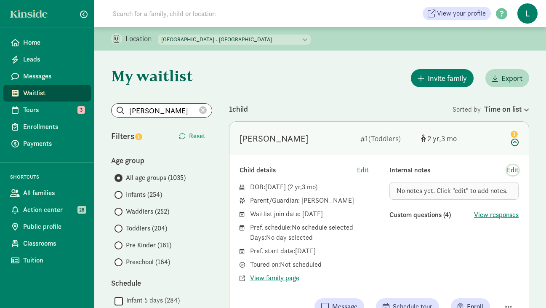
click at [513, 171] on span "Edit" at bounding box center [513, 170] width 12 height 10
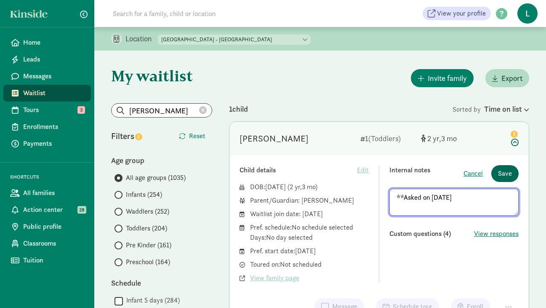
type textarea "**Asked on 8/18/25"
click at [510, 174] on span "Save" at bounding box center [505, 173] width 14 height 10
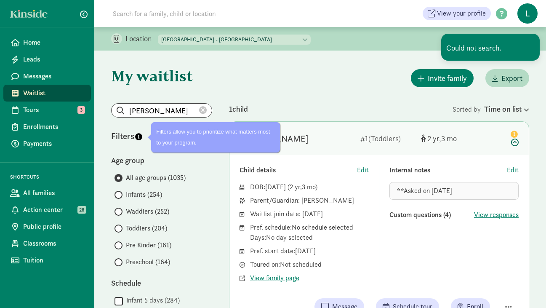
click at [204, 109] on icon at bounding box center [203, 110] width 8 height 8
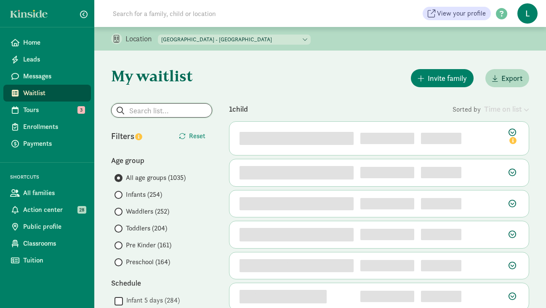
click at [127, 113] on input "search" at bounding box center [162, 110] width 100 height 13
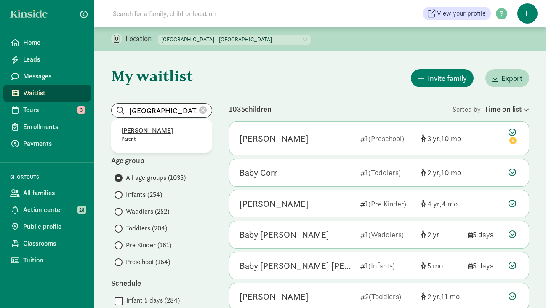
click at [152, 129] on p "Alexandria Cates" at bounding box center [161, 130] width 81 height 10
type input "Alexandria Cates"
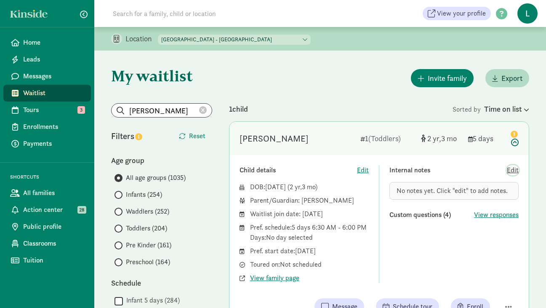
click at [512, 169] on span "Edit" at bounding box center [513, 170] width 12 height 10
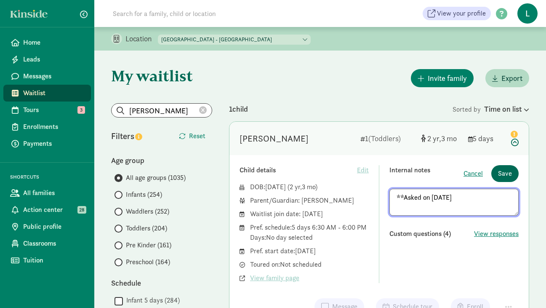
type textarea "**Asked on 8/18/25"
click at [508, 172] on span "Save" at bounding box center [505, 173] width 14 height 10
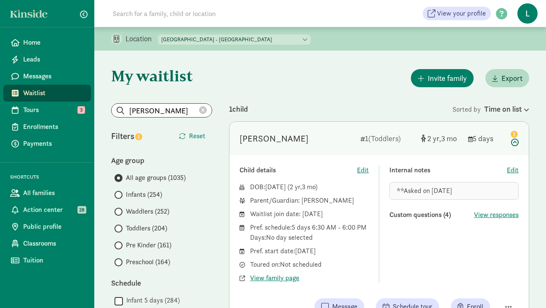
click at [203, 110] on icon at bounding box center [203, 110] width 8 height 8
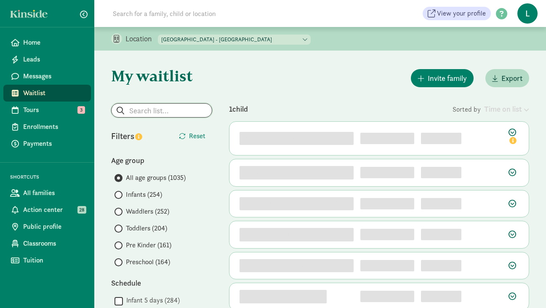
click at [171, 113] on input "search" at bounding box center [162, 110] width 100 height 13
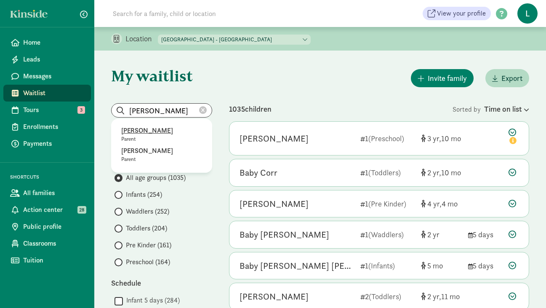
click at [144, 130] on p "Haley Stone" at bounding box center [161, 130] width 81 height 10
type input "Haley Stone"
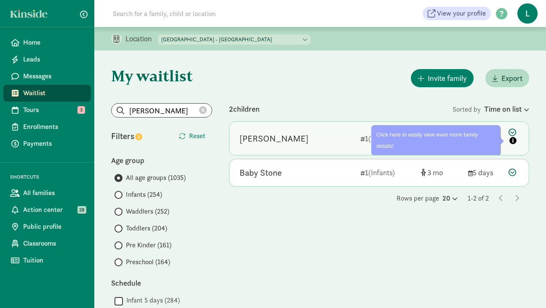
click at [513, 133] on icon at bounding box center [513, 137] width 10 height 18
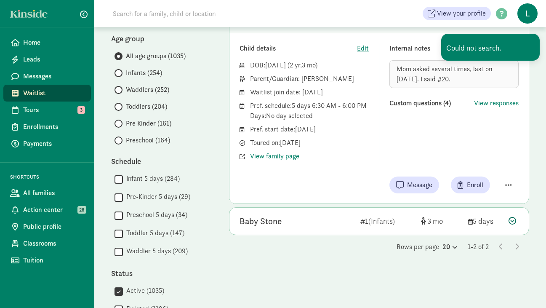
scroll to position [148, 0]
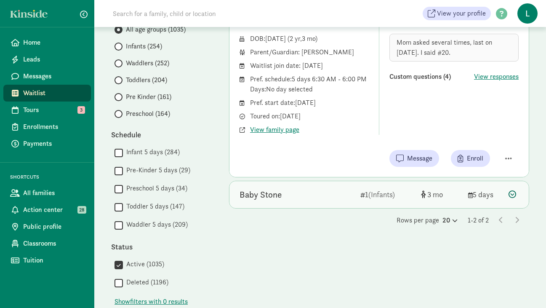
click at [513, 193] on icon at bounding box center [512, 194] width 8 height 8
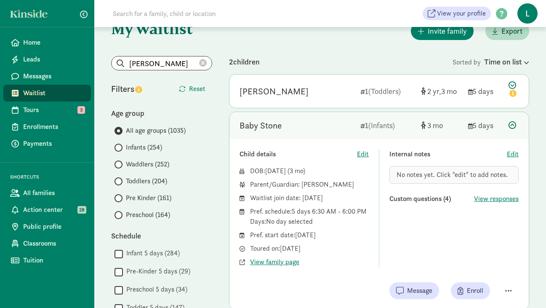
scroll to position [43, 0]
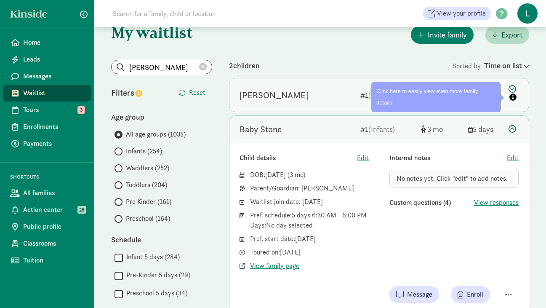
click at [513, 88] on icon at bounding box center [513, 94] width 10 height 18
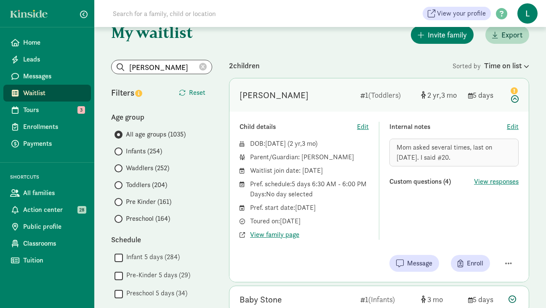
click at [396, 144] on span "Mom asked several times, last on 9/8/24. I said #20." at bounding box center [444, 152] width 96 height 19
click at [509, 128] on span "Edit" at bounding box center [513, 127] width 12 height 10
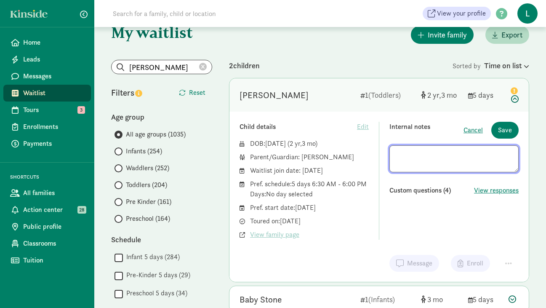
click at [398, 154] on textarea at bounding box center [453, 158] width 129 height 27
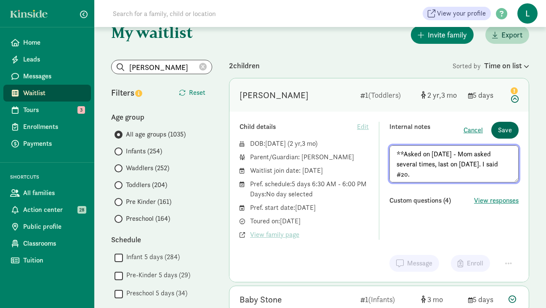
type textarea "**Asked on 8/18/25 - Mom asked several times, last on 9/8/24. I said #20."
click at [504, 133] on span "Save" at bounding box center [505, 130] width 14 height 10
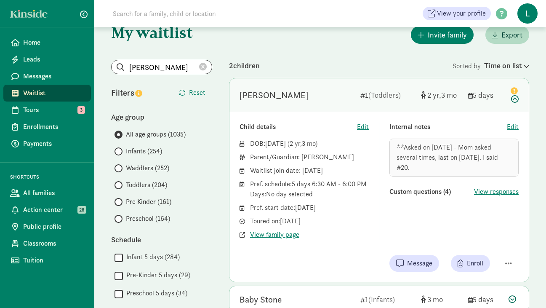
click at [202, 67] on icon at bounding box center [203, 67] width 8 height 8
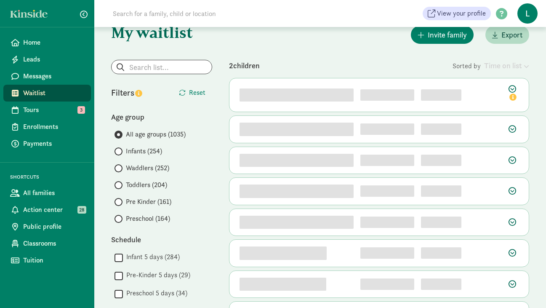
scroll to position [0, 0]
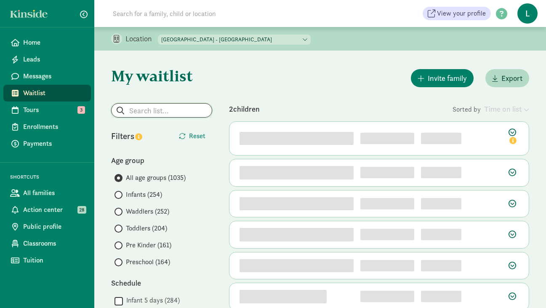
click at [137, 110] on input "search" at bounding box center [162, 110] width 100 height 13
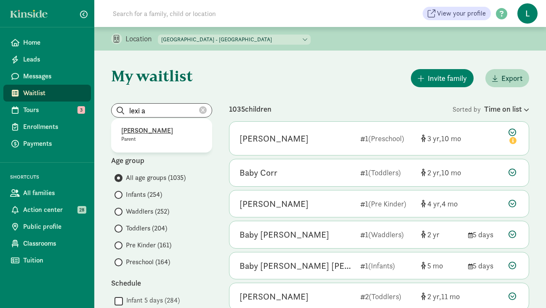
click at [138, 132] on p "Lexi Abel" at bounding box center [161, 130] width 81 height 10
type input "Lexi Abel"
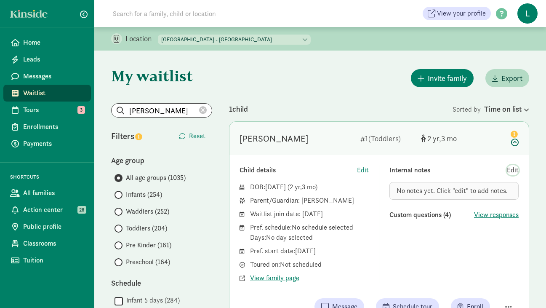
click at [514, 171] on span "Edit" at bounding box center [513, 170] width 12 height 10
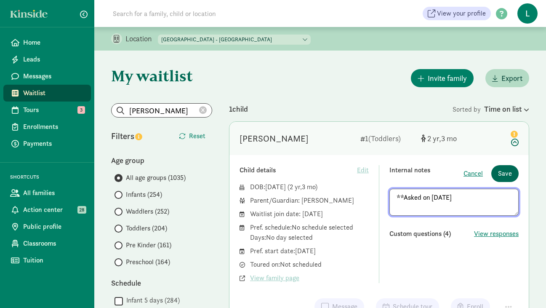
type textarea "**Asked on 8/18/25"
click at [506, 175] on span "Save" at bounding box center [505, 173] width 14 height 10
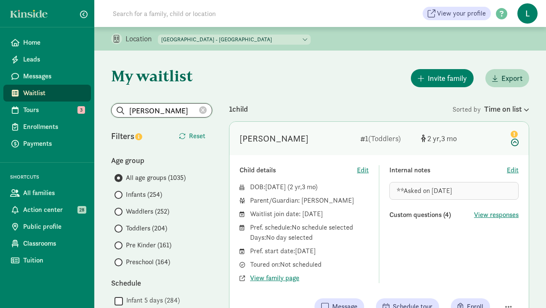
click at [207, 107] on input "Lexi Abel" at bounding box center [162, 110] width 100 height 13
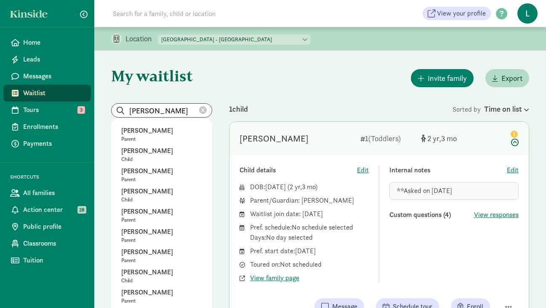
click at [204, 109] on icon at bounding box center [203, 110] width 8 height 8
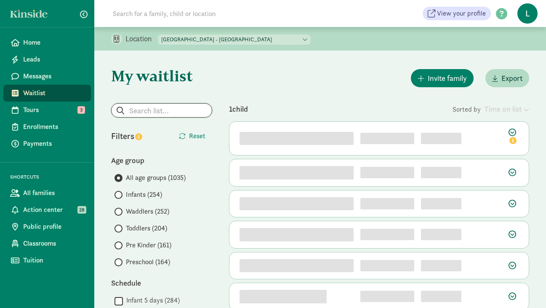
click at [156, 109] on input "search" at bounding box center [162, 110] width 100 height 13
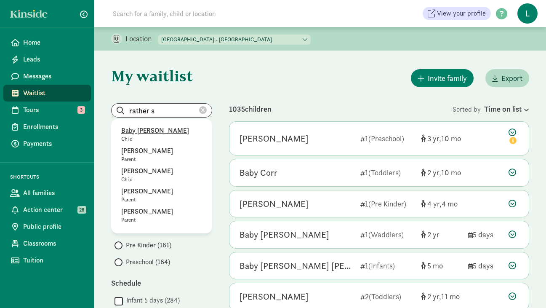
click at [141, 133] on p "Baby McElwrath" at bounding box center [161, 130] width 81 height 10
type input "Baby McElwrath"
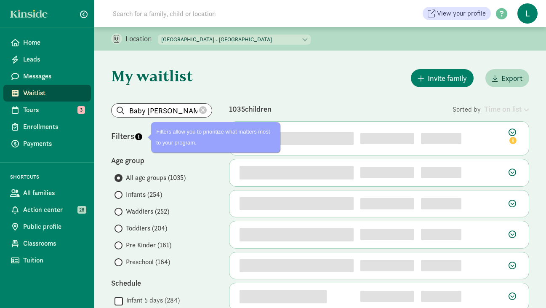
click at [202, 111] on icon at bounding box center [203, 110] width 8 height 8
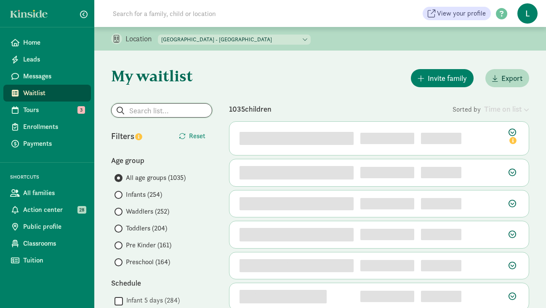
click at [149, 111] on input "search" at bounding box center [162, 110] width 100 height 13
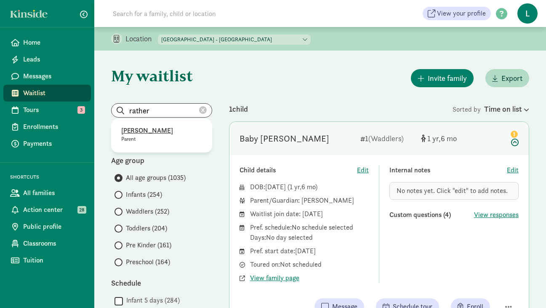
click at [139, 129] on p "Rather Stanton" at bounding box center [161, 130] width 81 height 10
type input "Rather Stanton"
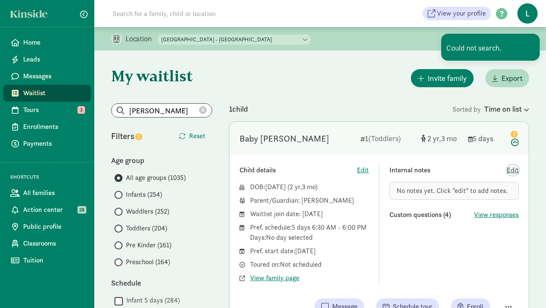
click at [511, 172] on span "Edit" at bounding box center [513, 170] width 12 height 10
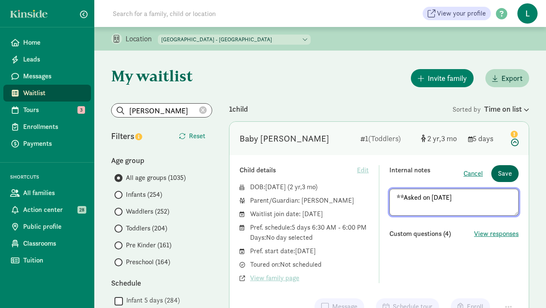
type textarea "**Asked on 8/18/25"
click at [506, 173] on span "Save" at bounding box center [505, 173] width 14 height 10
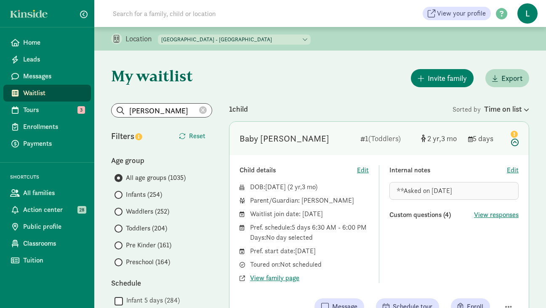
click at [202, 110] on icon at bounding box center [203, 110] width 8 height 8
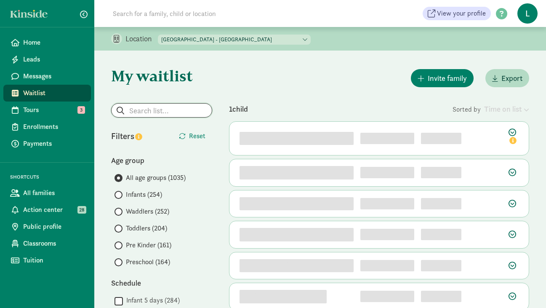
click at [154, 113] on input "search" at bounding box center [162, 110] width 100 height 13
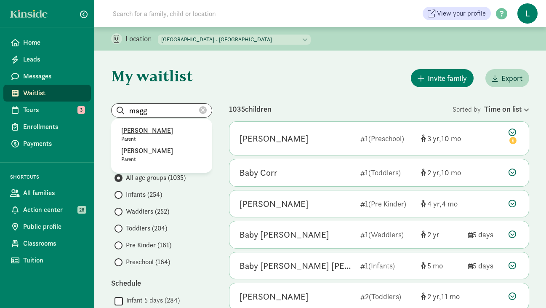
click at [145, 130] on p "Maggie Goldberg" at bounding box center [161, 130] width 81 height 10
type input "Maggie Goldberg"
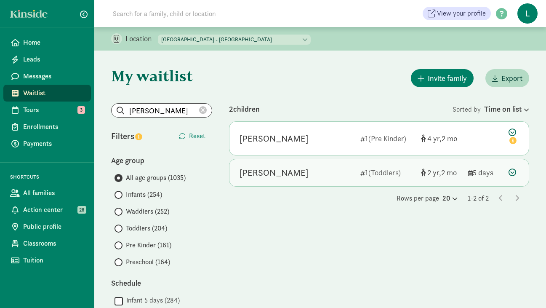
click at [510, 172] on icon at bounding box center [512, 172] width 8 height 8
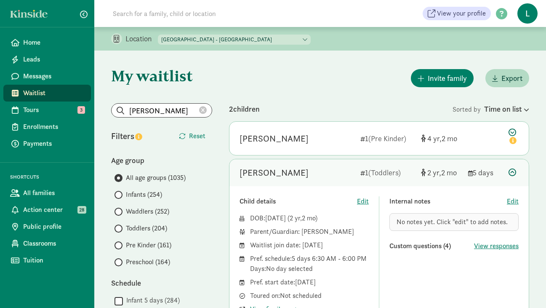
click at [424, 220] on span "No notes yet. Click "edit" to add notes." at bounding box center [451, 221] width 111 height 9
click at [511, 200] on span "Edit" at bounding box center [513, 201] width 12 height 10
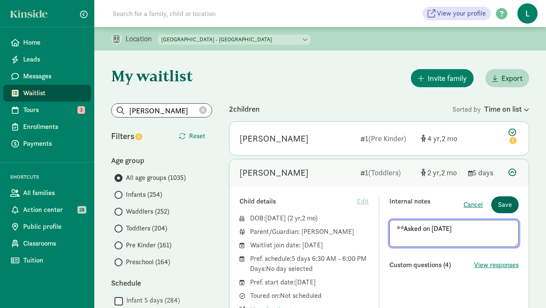
type textarea "**Asked on 8/18/25"
click at [509, 204] on span "Save" at bounding box center [505, 205] width 14 height 10
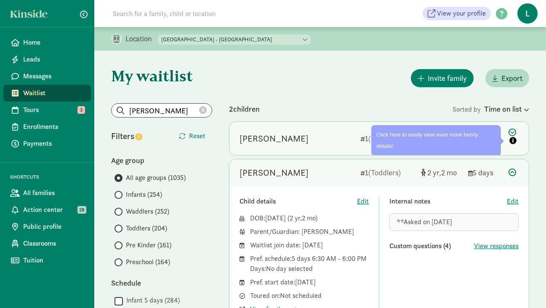
click at [511, 131] on icon at bounding box center [513, 137] width 10 height 18
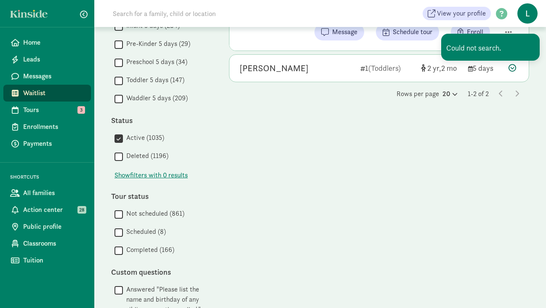
scroll to position [297, 0]
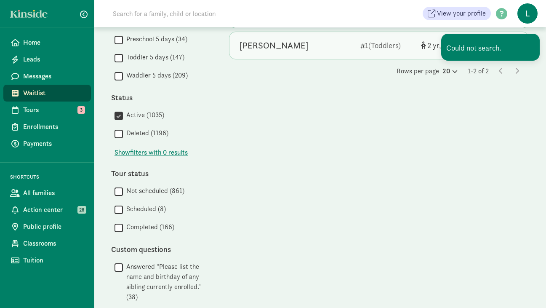
click at [354, 43] on div "Simon Garguilo 1 (Toddlers) 2 2 5 days" at bounding box center [378, 45] width 299 height 27
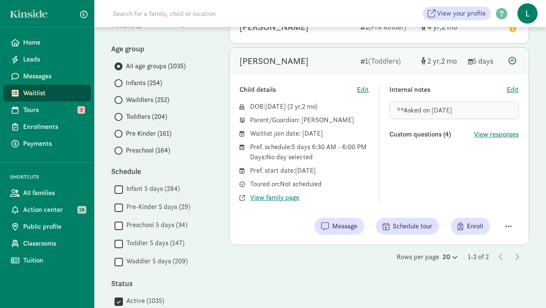
scroll to position [0, 0]
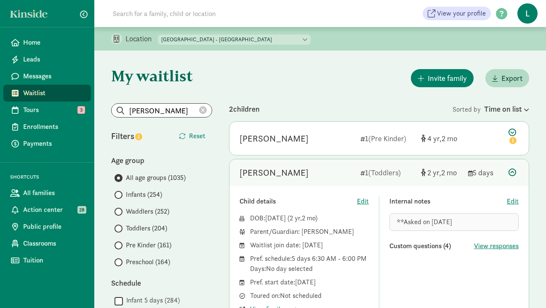
click at [202, 112] on icon at bounding box center [203, 110] width 8 height 8
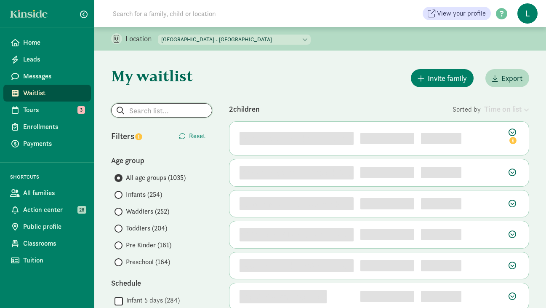
click at [165, 111] on input "search" at bounding box center [162, 110] width 100 height 13
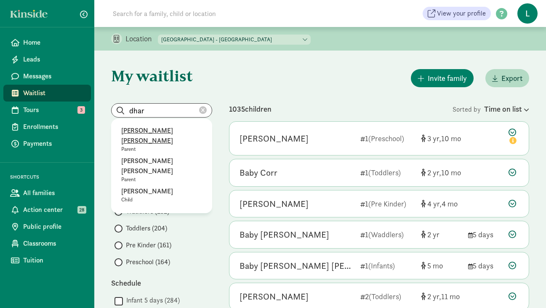
click at [158, 133] on p "Dhara Shah Lari" at bounding box center [161, 135] width 81 height 20
type input "Dhara Shah Lari"
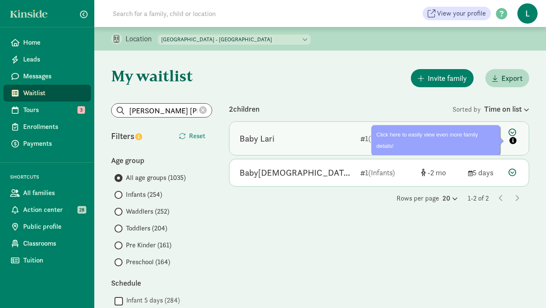
click at [510, 133] on icon at bounding box center [513, 137] width 10 height 18
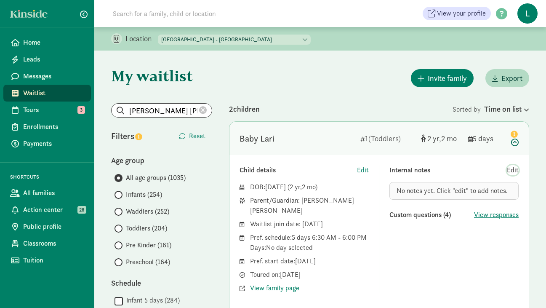
click at [513, 171] on span "Edit" at bounding box center [513, 170] width 12 height 10
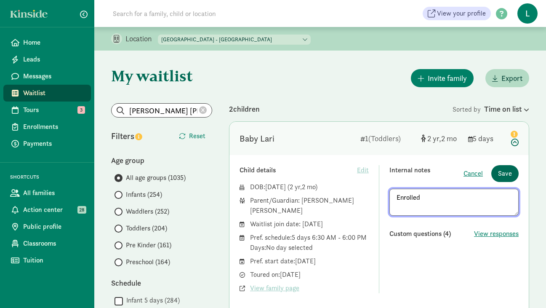
type textarea "Enrolled"
click at [503, 173] on span "Save" at bounding box center [505, 173] width 14 height 10
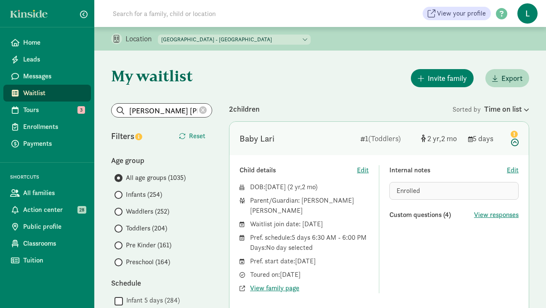
click at [201, 109] on icon at bounding box center [203, 110] width 8 height 8
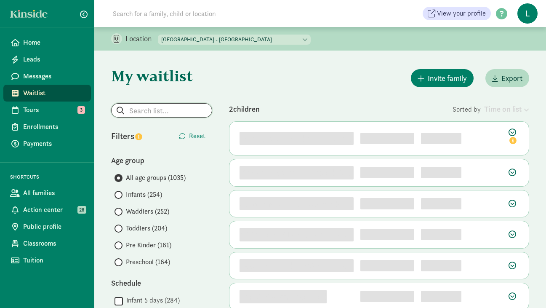
click at [146, 112] on input "search" at bounding box center [162, 110] width 100 height 13
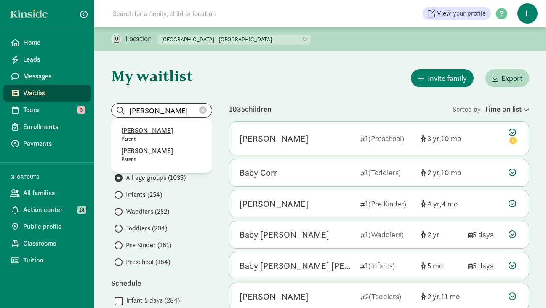
click at [144, 128] on p "Amanda plaisted" at bounding box center [161, 130] width 81 height 10
type input "Amanda plaisted"
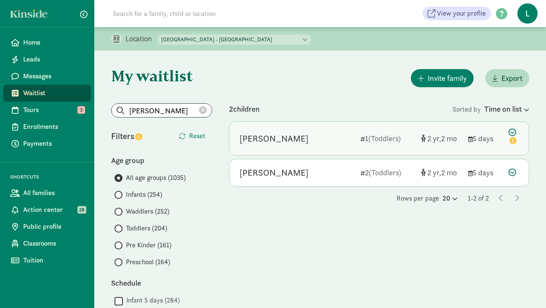
click at [511, 132] on icon at bounding box center [513, 137] width 10 height 18
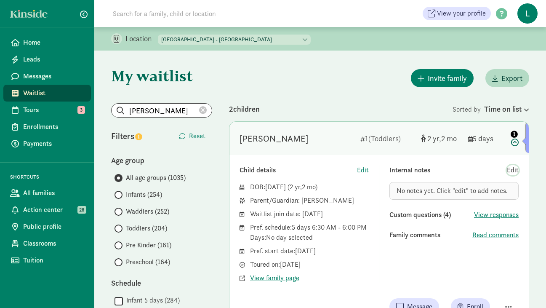
click at [516, 170] on span "Edit" at bounding box center [513, 170] width 12 height 10
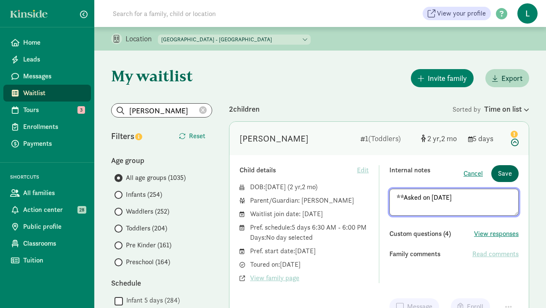
type textarea "**Asked on 8/18/25"
click at [504, 174] on span "Save" at bounding box center [505, 173] width 14 height 10
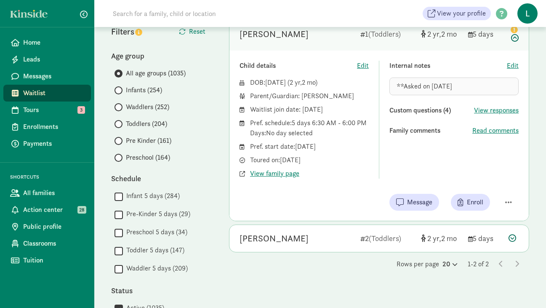
scroll to position [121, 0]
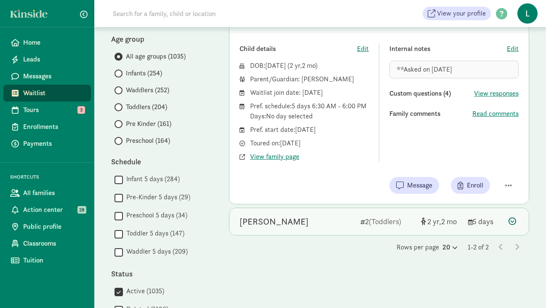
click at [511, 219] on icon at bounding box center [512, 221] width 8 height 8
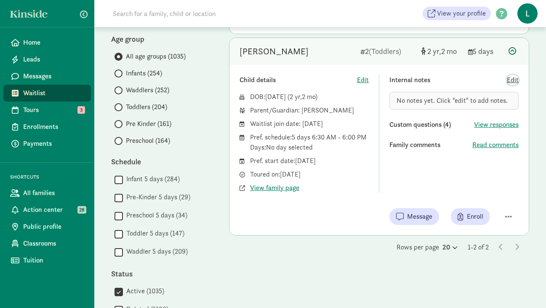
click at [510, 75] on span "Edit" at bounding box center [513, 80] width 12 height 10
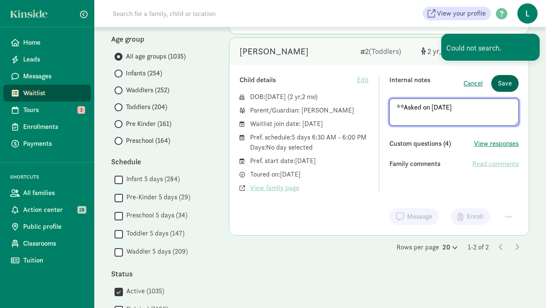
type textarea "**Asked on 8/18/25"
click at [503, 86] on span "Save" at bounding box center [505, 83] width 14 height 10
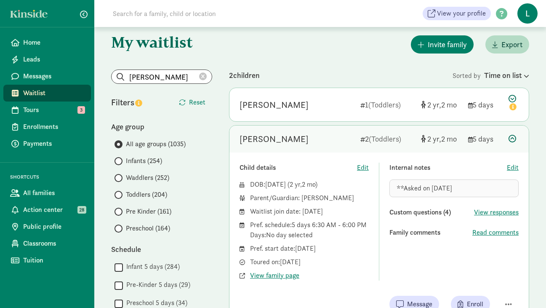
scroll to position [26, 0]
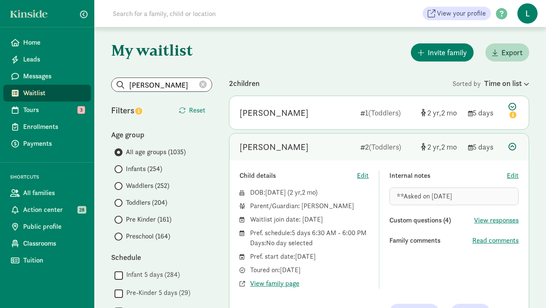
click at [202, 83] on icon at bounding box center [203, 85] width 8 height 8
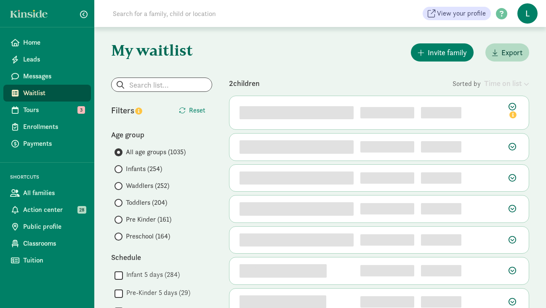
scroll to position [0, 0]
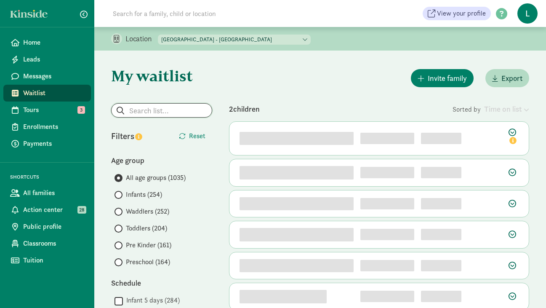
click at [137, 107] on input "search" at bounding box center [162, 110] width 100 height 13
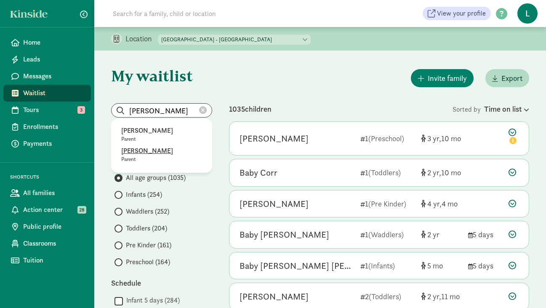
click at [145, 153] on p "Vanessa Santamaria" at bounding box center [161, 151] width 81 height 10
type input "Vanessa Santamaria"
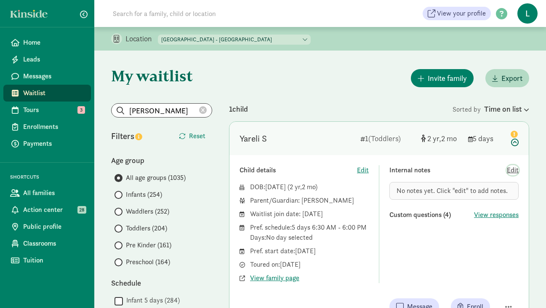
click at [513, 168] on span "Edit" at bounding box center [513, 170] width 12 height 10
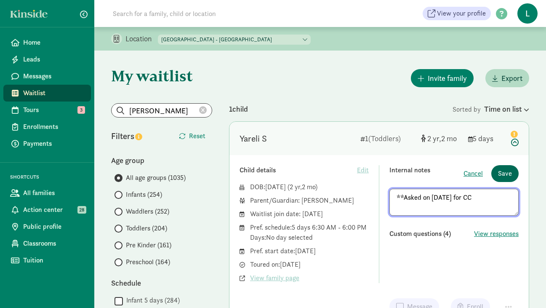
type textarea "**Asked on 6/29/25 for CC"
click at [503, 173] on span "Save" at bounding box center [505, 173] width 14 height 10
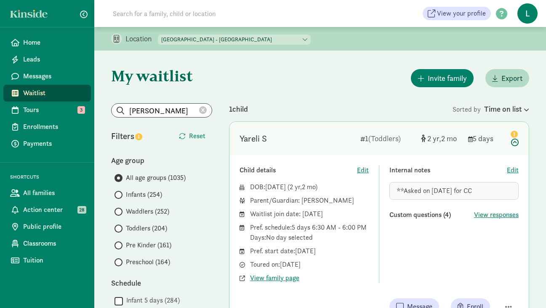
click at [202, 109] on icon at bounding box center [203, 110] width 8 height 8
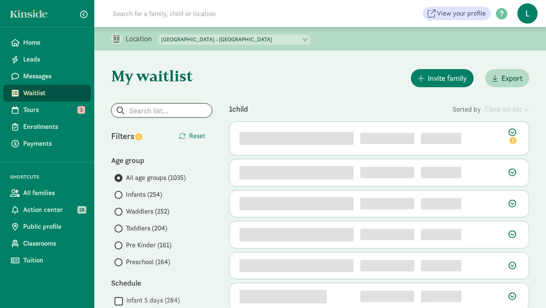
click at [149, 111] on input "search" at bounding box center [162, 110] width 100 height 13
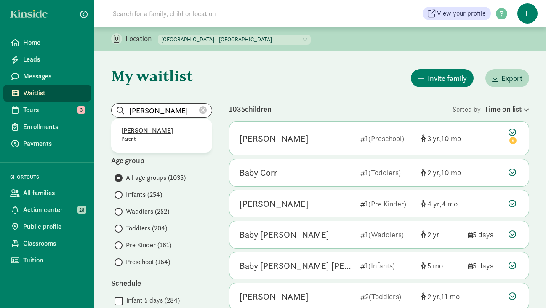
click at [149, 132] on p "alexa McKallor" at bounding box center [161, 130] width 81 height 10
type input "alexa McKallor"
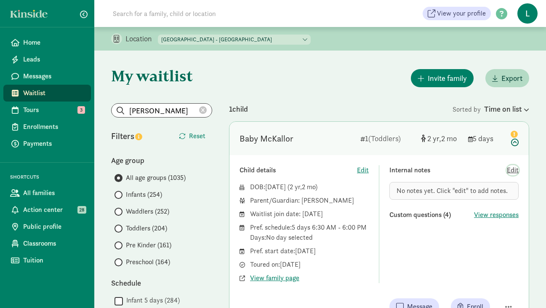
click at [515, 171] on span "Edit" at bounding box center [513, 170] width 12 height 10
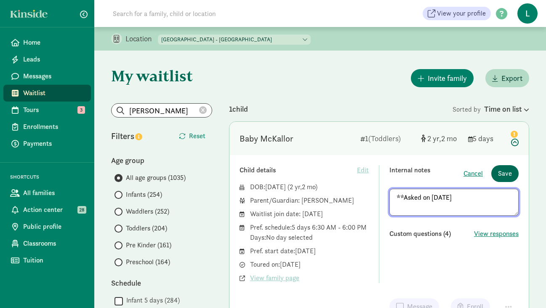
type textarea "**Asked on 8/18/25"
click at [497, 173] on button "Save" at bounding box center [504, 173] width 27 height 17
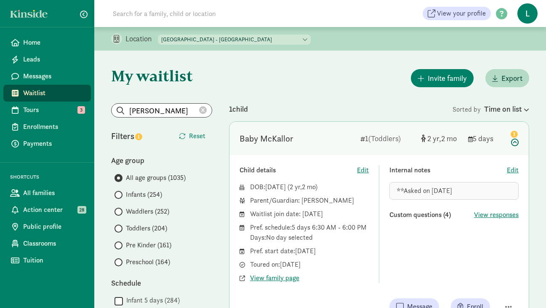
click at [201, 109] on icon at bounding box center [203, 110] width 8 height 8
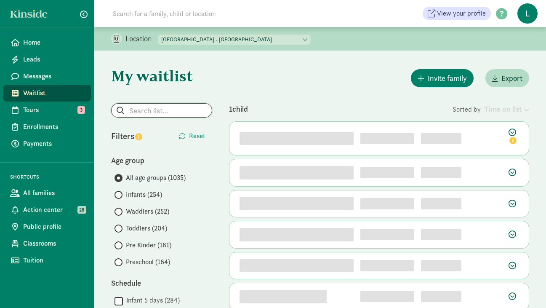
click at [170, 109] on input "search" at bounding box center [162, 110] width 100 height 13
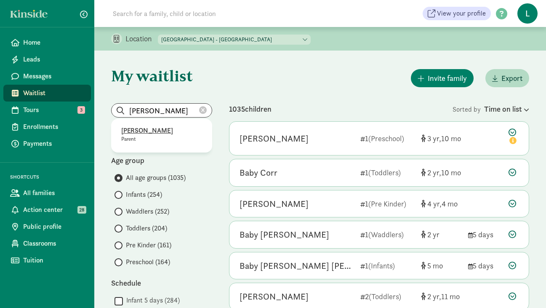
click at [154, 131] on p "Brooke Lovrovich" at bounding box center [161, 130] width 81 height 10
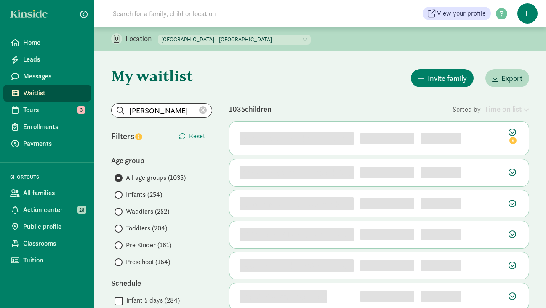
type input "Ellen Abrams"
click at [205, 113] on icon at bounding box center [203, 110] width 8 height 8
click at [145, 115] on input "search" at bounding box center [162, 110] width 100 height 13
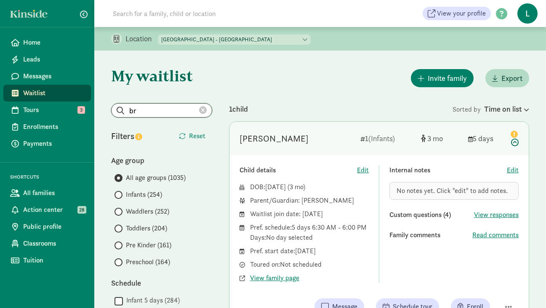
type input "b"
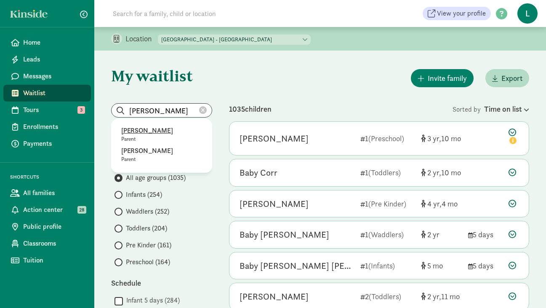
click at [138, 130] on p "Brooke Lovrovich" at bounding box center [161, 130] width 81 height 10
type input "Brooke Lovrovich"
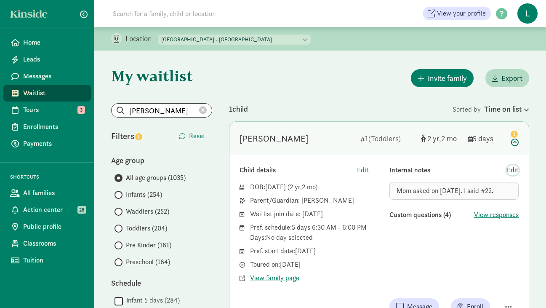
click at [513, 171] on span "Edit" at bounding box center [513, 170] width 12 height 10
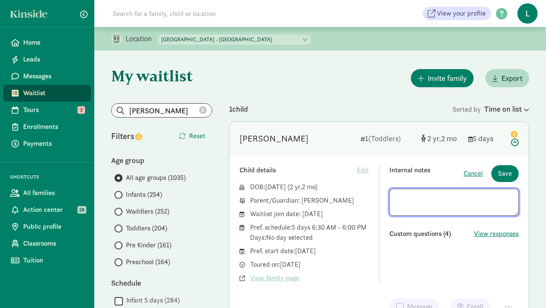
click at [397, 197] on textarea at bounding box center [453, 202] width 129 height 27
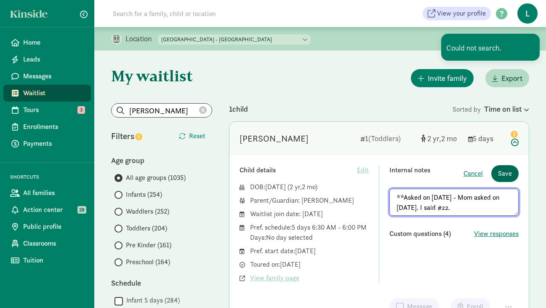
type textarea "**Asked on 8/18/25 - Mom asked on 11/26/24. I said #22."
click at [502, 173] on span "Save" at bounding box center [505, 173] width 14 height 10
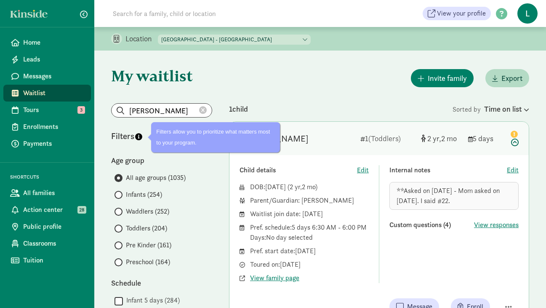
click at [202, 112] on icon at bounding box center [203, 110] width 8 height 8
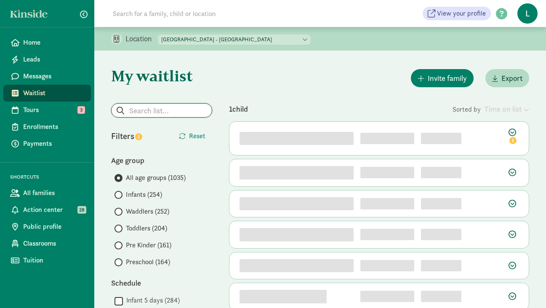
click at [160, 113] on input "search" at bounding box center [162, 110] width 100 height 13
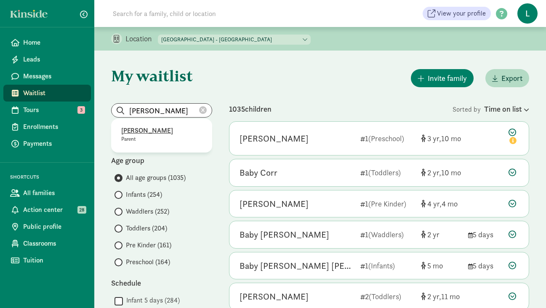
click at [146, 135] on p "Francisco Martin" at bounding box center [161, 130] width 81 height 10
type input "Francisco Martin"
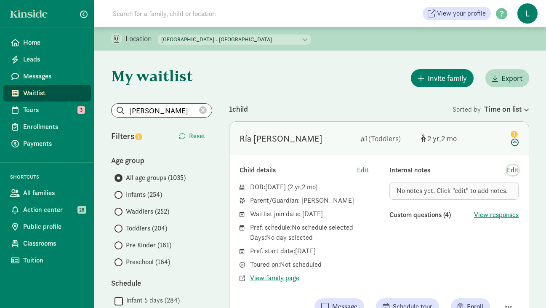
click at [514, 170] on span "Edit" at bounding box center [513, 170] width 12 height 10
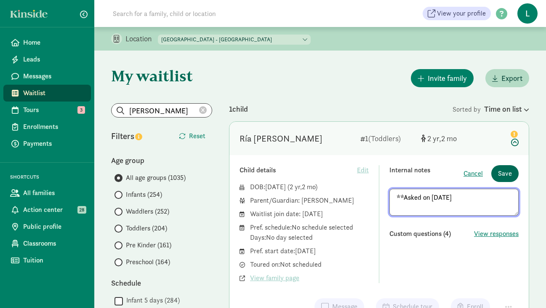
type textarea "**Asked on 8/18/25"
click at [505, 173] on span "Save" at bounding box center [505, 173] width 14 height 10
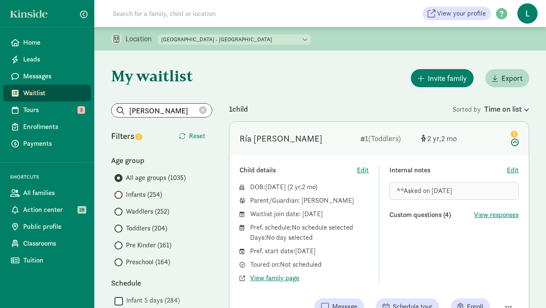
click at [205, 107] on icon at bounding box center [203, 110] width 8 height 8
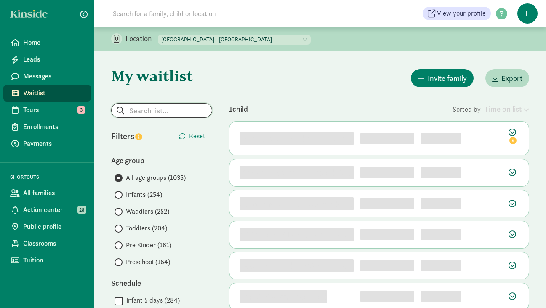
click at [150, 111] on input "search" at bounding box center [162, 110] width 100 height 13
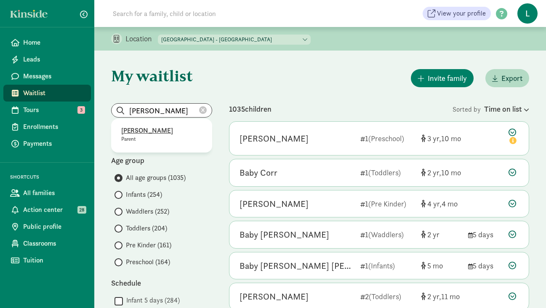
click at [134, 133] on p "Nate Hall" at bounding box center [161, 130] width 81 height 10
type input "Nate Hall"
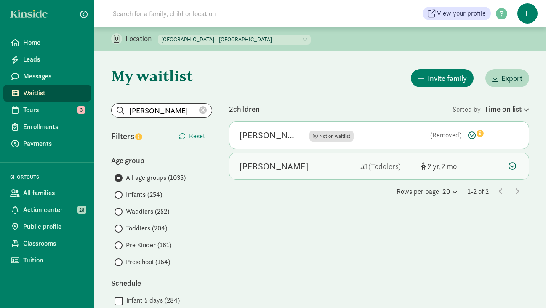
click at [511, 165] on icon at bounding box center [512, 166] width 8 height 8
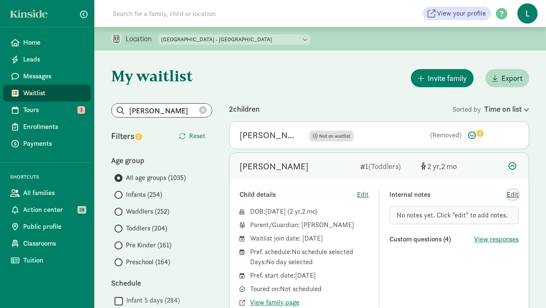
click at [513, 196] on span "Edit" at bounding box center [513, 194] width 12 height 10
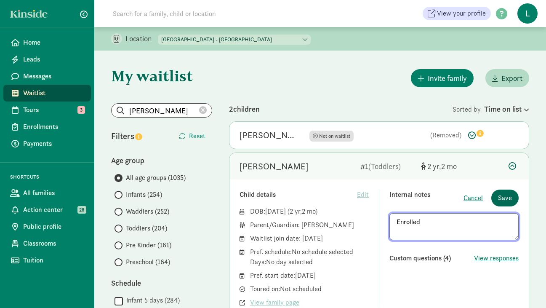
type textarea "Enrolled"
click at [511, 195] on span "Save" at bounding box center [505, 198] width 14 height 10
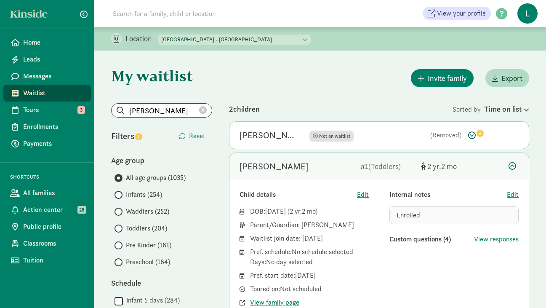
click at [202, 109] on icon at bounding box center [203, 110] width 8 height 8
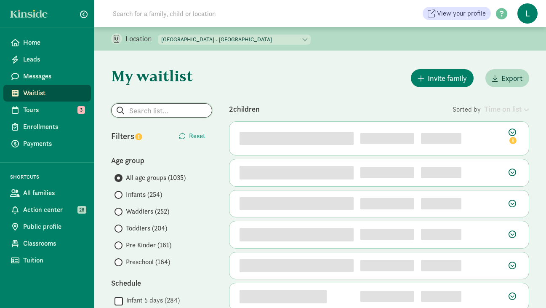
click at [146, 108] on input "search" at bounding box center [162, 110] width 100 height 13
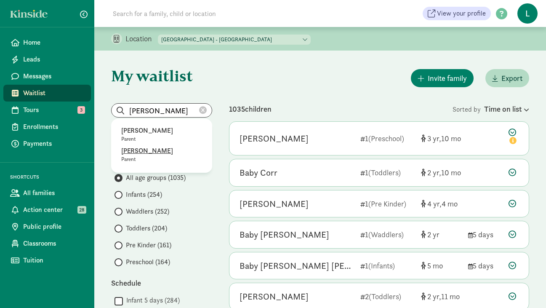
click at [152, 147] on p "Mitchell Burbick" at bounding box center [161, 151] width 81 height 10
type input "Mitchell Burbick"
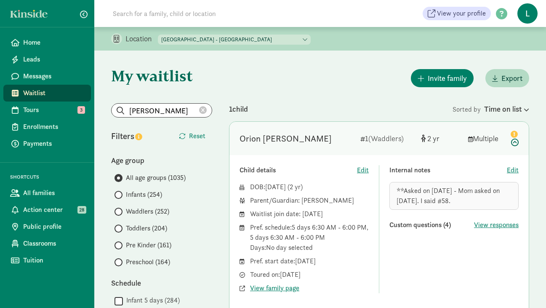
click at [204, 111] on icon at bounding box center [203, 110] width 8 height 8
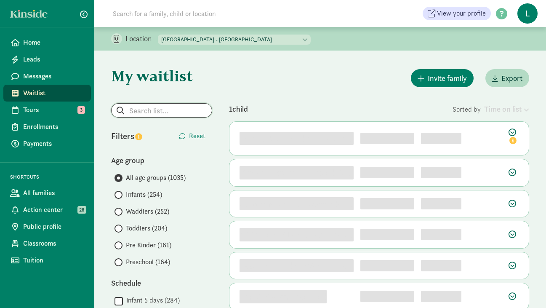
click at [163, 109] on input "search" at bounding box center [162, 110] width 100 height 13
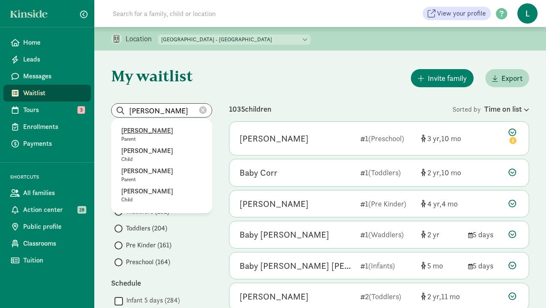
click at [163, 132] on p "Carmen Robertson" at bounding box center [161, 130] width 81 height 10
type input "Carmen Robertson"
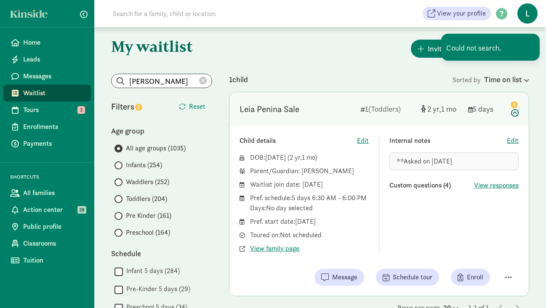
scroll to position [29, 0]
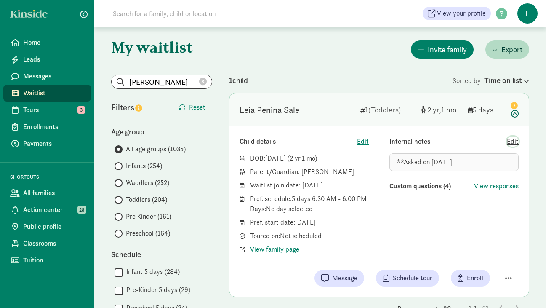
click at [512, 141] on span "Edit" at bounding box center [513, 141] width 12 height 10
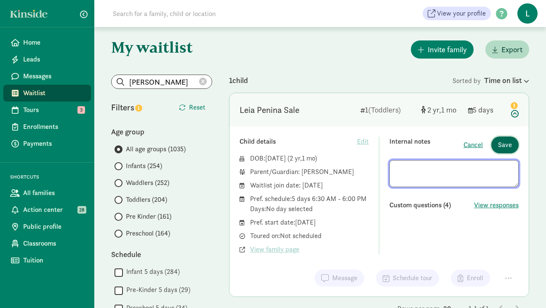
click at [511, 143] on span "Save" at bounding box center [505, 145] width 14 height 10
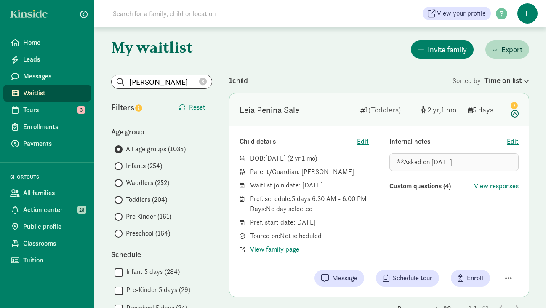
click at [206, 80] on icon at bounding box center [203, 82] width 8 height 8
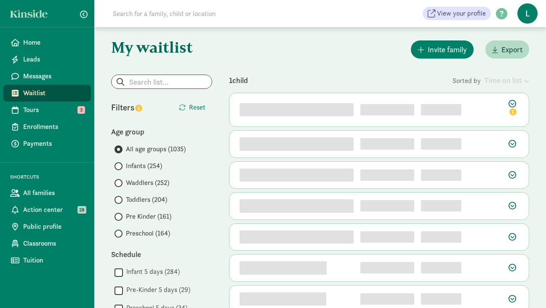
scroll to position [0, 0]
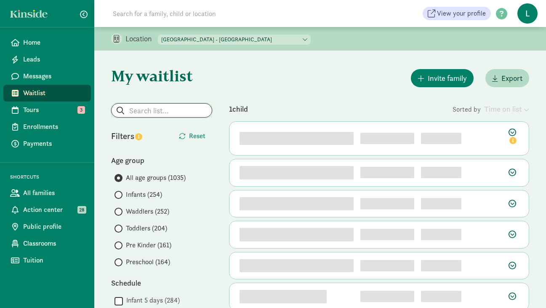
click at [141, 106] on input "search" at bounding box center [162, 110] width 100 height 13
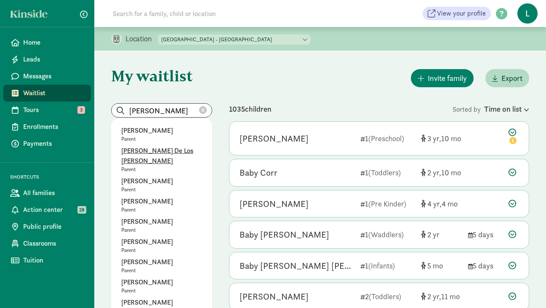
click at [151, 149] on p "Jennifer De Los Santos" at bounding box center [161, 156] width 81 height 20
type input "Jennifer De Los Santos"
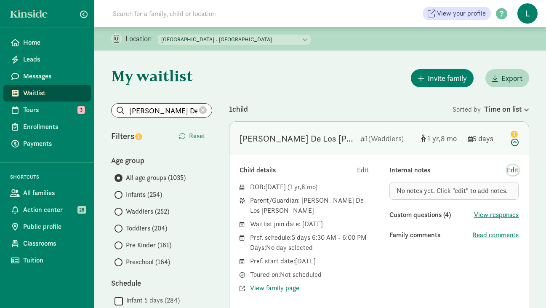
click at [511, 170] on span "Edit" at bounding box center [513, 170] width 12 height 10
click at [413, 197] on div "No notes yet. Click "edit" to add notes." at bounding box center [453, 191] width 129 height 18
click at [516, 168] on span "Edit" at bounding box center [513, 170] width 12 height 10
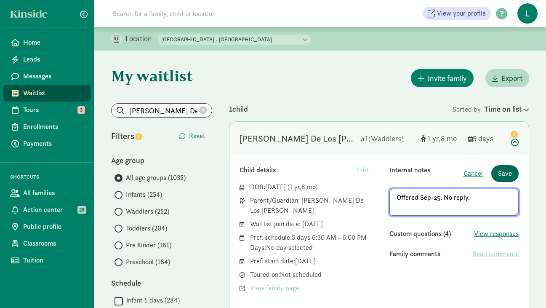
type textarea "Offered Sep-25. No reply."
click at [500, 176] on span "Save" at bounding box center [505, 173] width 14 height 10
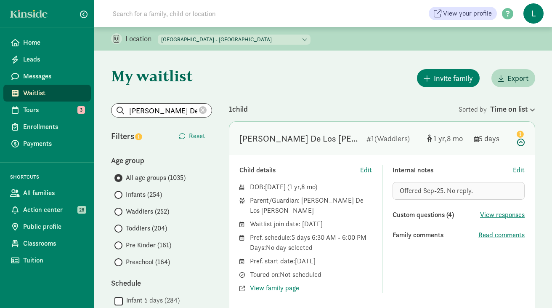
click at [201, 110] on icon at bounding box center [203, 110] width 8 height 8
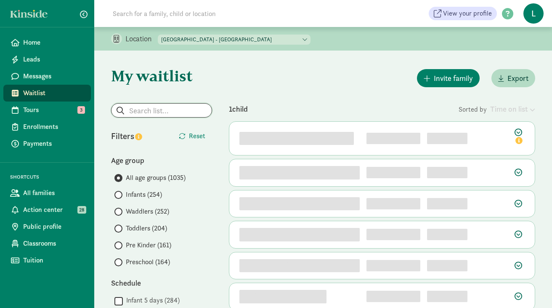
click at [152, 109] on input "search" at bounding box center [162, 110] width 100 height 13
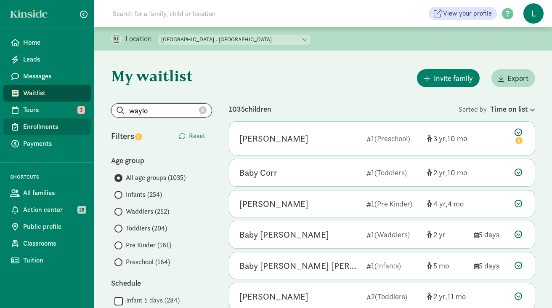
type input "waylo"
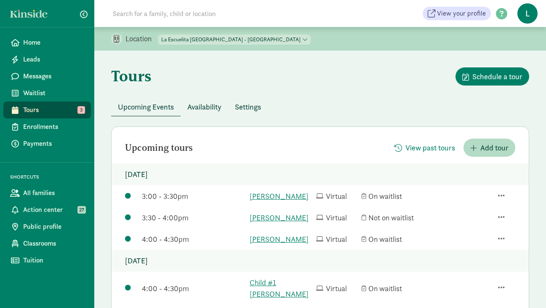
click at [140, 11] on input at bounding box center [226, 13] width 236 height 17
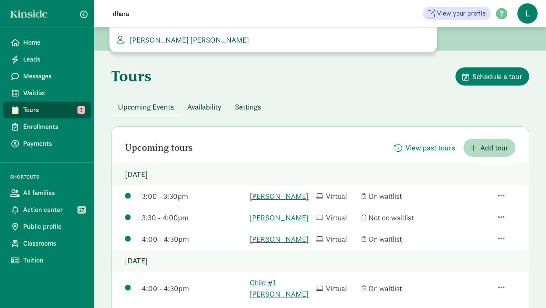
type input "dhara"
click at [165, 39] on span "[PERSON_NAME] [PERSON_NAME]" at bounding box center [187, 40] width 123 height 10
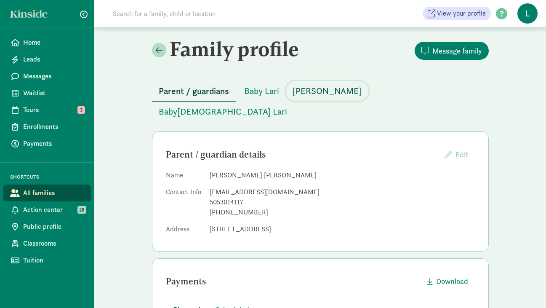
click at [310, 93] on span "Ravi Lari" at bounding box center [327, 90] width 69 height 13
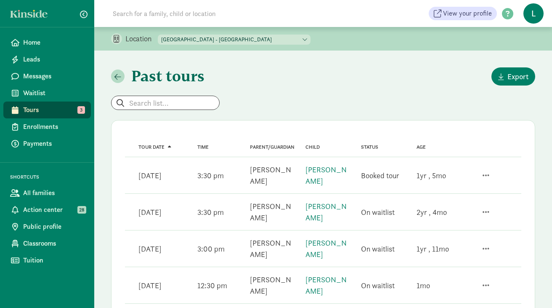
click at [139, 15] on input at bounding box center [226, 13] width 236 height 17
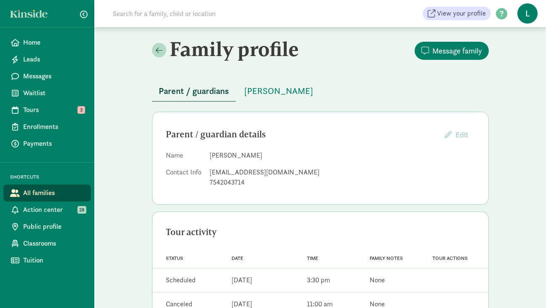
scroll to position [11, 0]
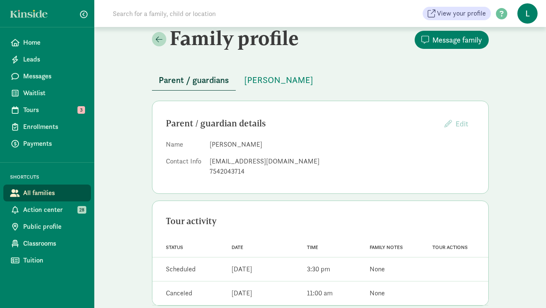
drag, startPoint x: 251, startPoint y: 144, endPoint x: 210, endPoint y: 145, distance: 40.8
click at [210, 145] on dd "[PERSON_NAME]" at bounding box center [342, 144] width 265 height 10
copy dd "[PERSON_NAME]"
click at [273, 80] on span "[PERSON_NAME]" at bounding box center [278, 79] width 69 height 13
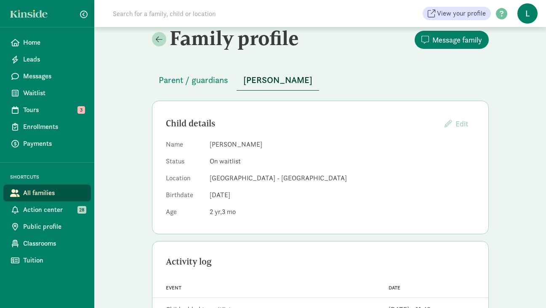
drag, startPoint x: 256, startPoint y: 144, endPoint x: 209, endPoint y: 144, distance: 47.1
click at [210, 144] on dd "[PERSON_NAME]" at bounding box center [342, 144] width 265 height 10
copy dd "[PERSON_NAME]"
click at [39, 48] on link "Home" at bounding box center [47, 42] width 88 height 17
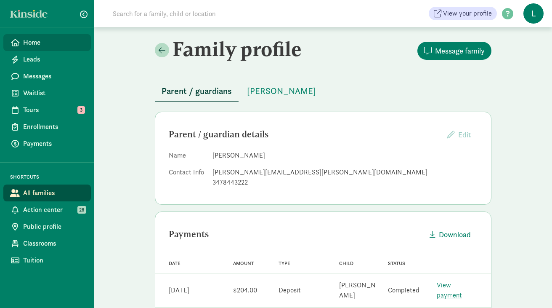
click at [57, 41] on span "Home" at bounding box center [53, 42] width 61 height 10
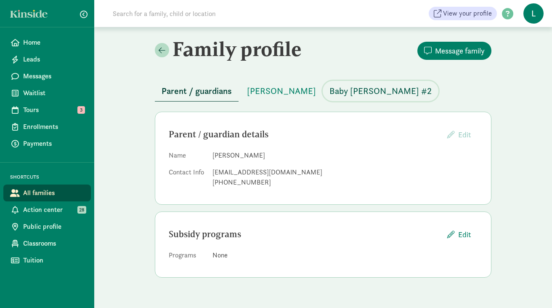
click at [346, 90] on span "Baby [PERSON_NAME] #2" at bounding box center [381, 90] width 102 height 13
